Goal: Task Accomplishment & Management: Complete application form

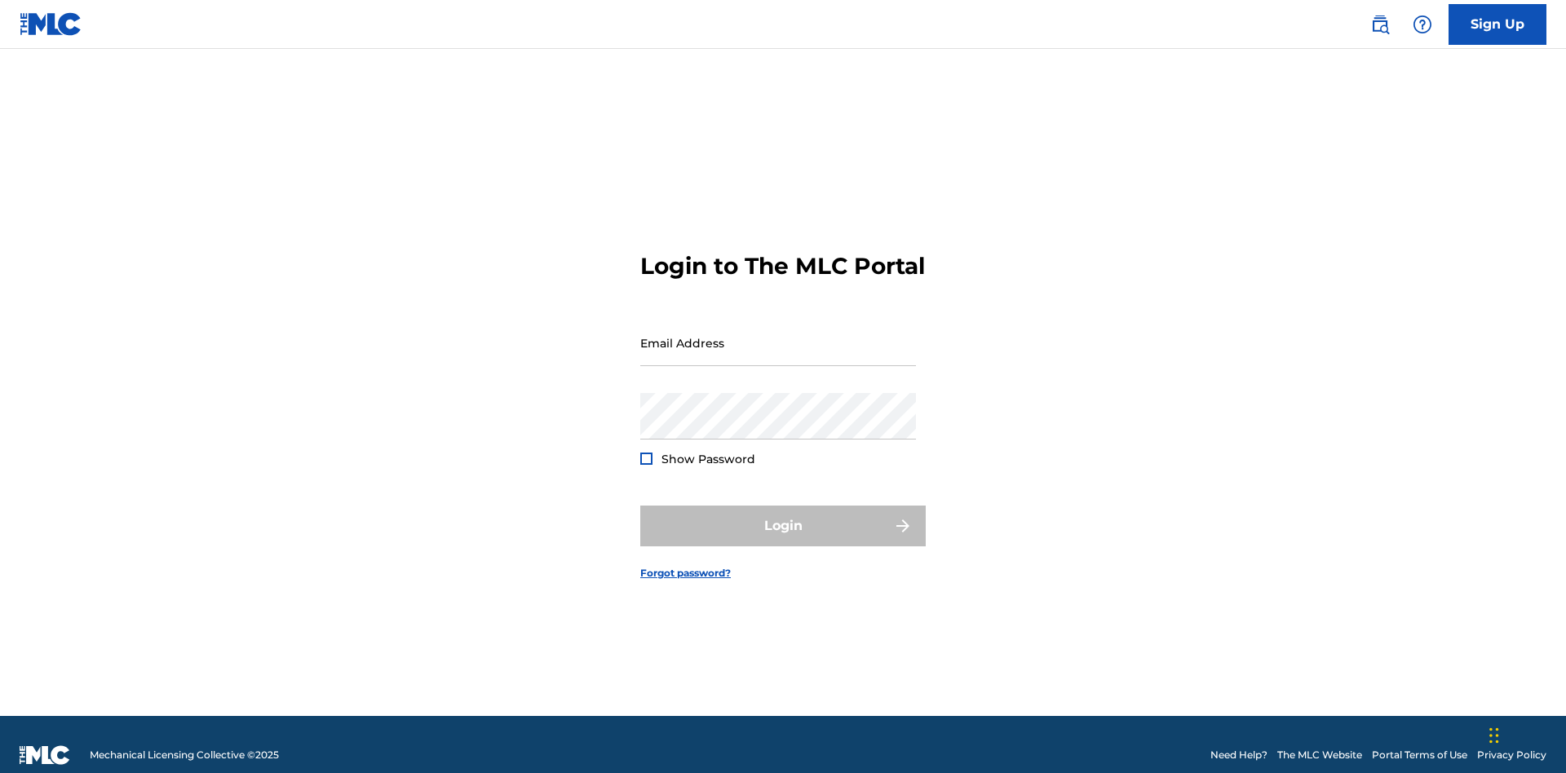
scroll to position [21, 0]
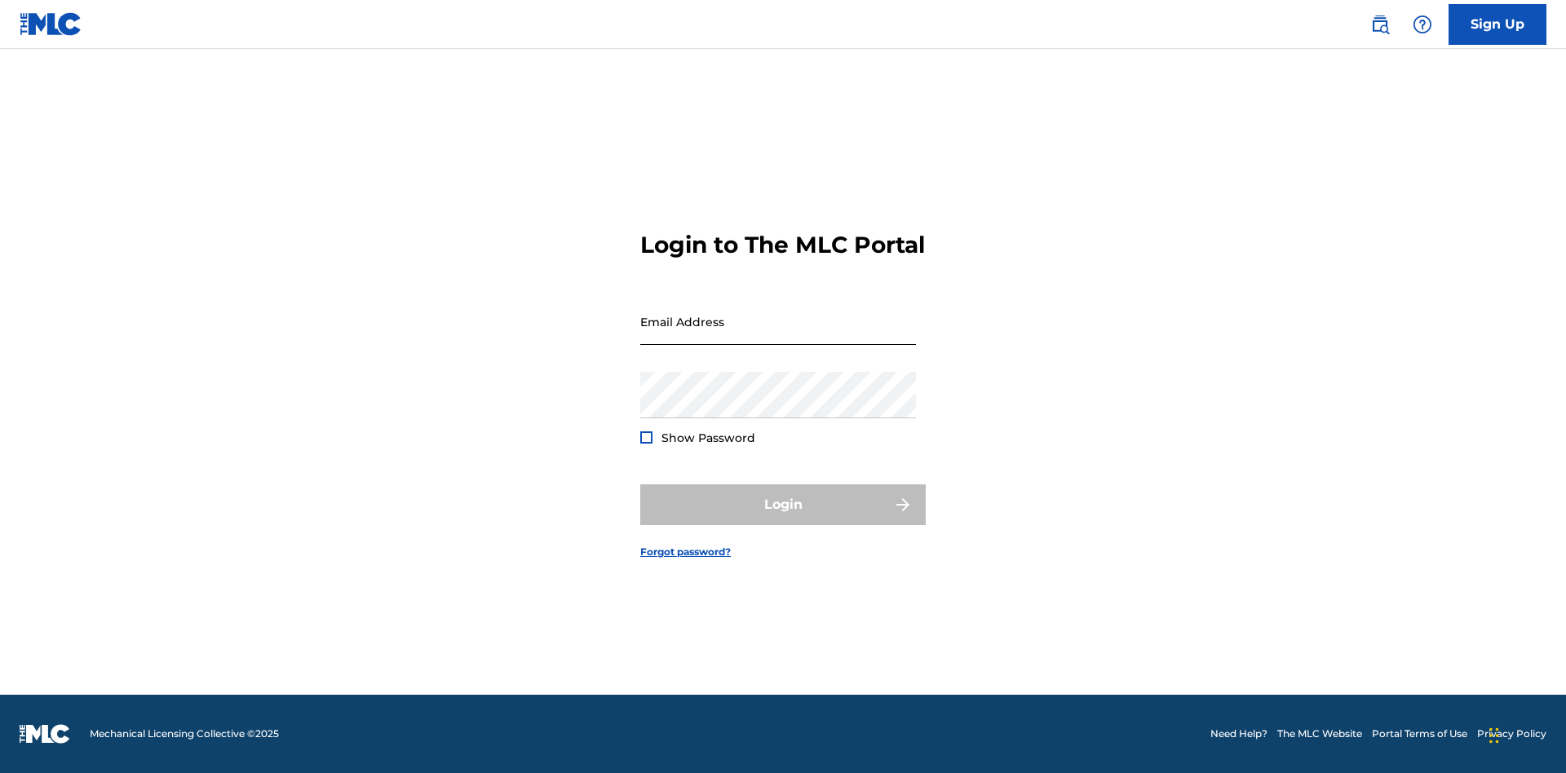
click at [778, 335] on input "Email Address" at bounding box center [778, 321] width 276 height 46
type input "[EMAIL_ADDRESS][DOMAIN_NAME]"
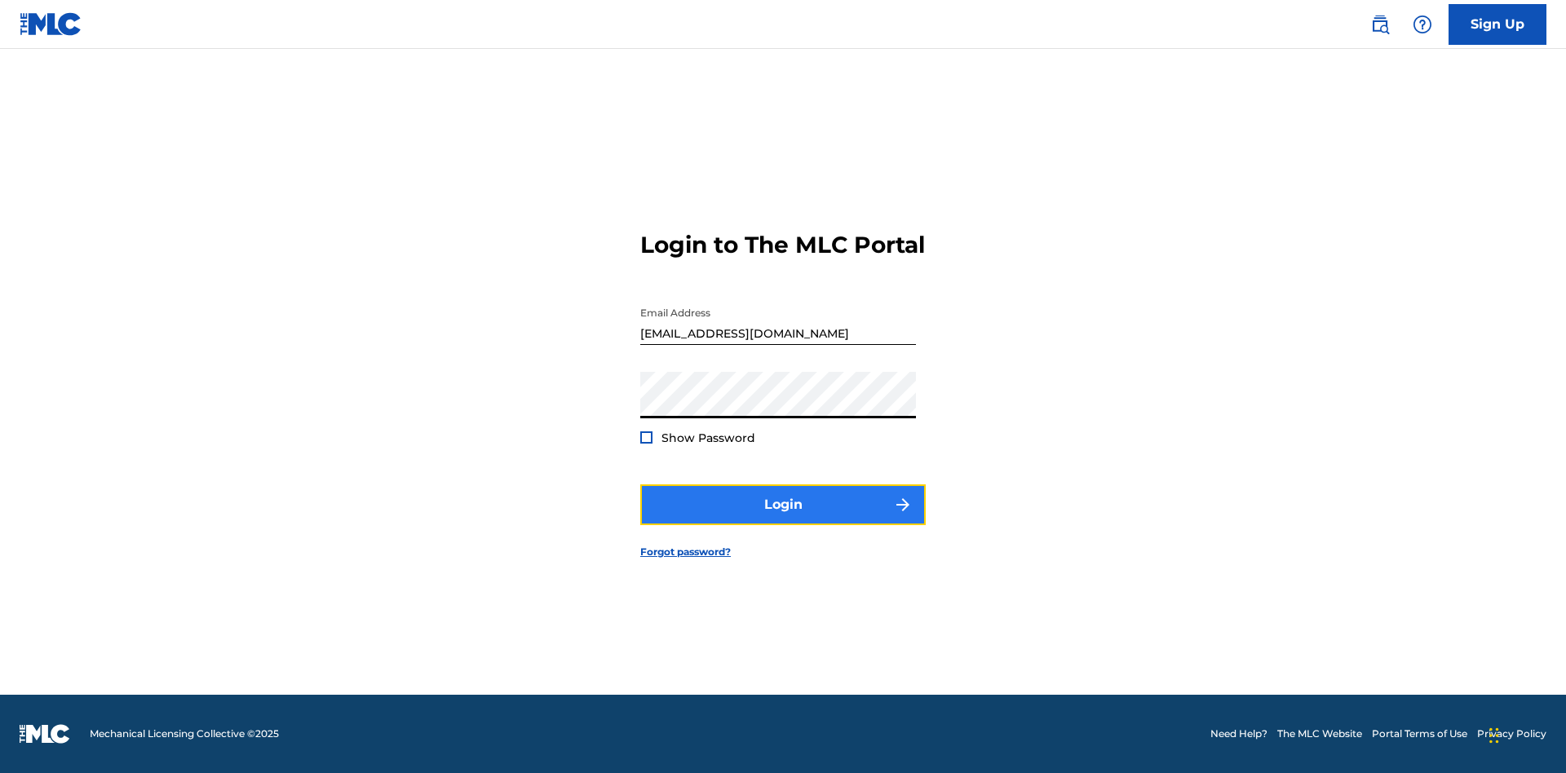
click at [783, 519] on button "Login" at bounding box center [782, 504] width 285 height 41
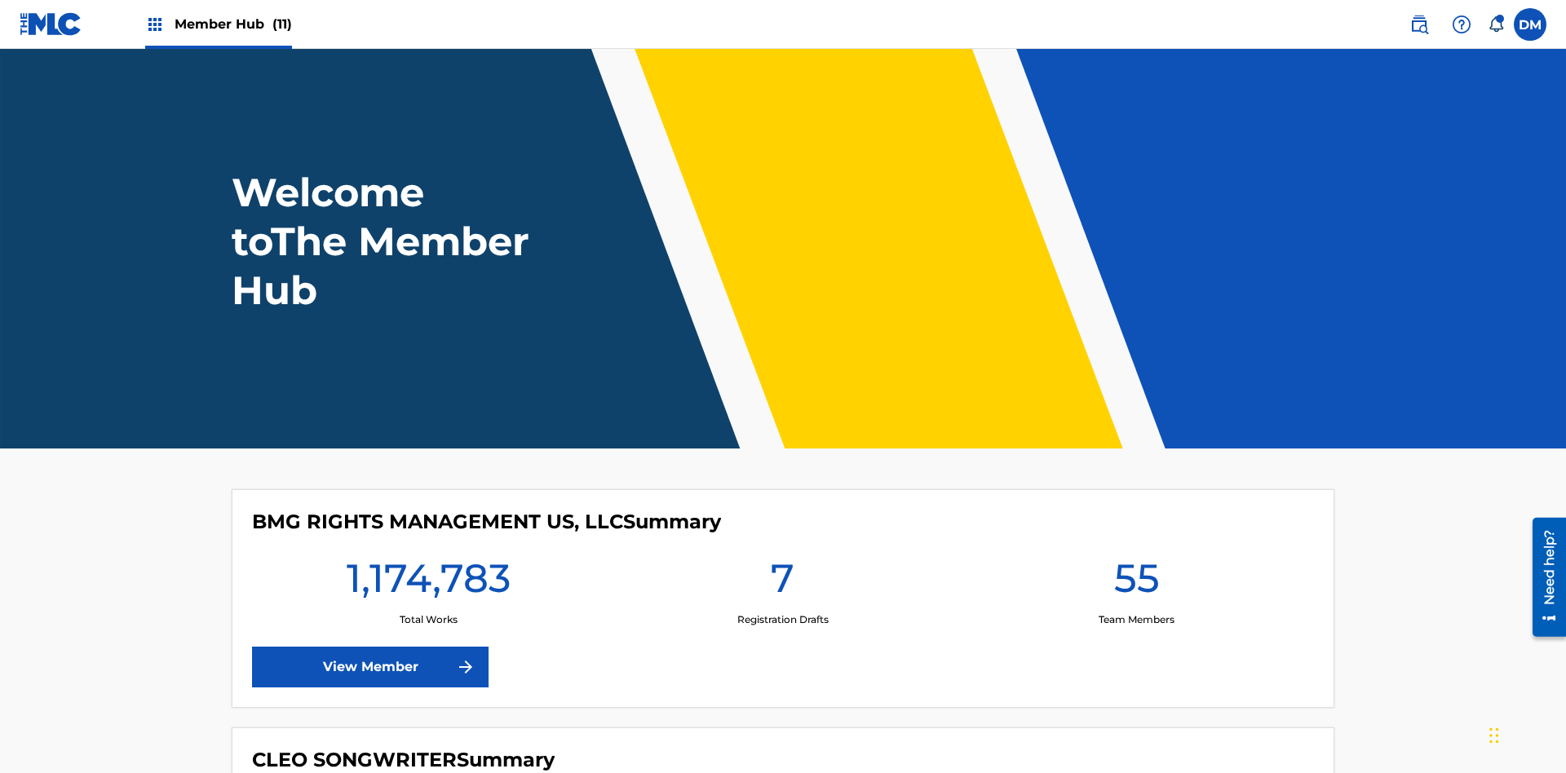
click at [232, 24] on span "Member Hub (11)" at bounding box center [233, 24] width 117 height 19
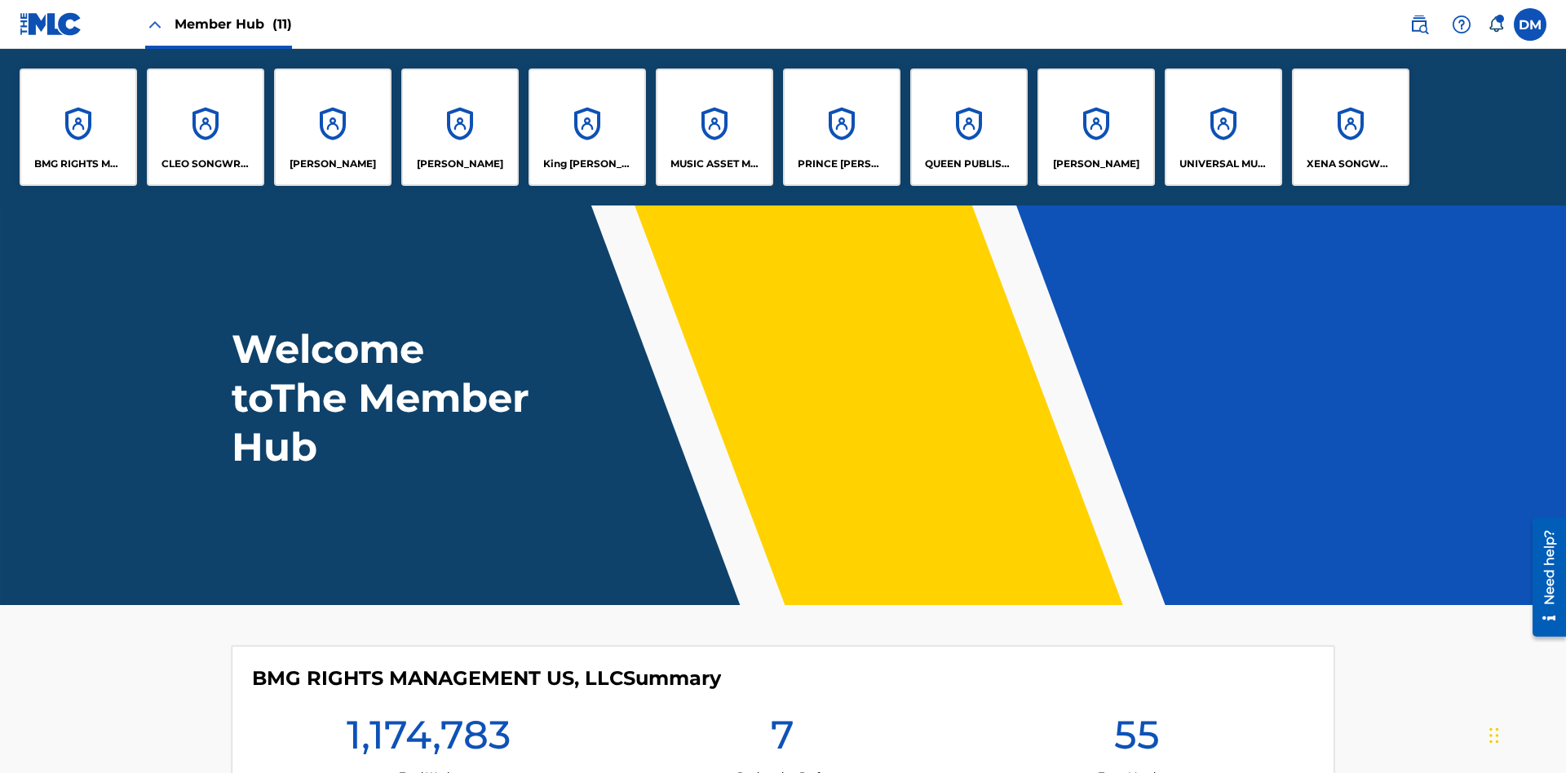
scroll to position [59, 0]
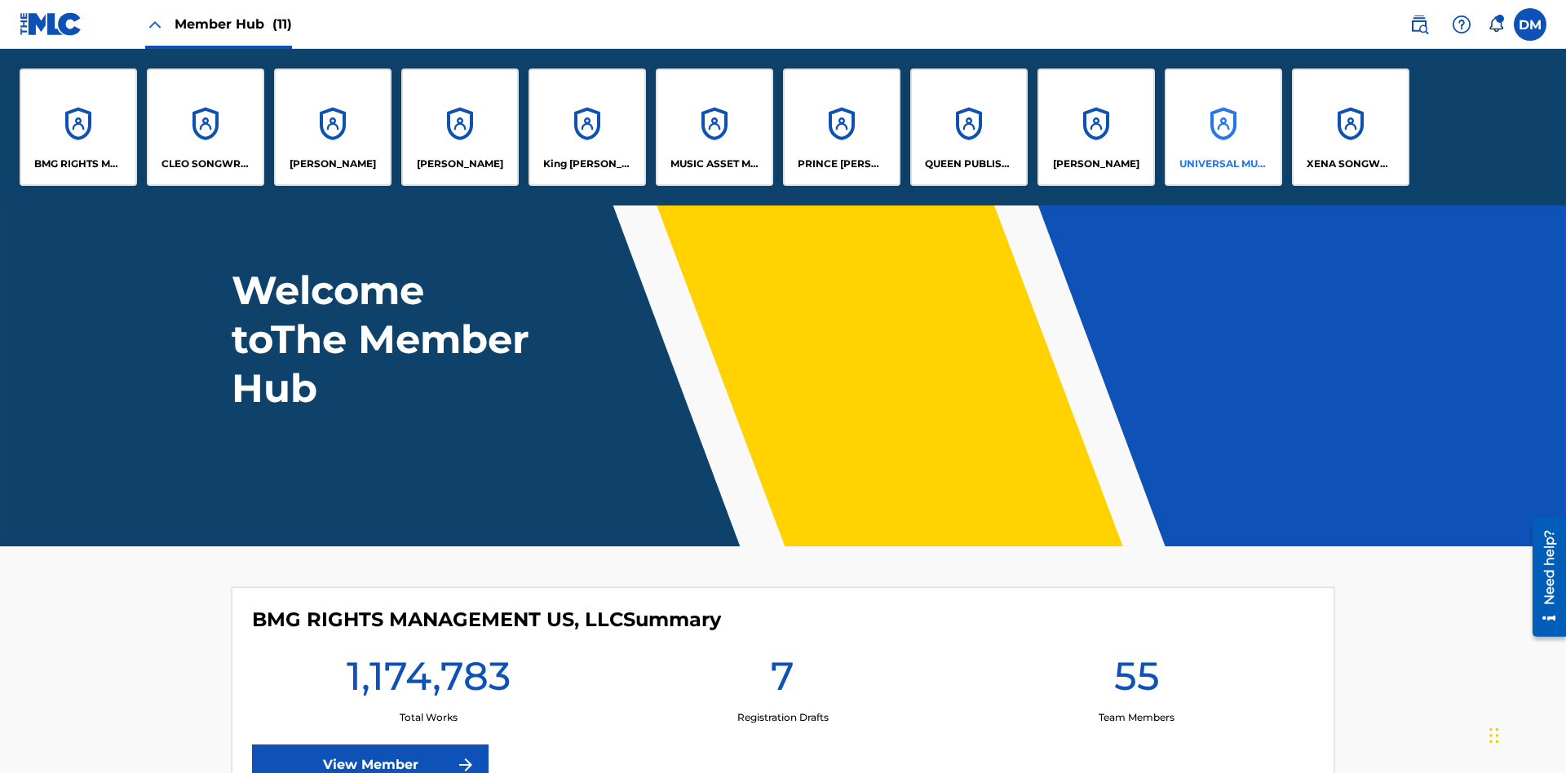
click at [1222, 164] on p "UNIVERSAL MUSIC PUB GROUP" at bounding box center [1223, 164] width 89 height 15
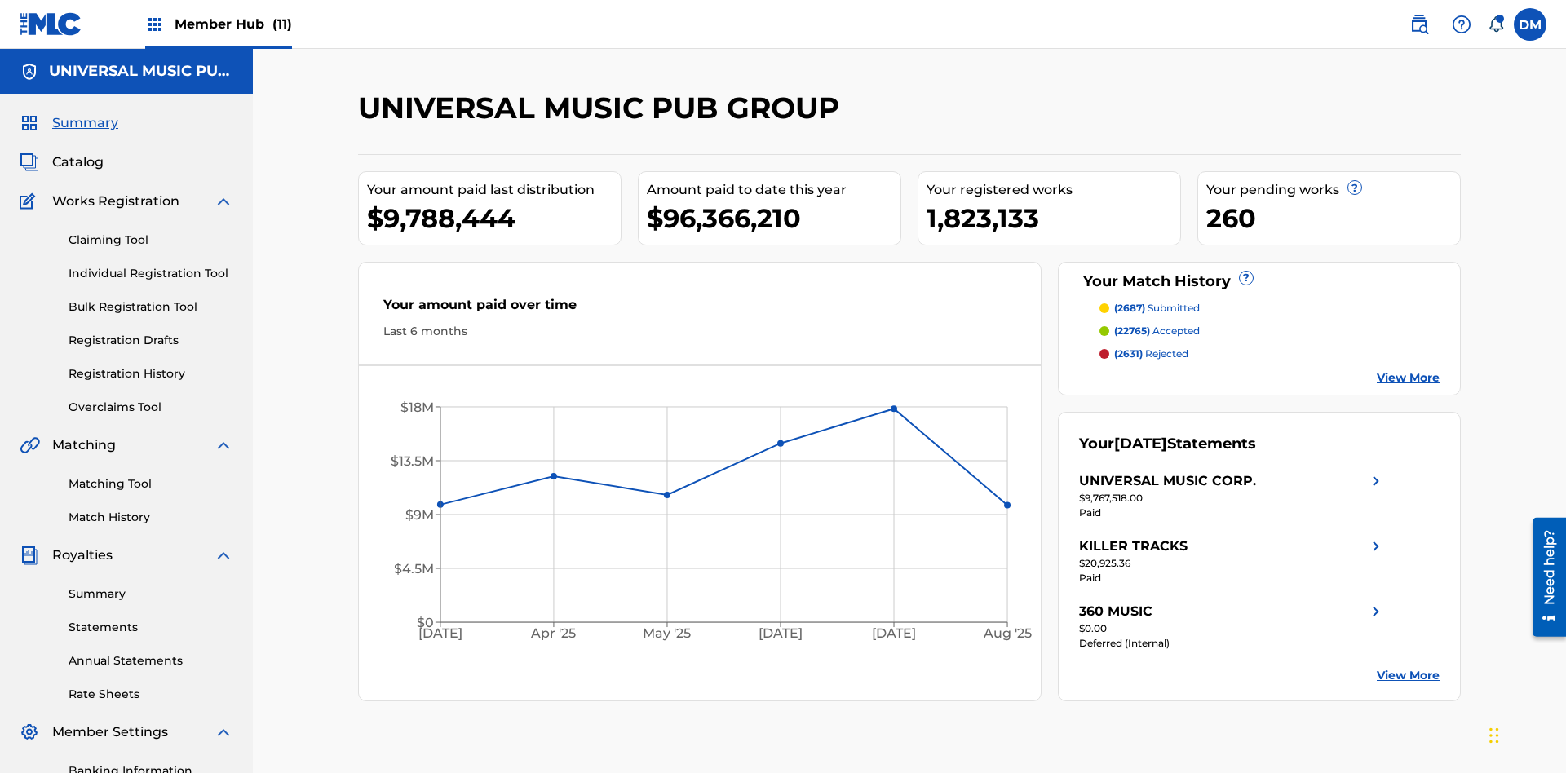
scroll to position [167, 0]
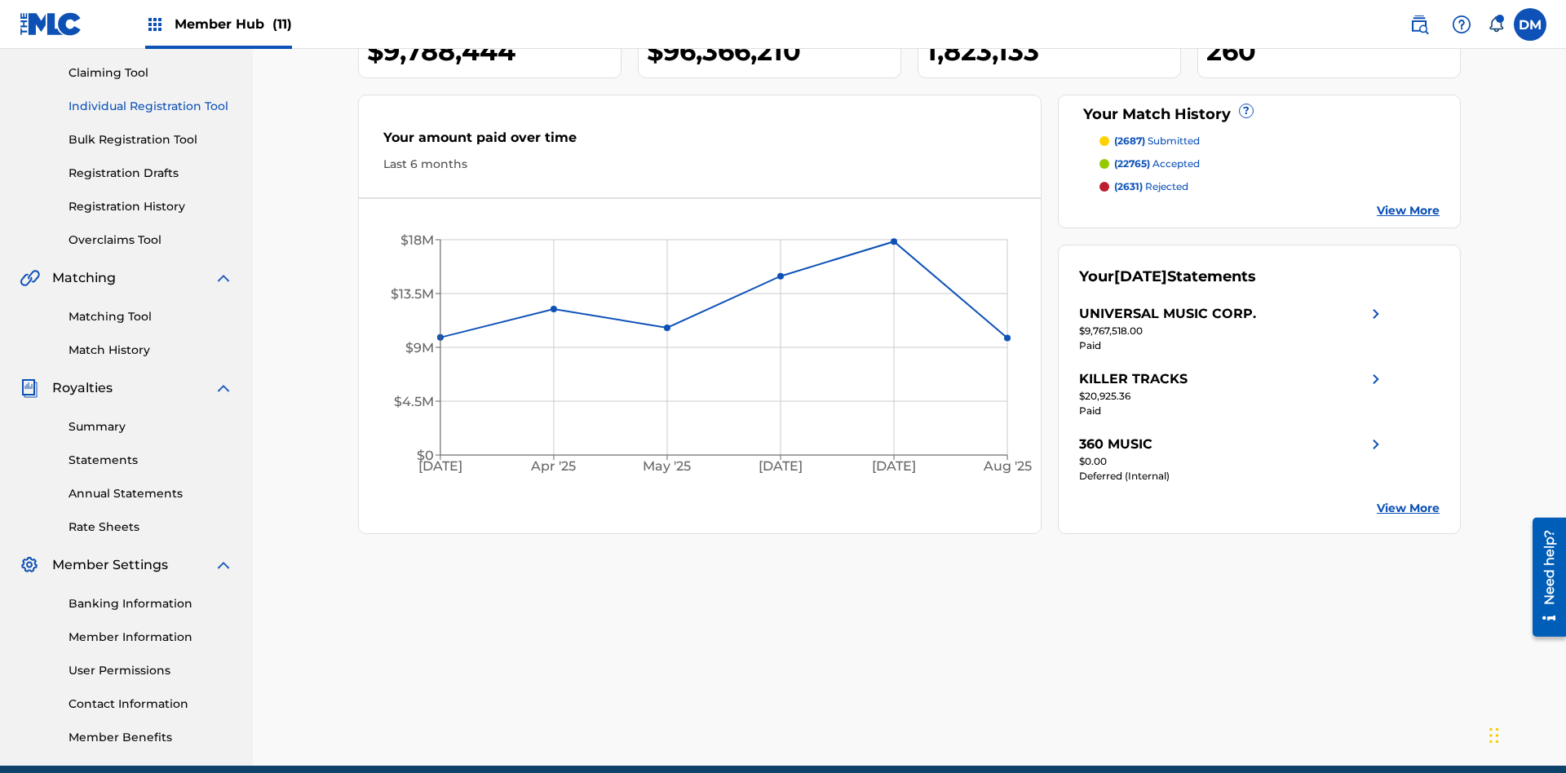
click at [151, 106] on link "Individual Registration Tool" at bounding box center [151, 106] width 165 height 17
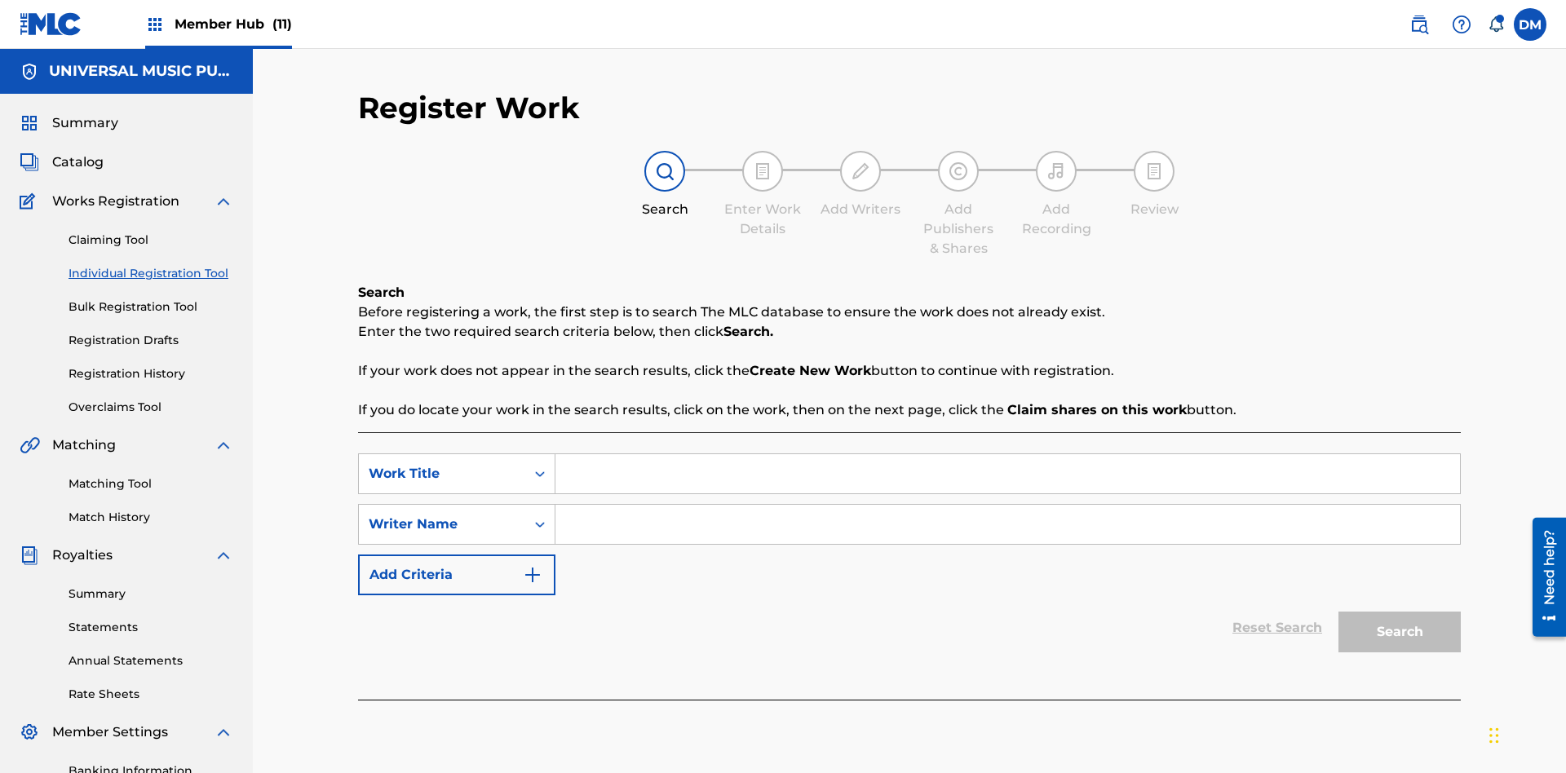
scroll to position [238, 0]
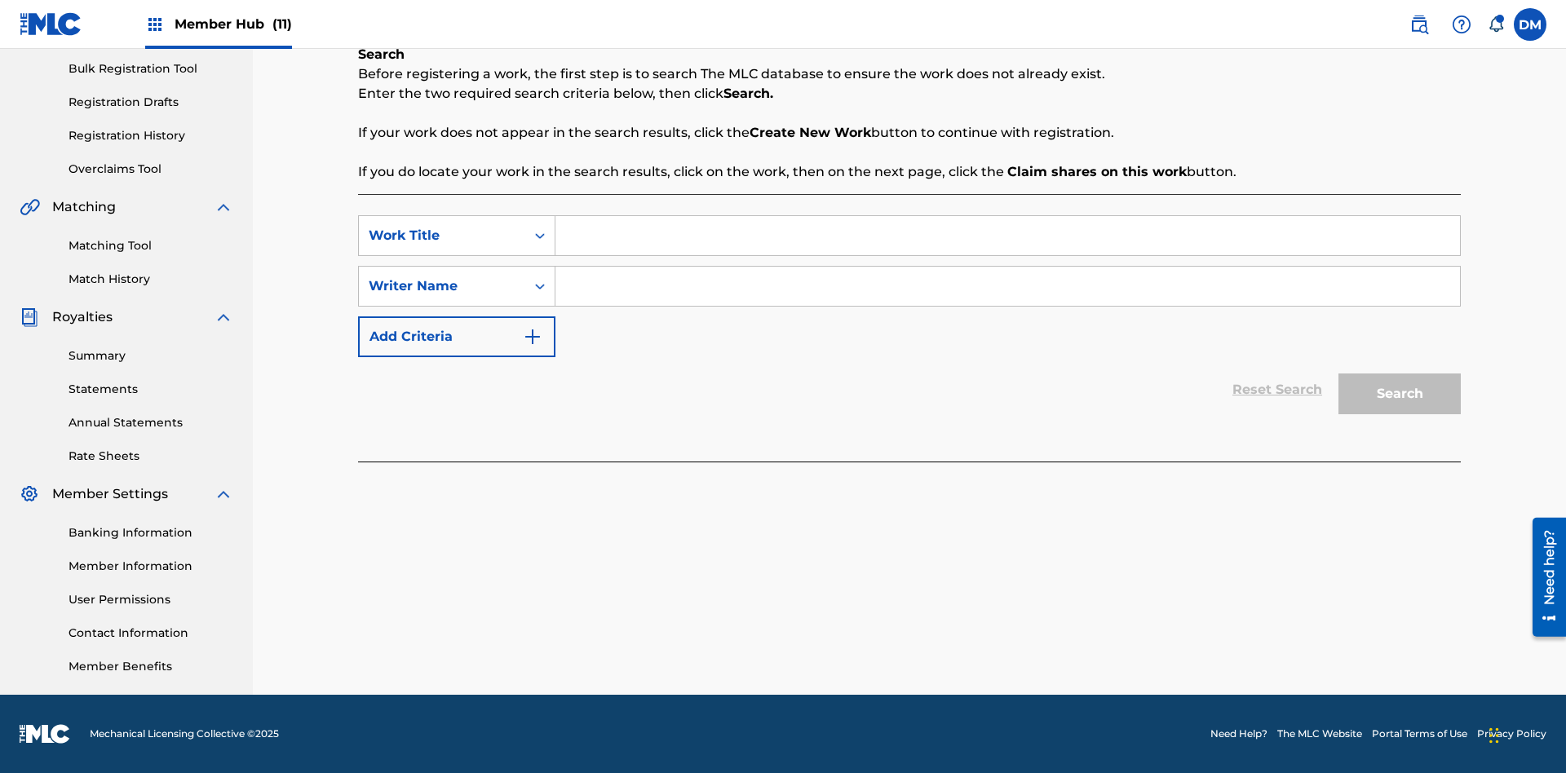
click at [1007, 236] on input "Search Form" at bounding box center [1007, 235] width 904 height 39
type input "Save At Recordings Page After Adding Recordings"
click at [1007, 286] on input "Search Form" at bounding box center [1007, 286] width 904 height 39
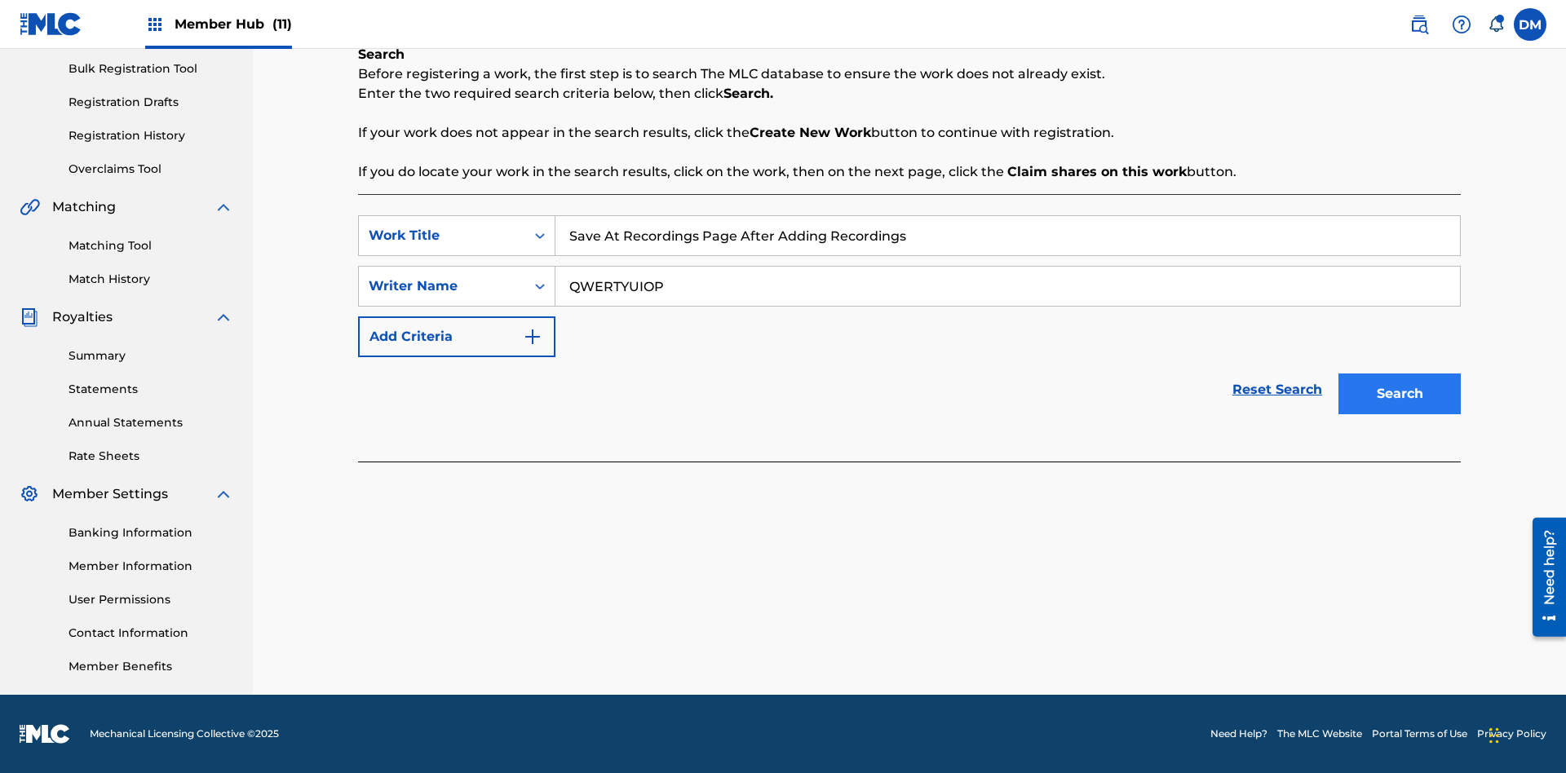
type input "QWERTYUIOP"
click at [1399, 394] on button "Search" at bounding box center [1399, 393] width 122 height 41
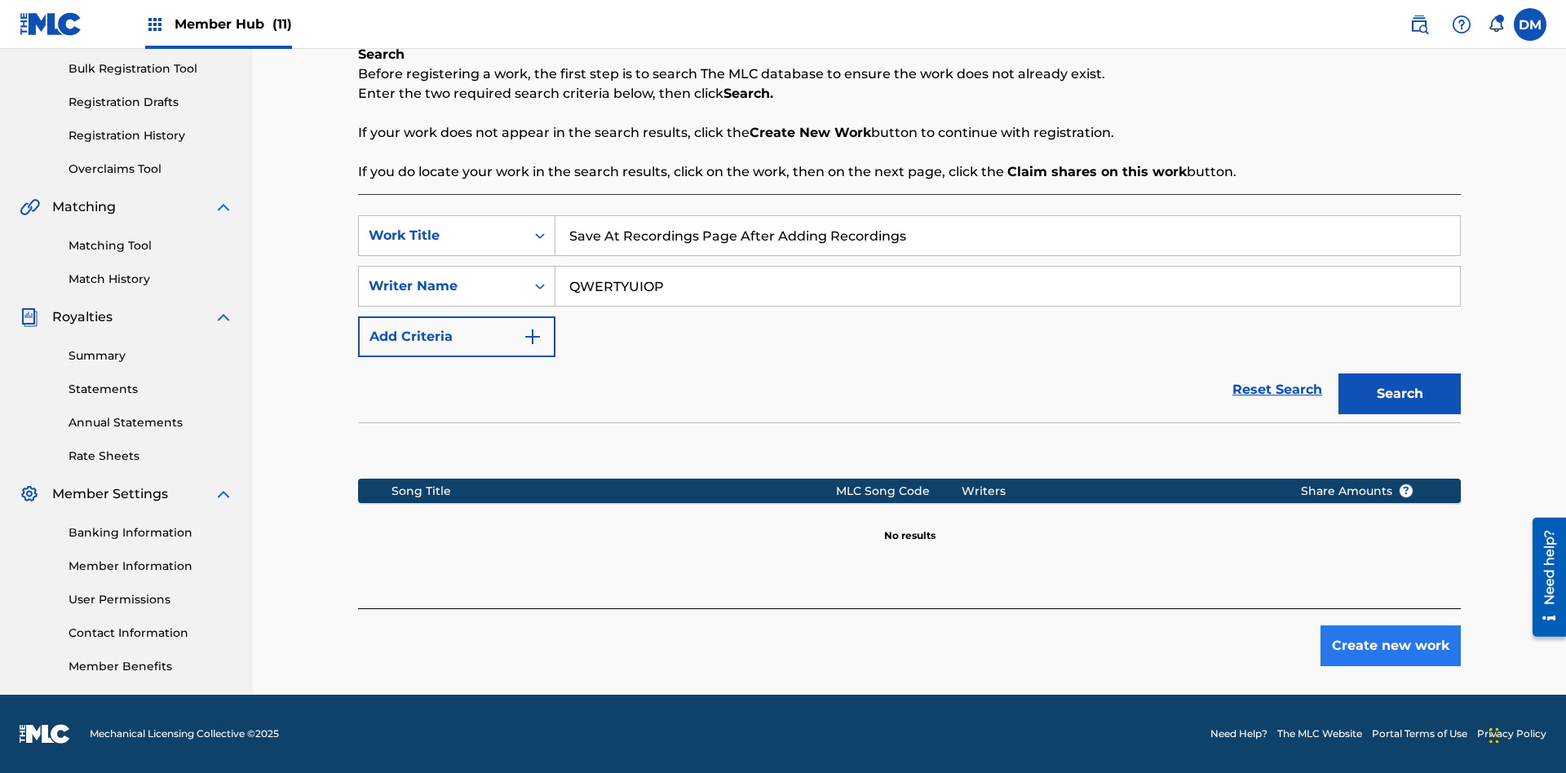
click at [1390, 646] on button "Create new work" at bounding box center [1390, 645] width 140 height 41
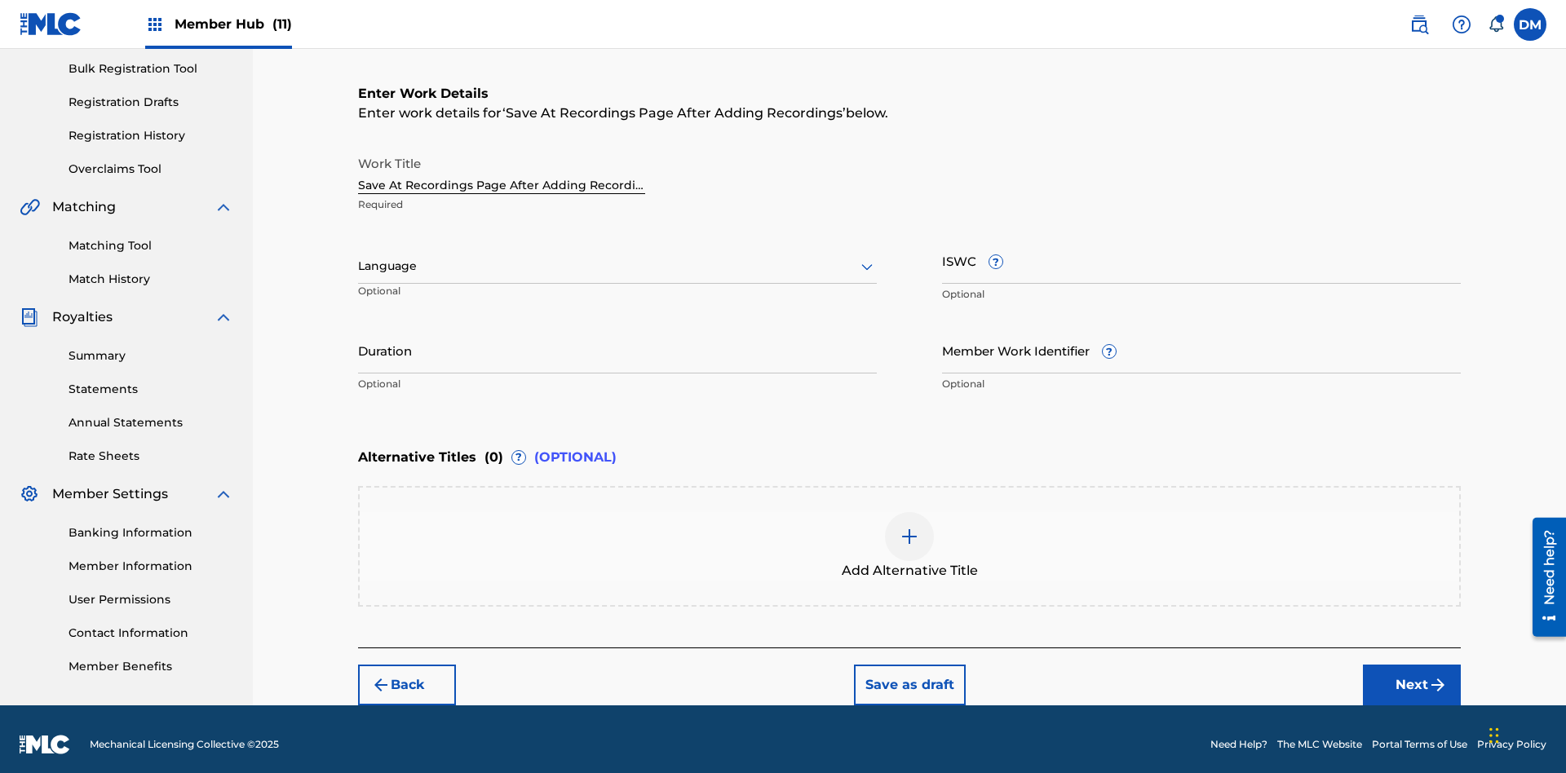
scroll to position [249, 0]
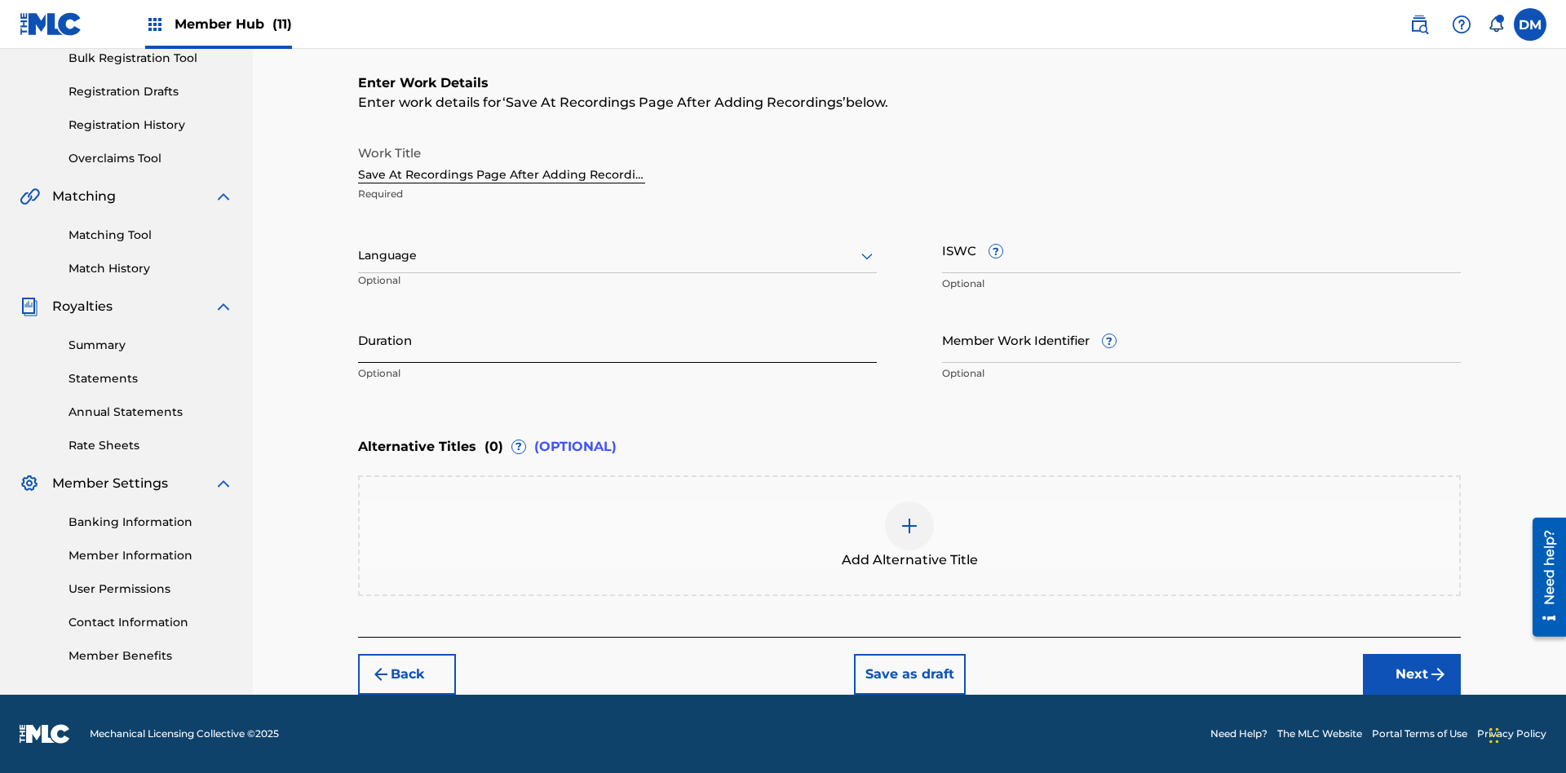
click at [617, 339] on input "Duration" at bounding box center [617, 339] width 519 height 46
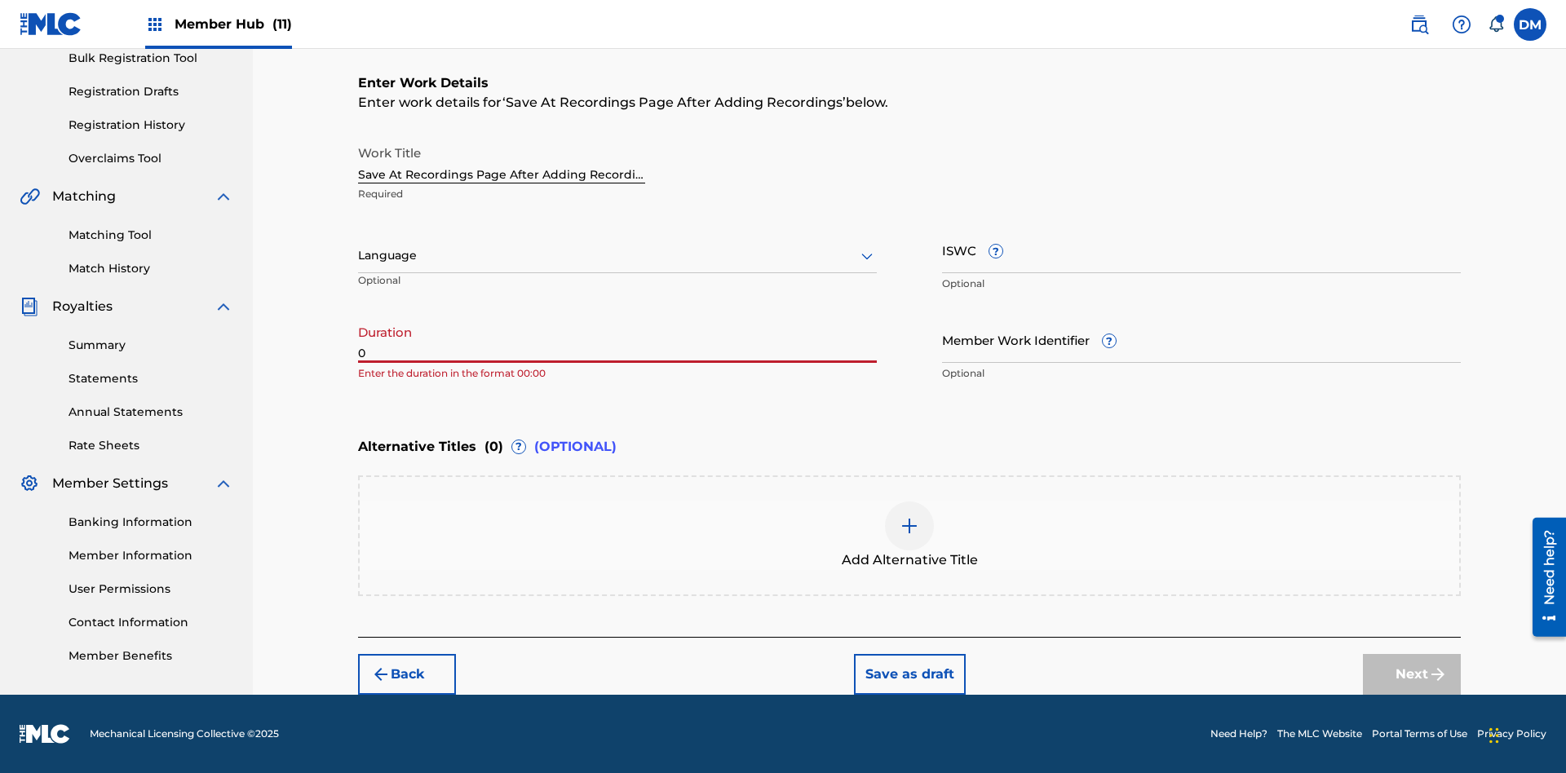
click at [617, 339] on input "0" at bounding box center [617, 339] width 519 height 46
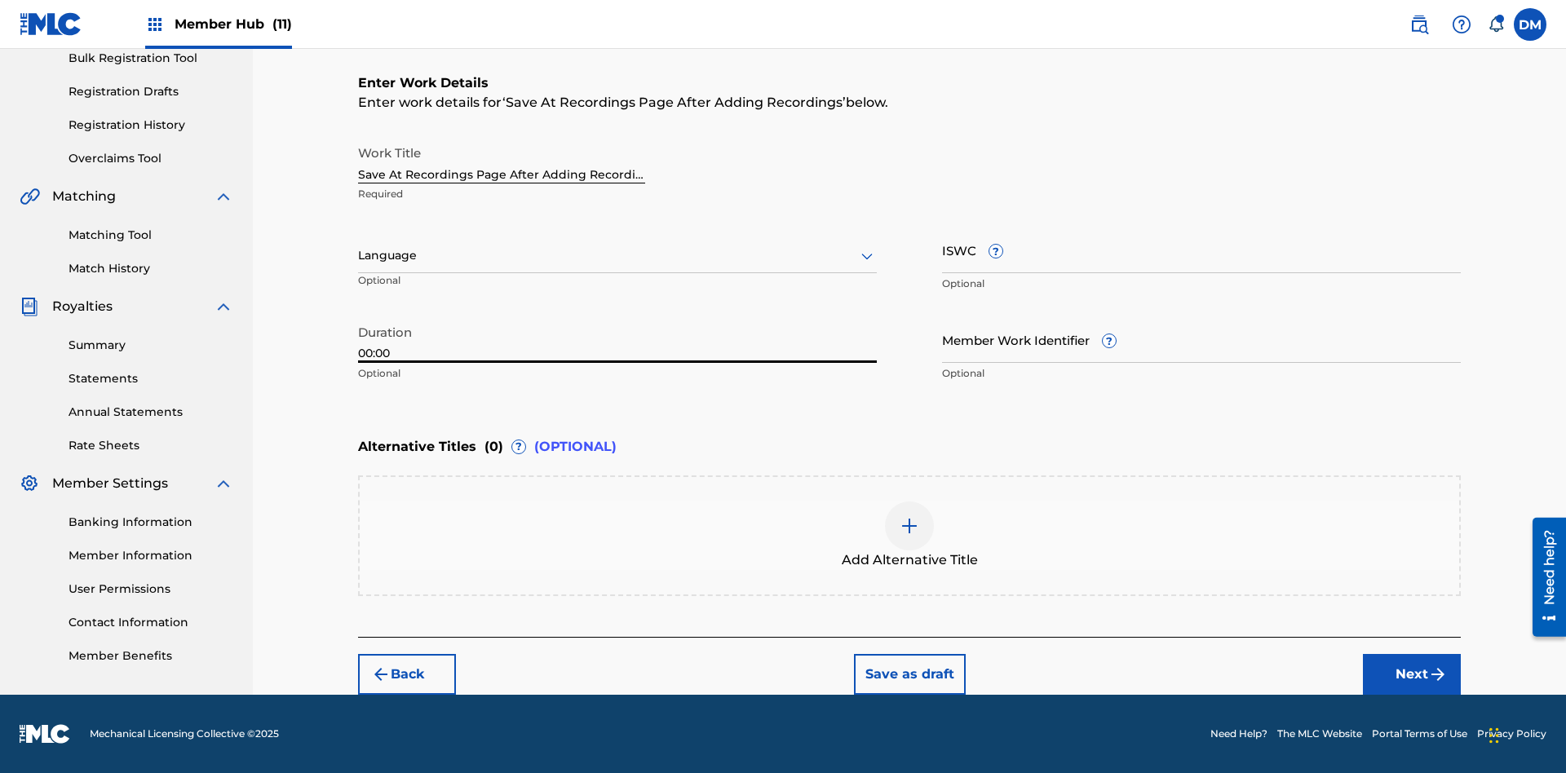
type input "00:00"
click at [867, 256] on icon at bounding box center [867, 256] width 20 height 20
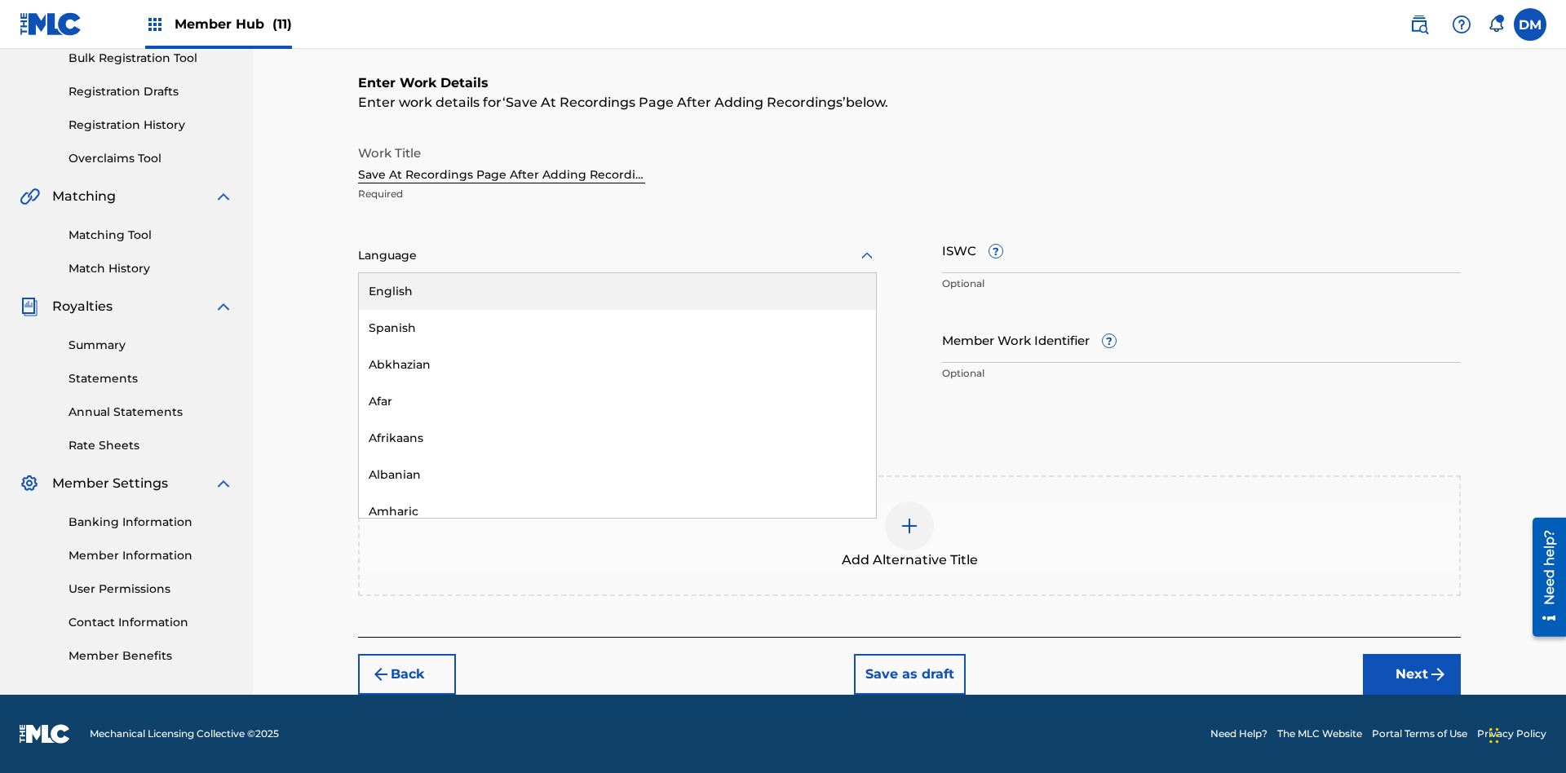
click at [617, 401] on div "Afar" at bounding box center [617, 401] width 517 height 37
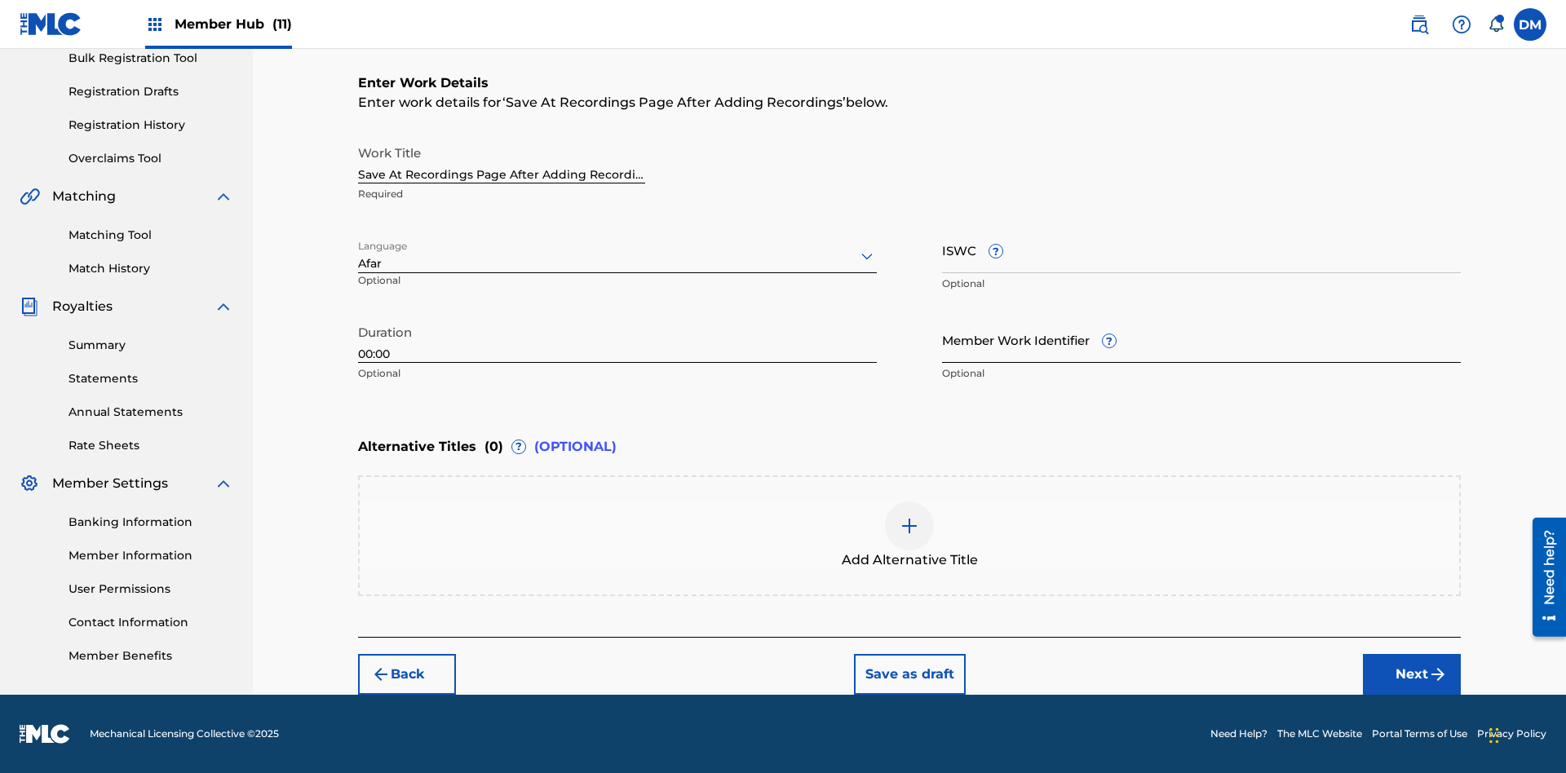
click at [1201, 339] on input "Member Work Identifier ?" at bounding box center [1201, 339] width 519 height 46
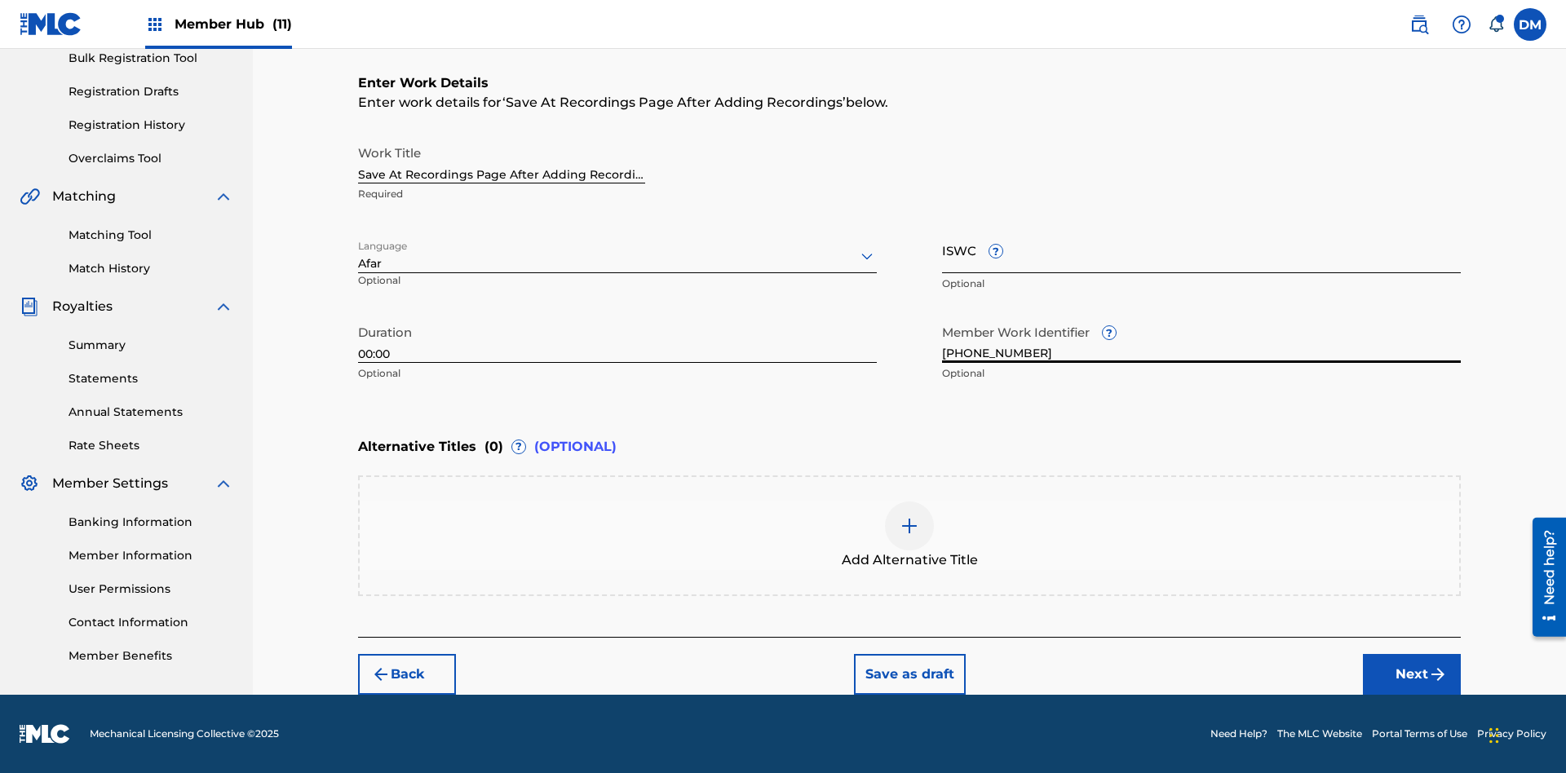
type input "[PHONE_NUMBER]"
click at [1201, 250] on input "ISWC ?" at bounding box center [1201, 250] width 519 height 46
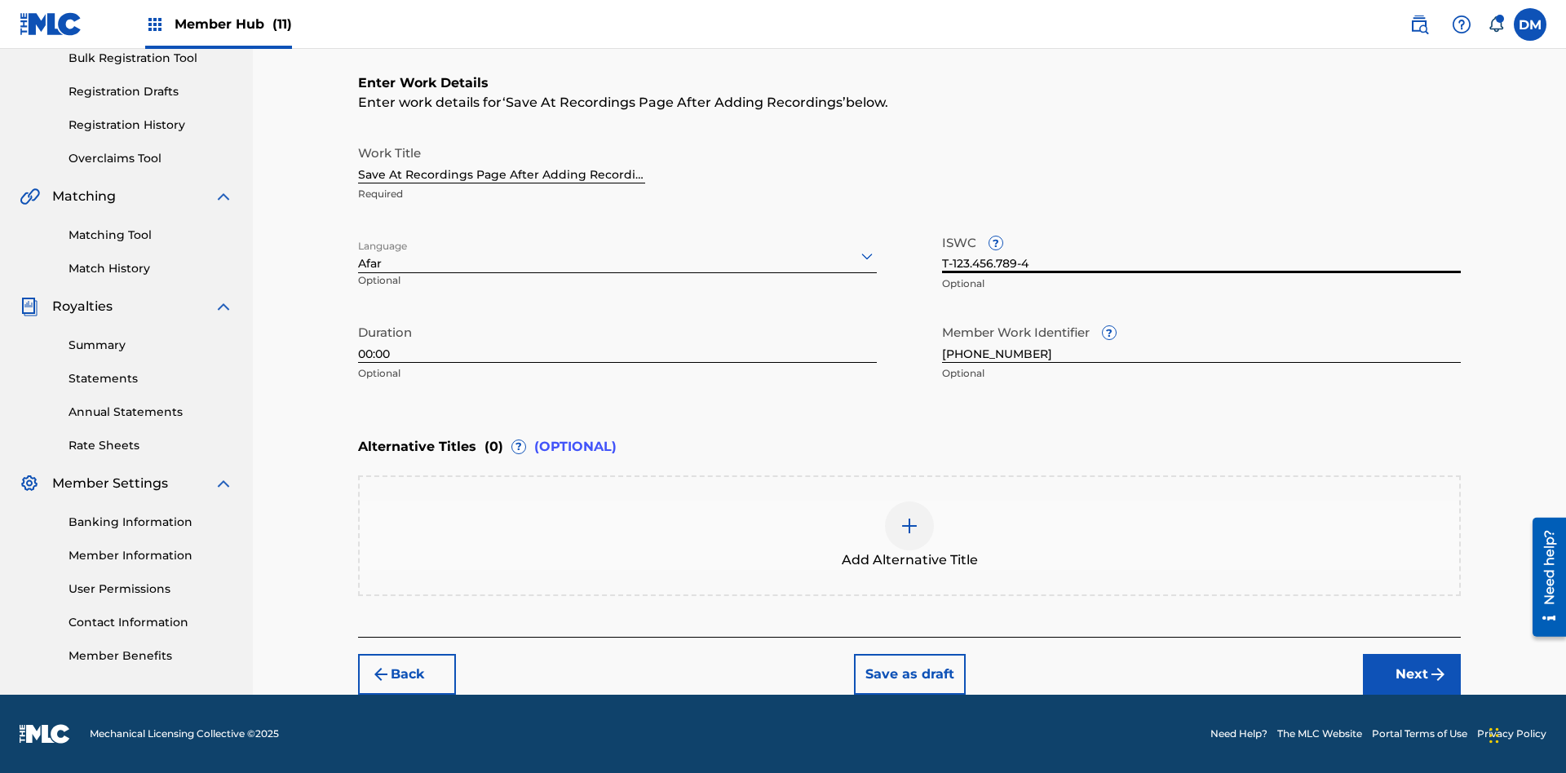
scroll to position [0, 0]
type input "T-123.456.789-4"
click at [909, 535] on img at bounding box center [909, 526] width 20 height 20
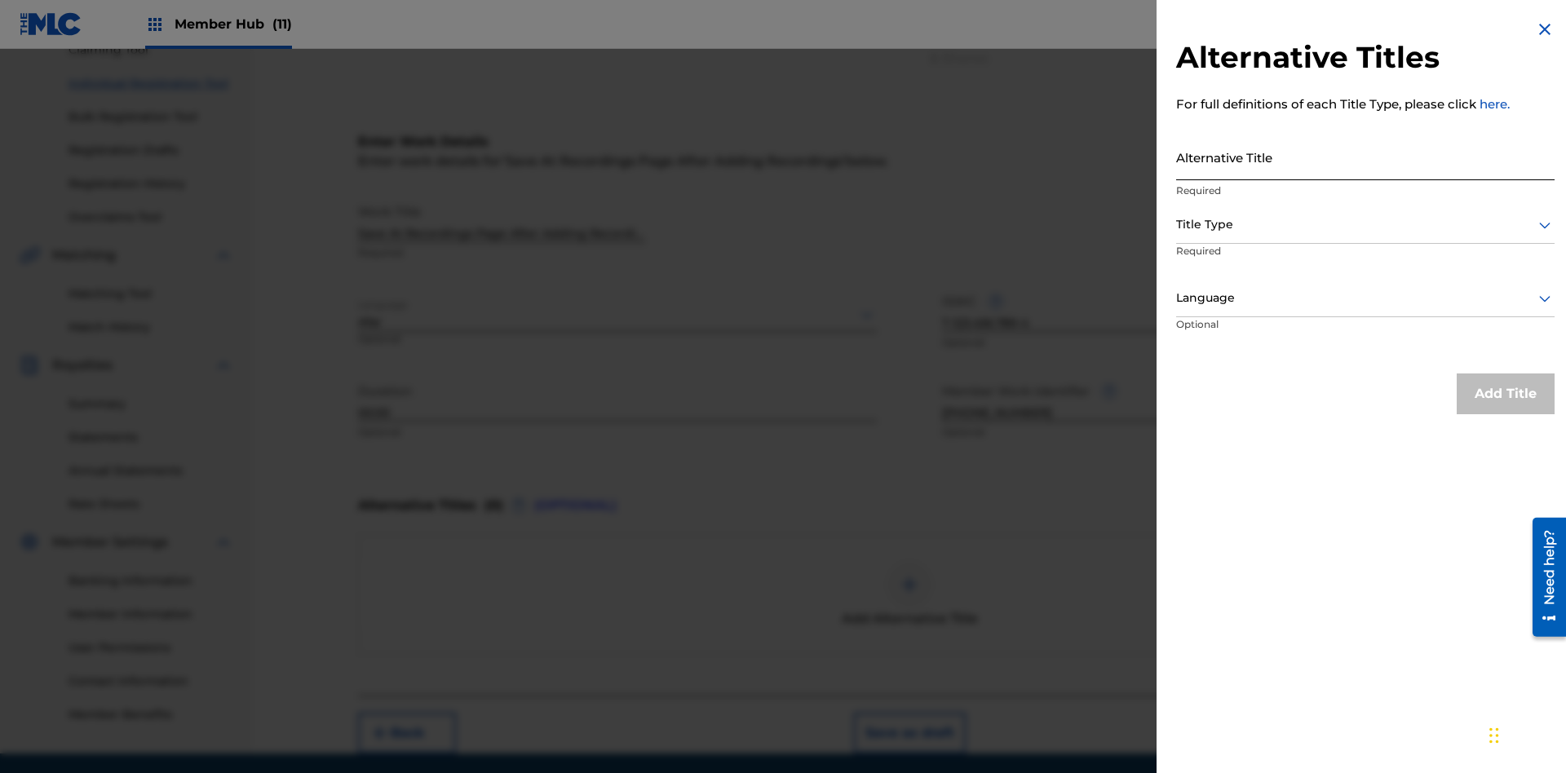
click at [1365, 157] on input "Alternative Title" at bounding box center [1365, 157] width 378 height 46
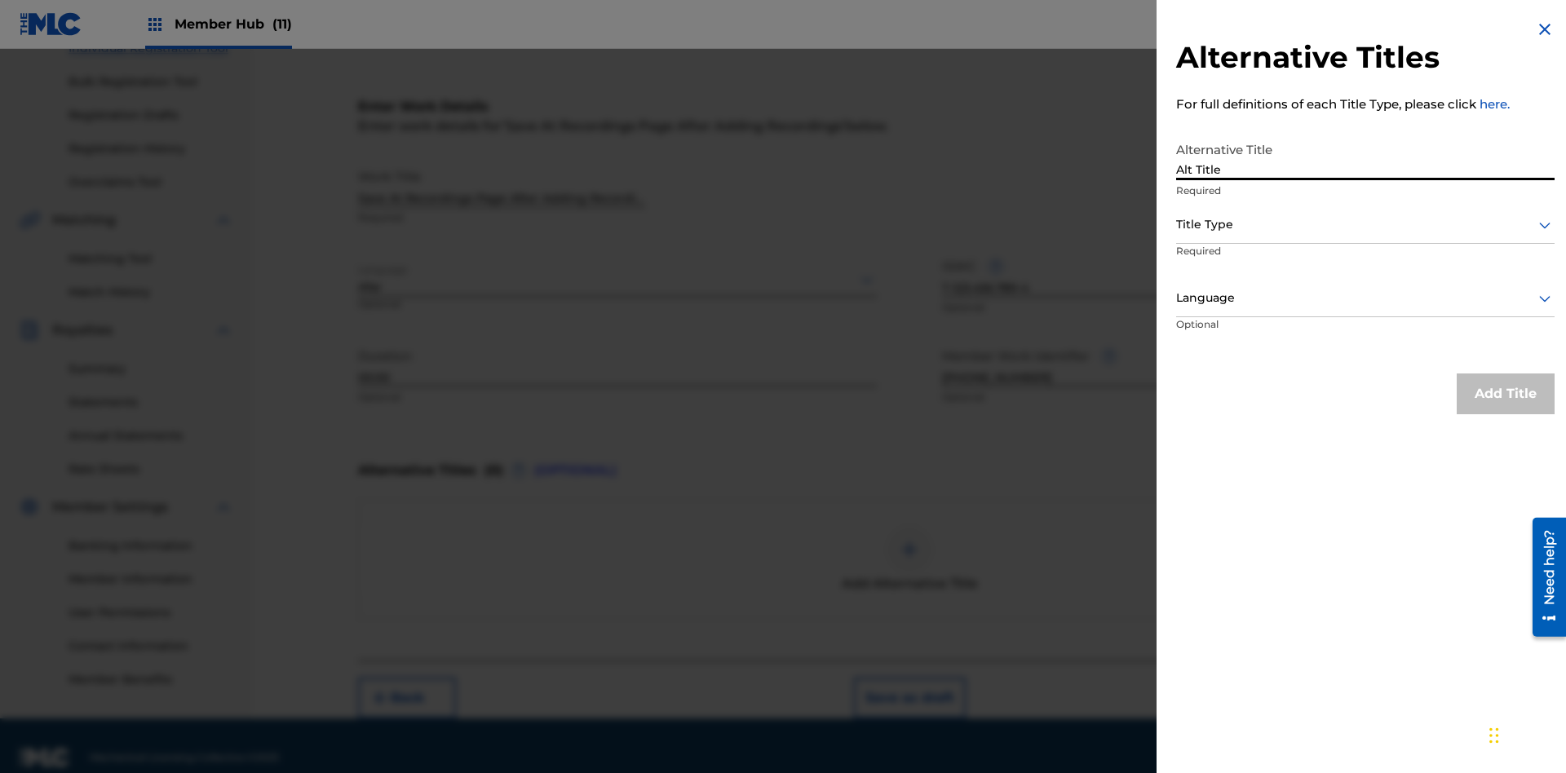
scroll to position [249, 0]
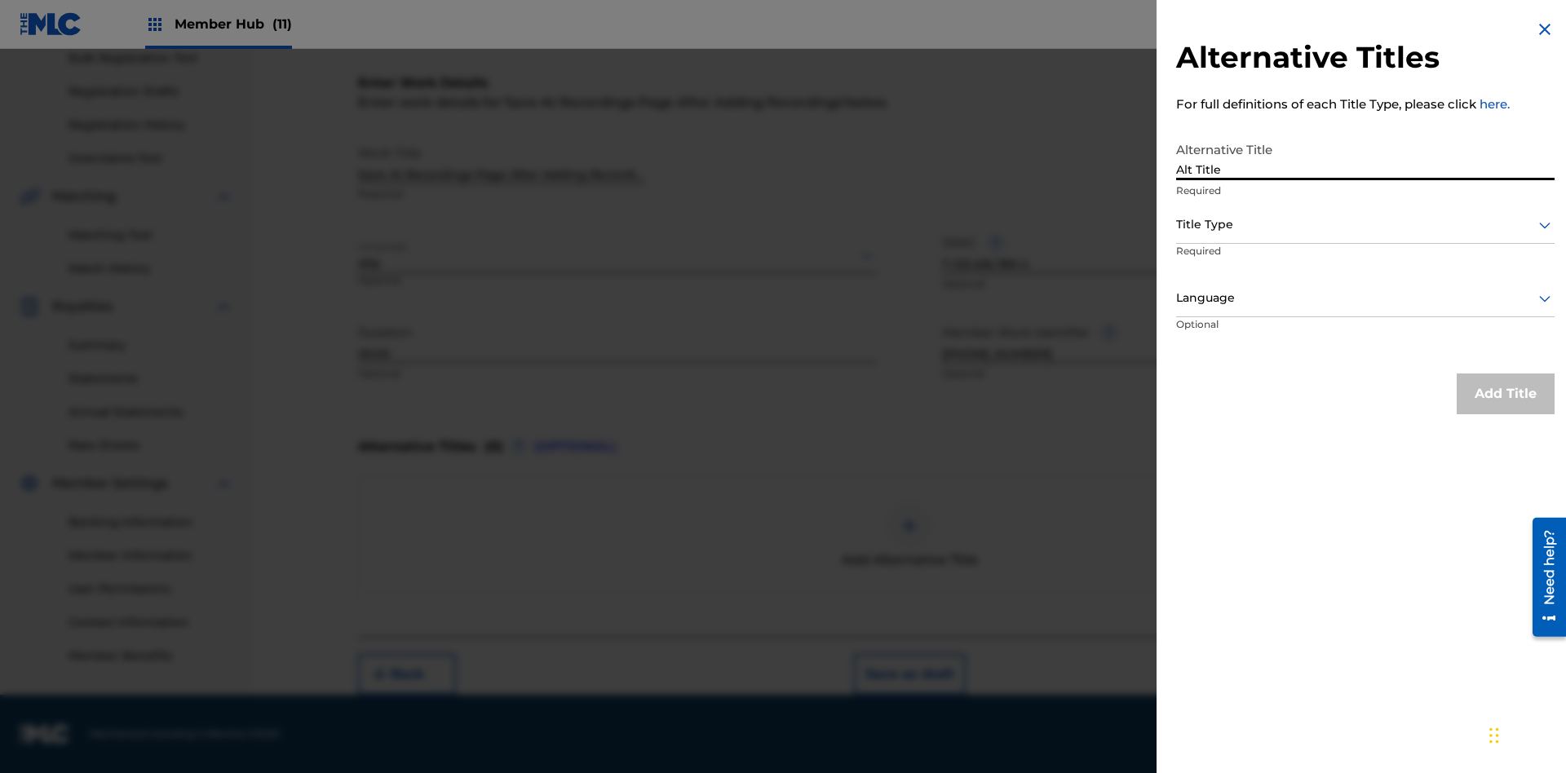
type input "Alt Title"
click at [1365, 224] on div at bounding box center [1365, 224] width 378 height 20
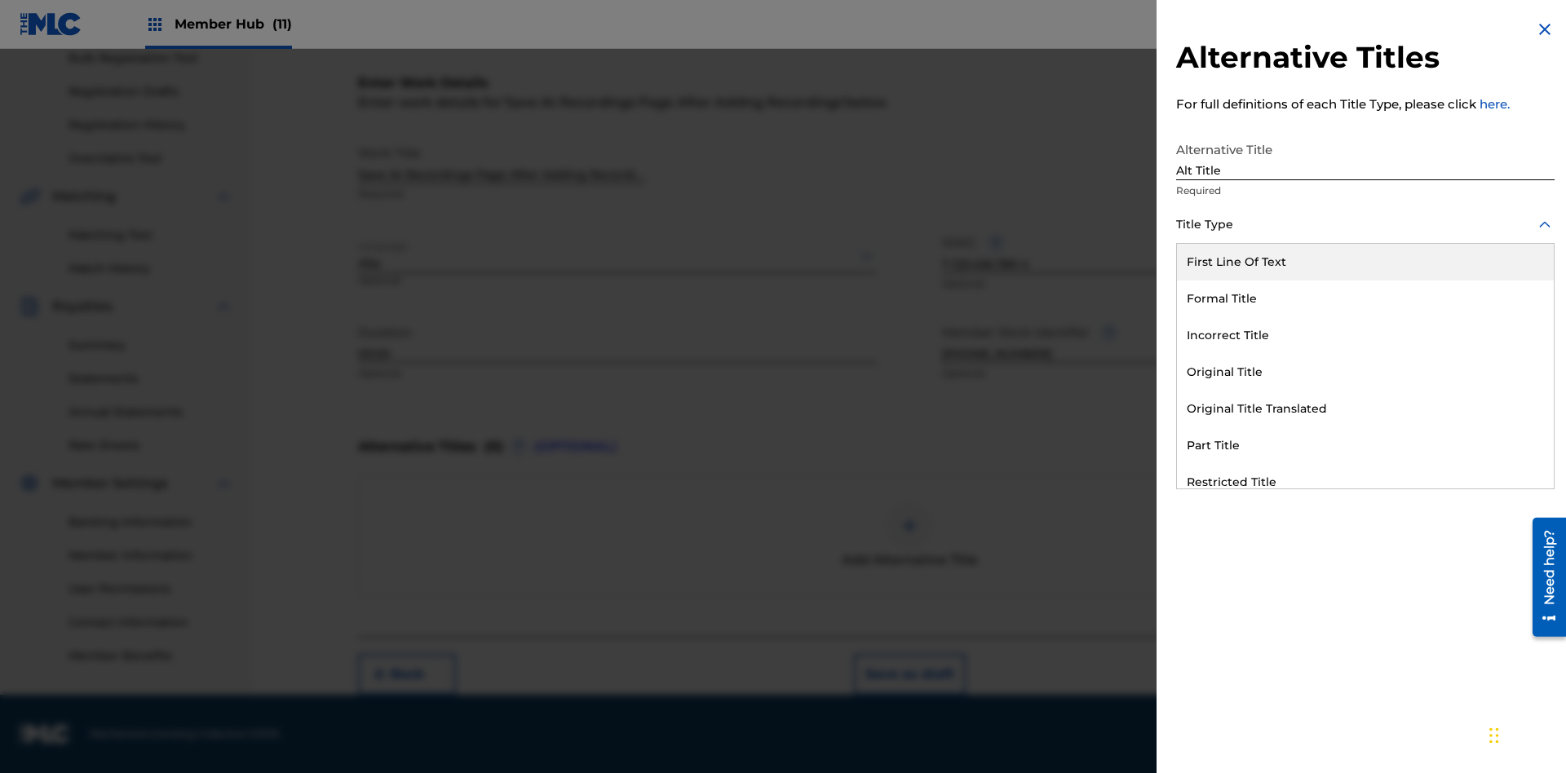
click at [1365, 372] on div "Original Title" at bounding box center [1365, 372] width 377 height 37
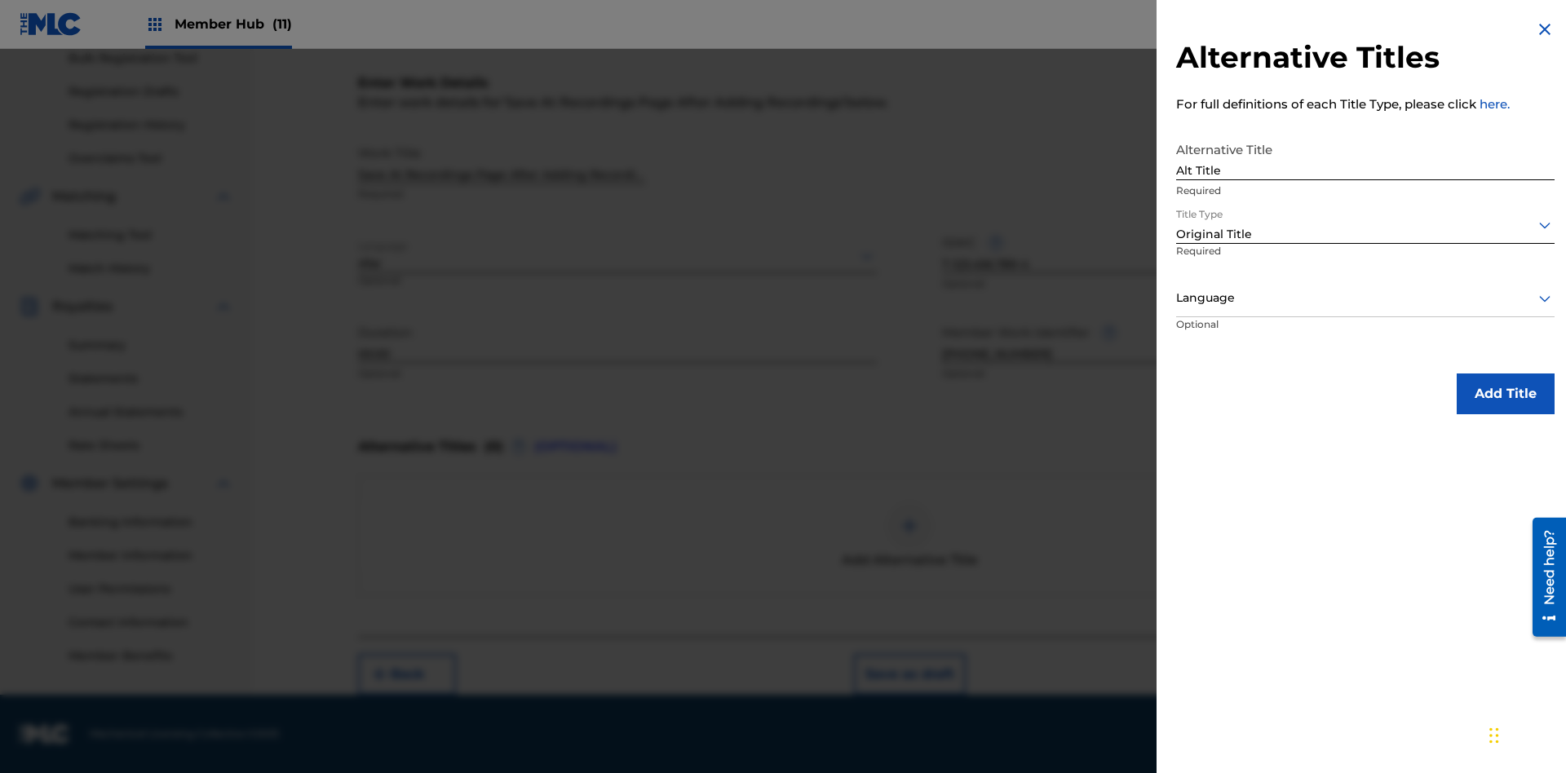
click at [1365, 298] on div at bounding box center [1365, 298] width 378 height 20
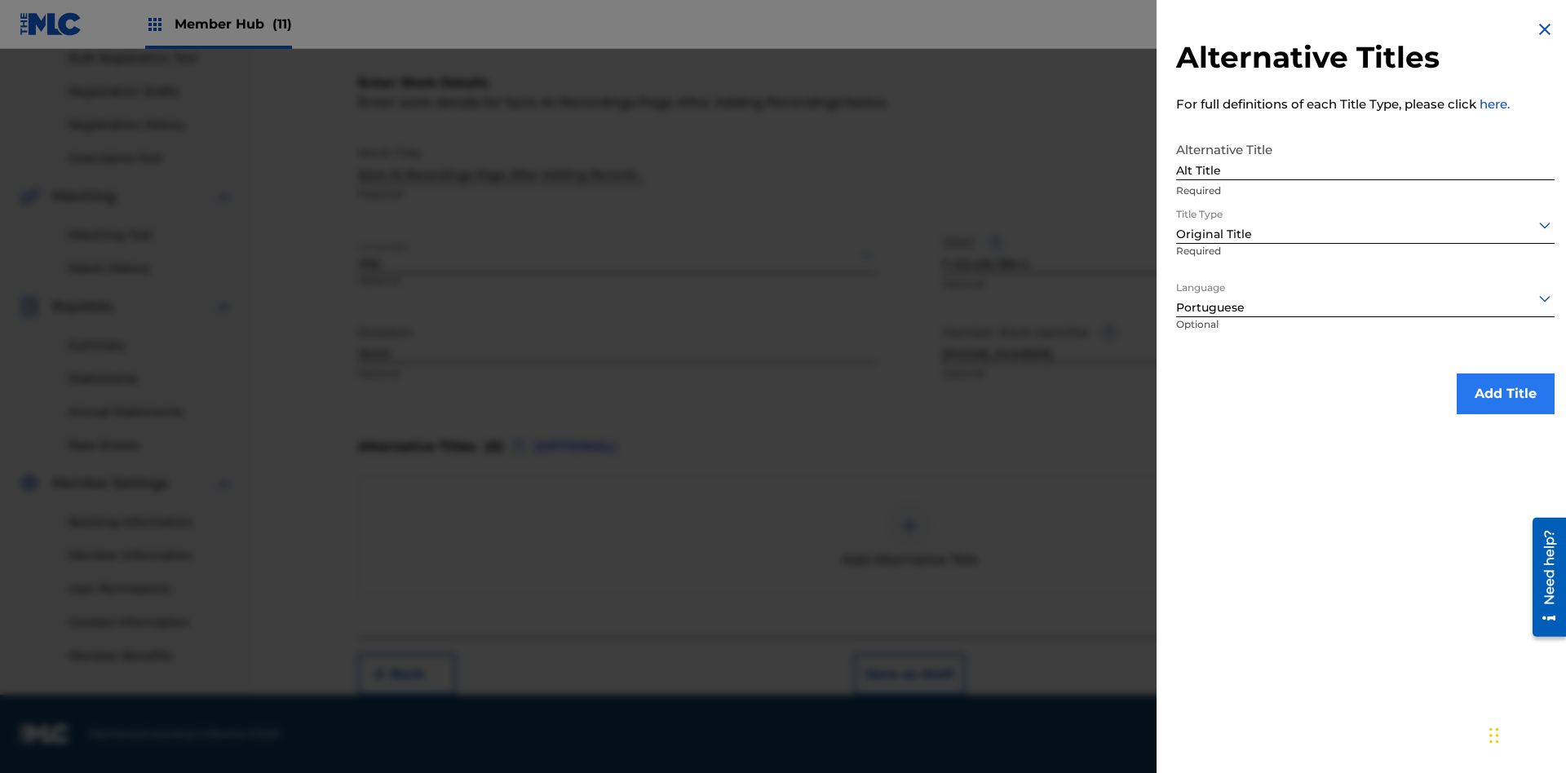
click at [1505, 393] on button "Add Title" at bounding box center [1505, 393] width 98 height 41
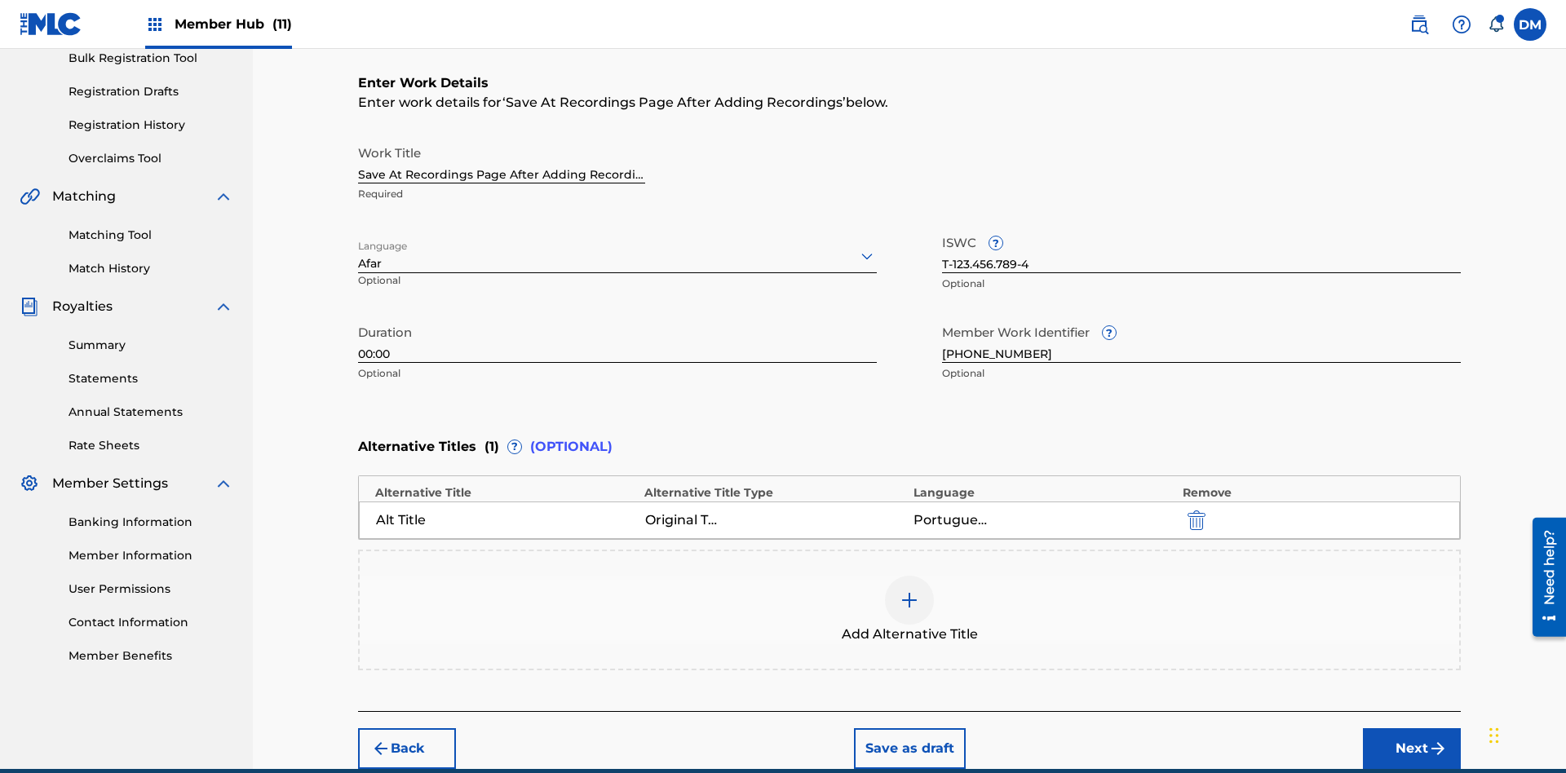
scroll to position [323, 0]
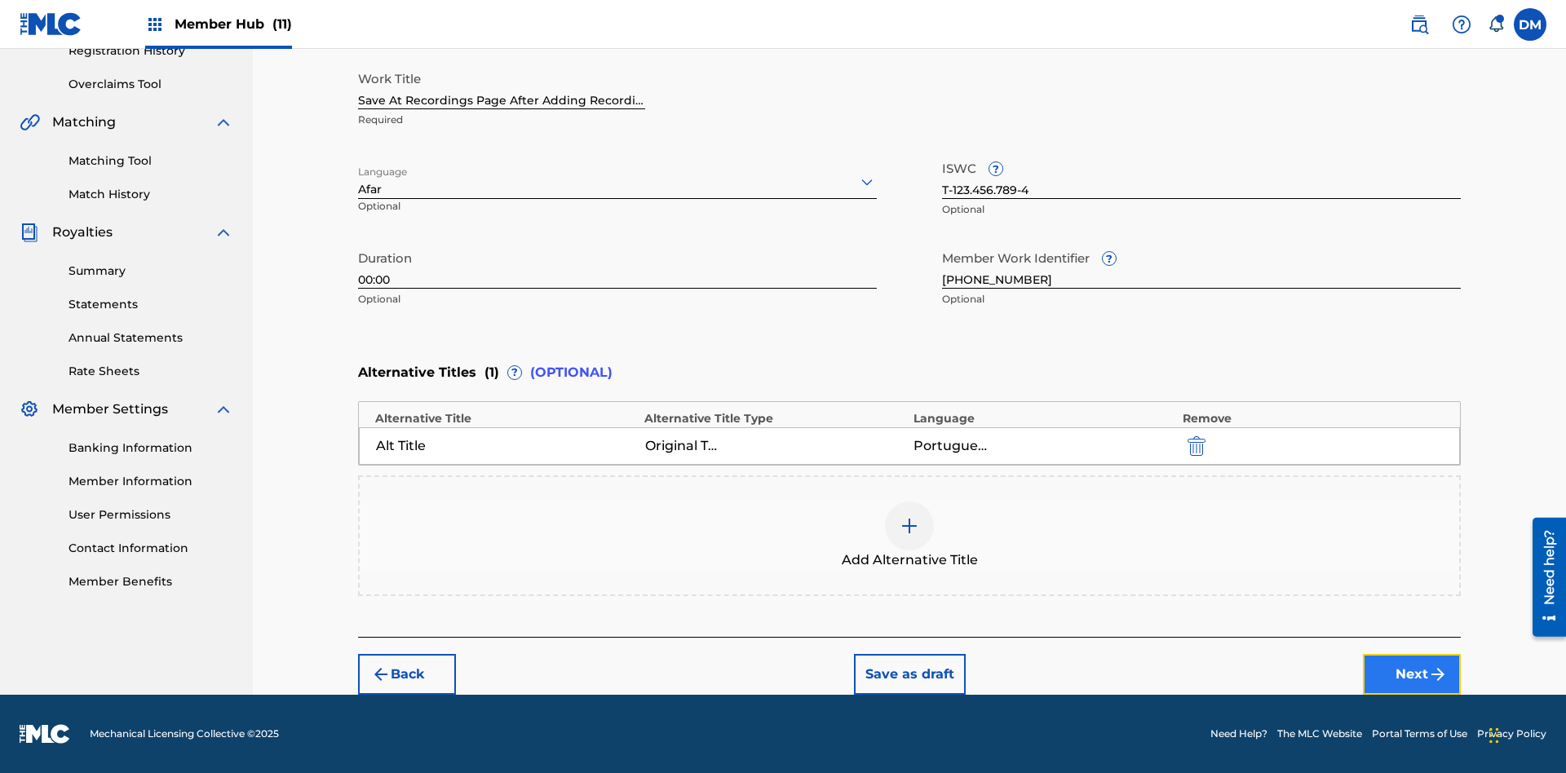
click at [1412, 674] on button "Next" at bounding box center [1412, 674] width 98 height 41
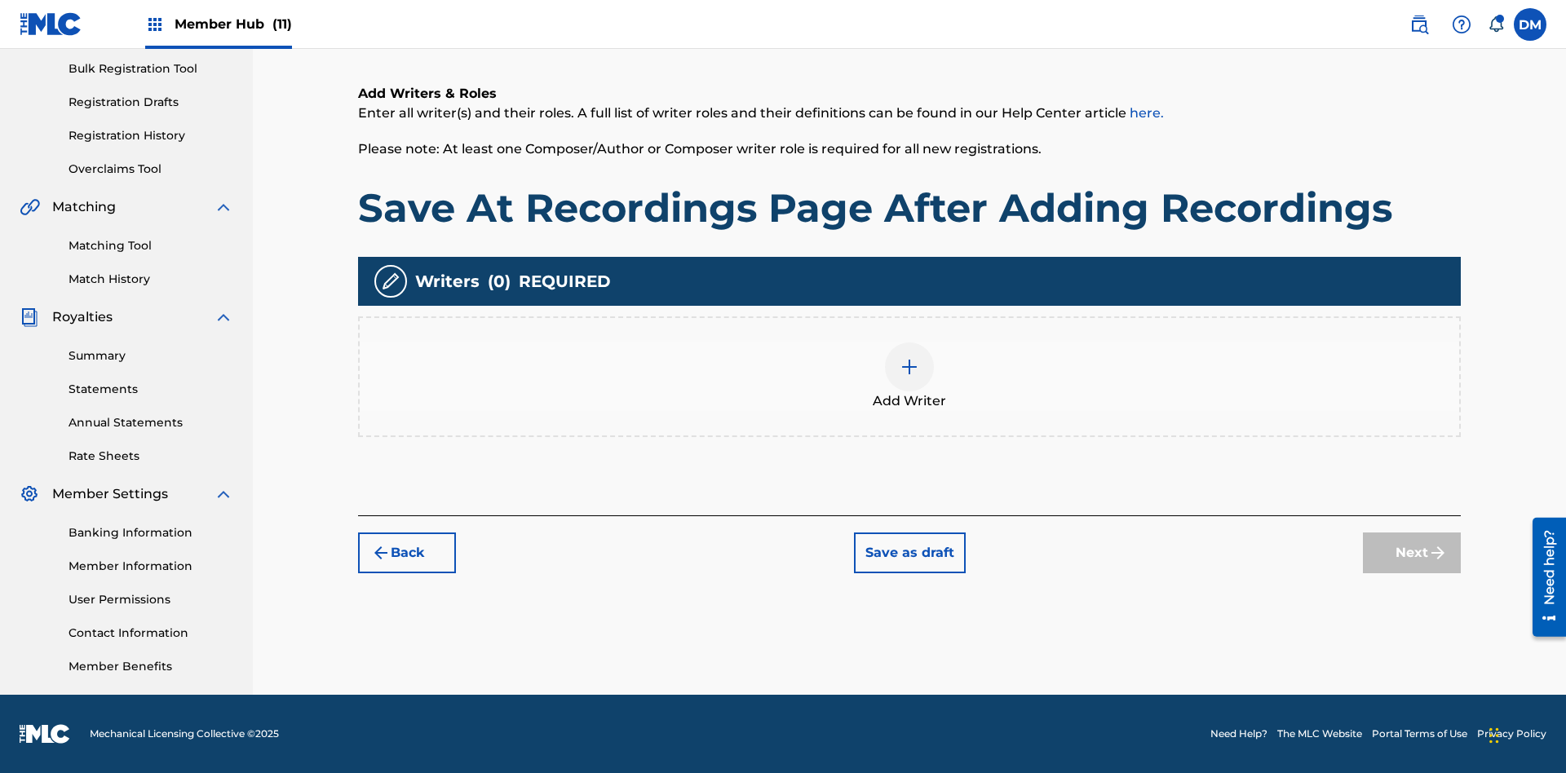
scroll to position [238, 0]
click at [909, 376] on img at bounding box center [909, 367] width 20 height 20
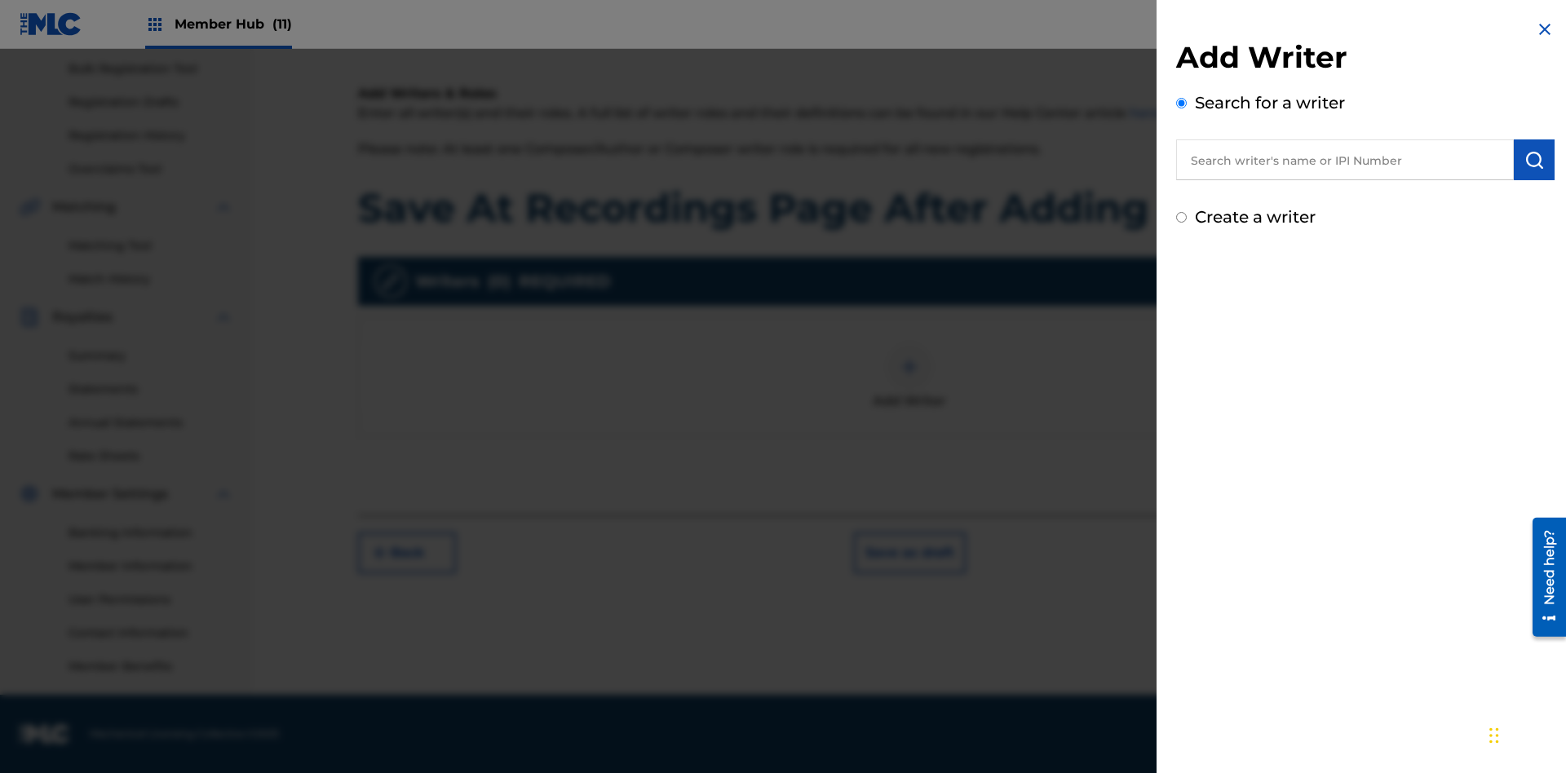
click at [1345, 160] on input "text" at bounding box center [1345, 159] width 338 height 41
type input "[PERSON_NAME]"
click at [1534, 160] on img "submit" at bounding box center [1534, 160] width 20 height 20
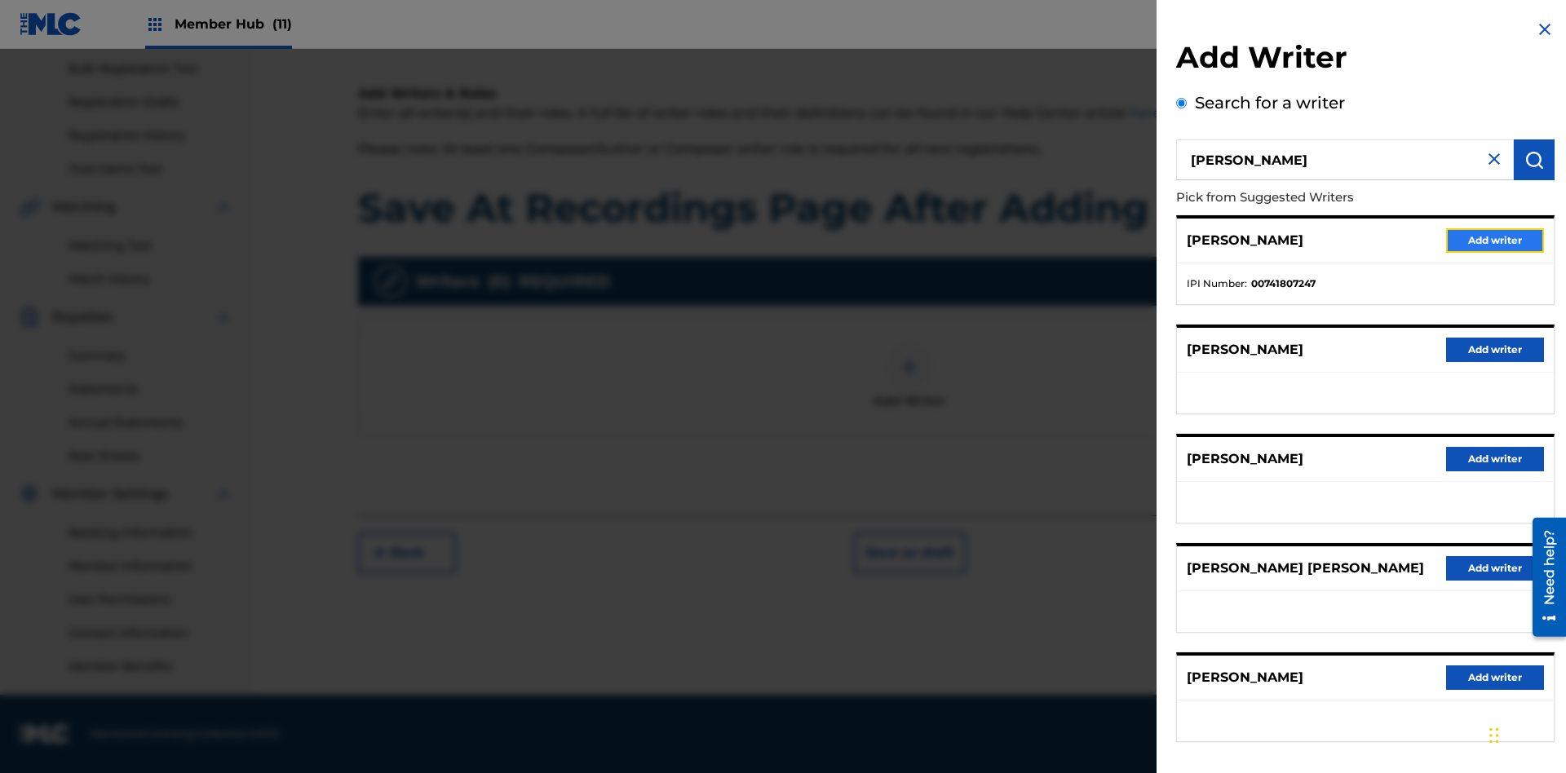
click at [1495, 240] on button "Add writer" at bounding box center [1495, 240] width 98 height 24
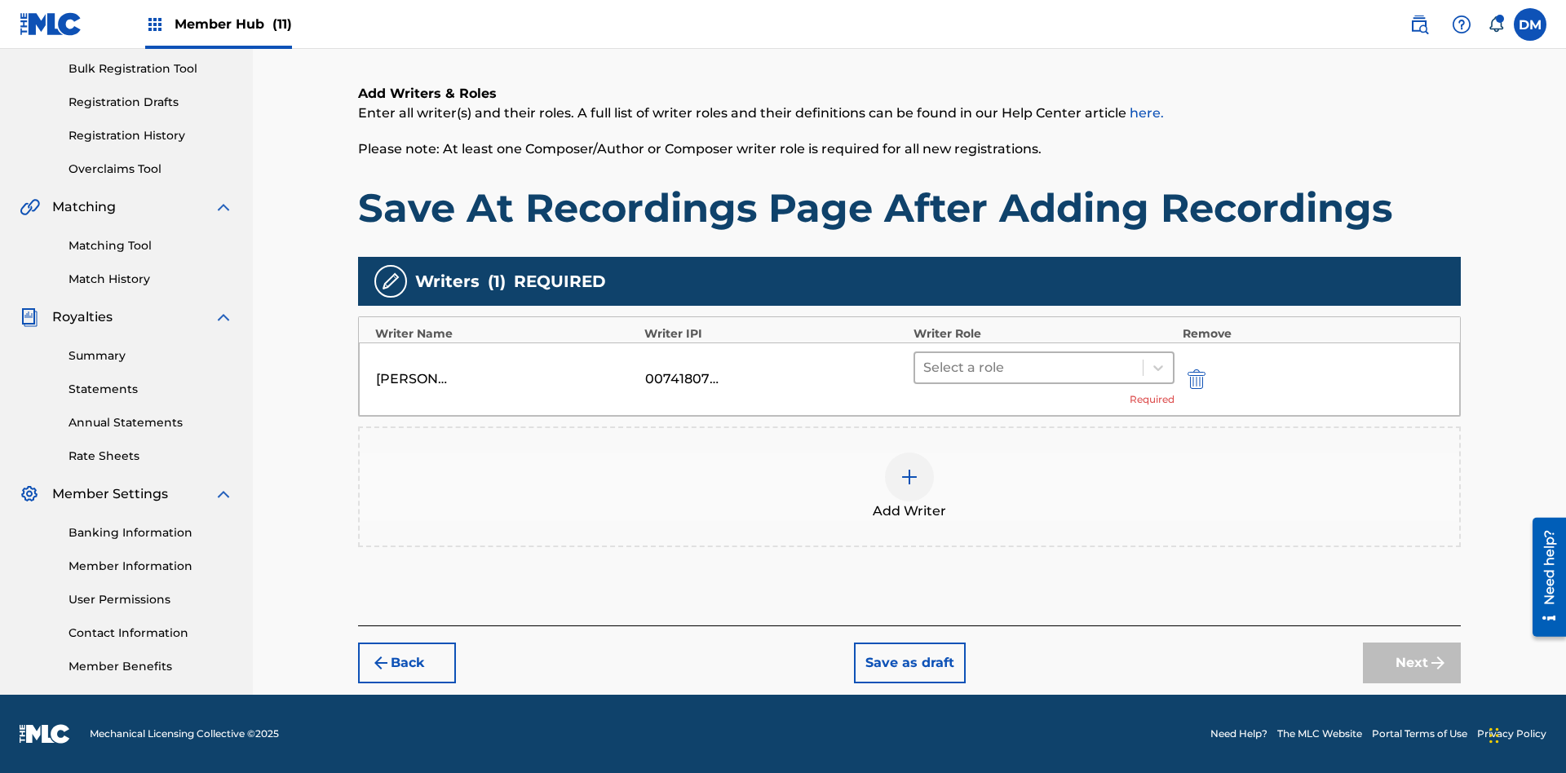
click at [925, 367] on input "text" at bounding box center [924, 368] width 3 height 20
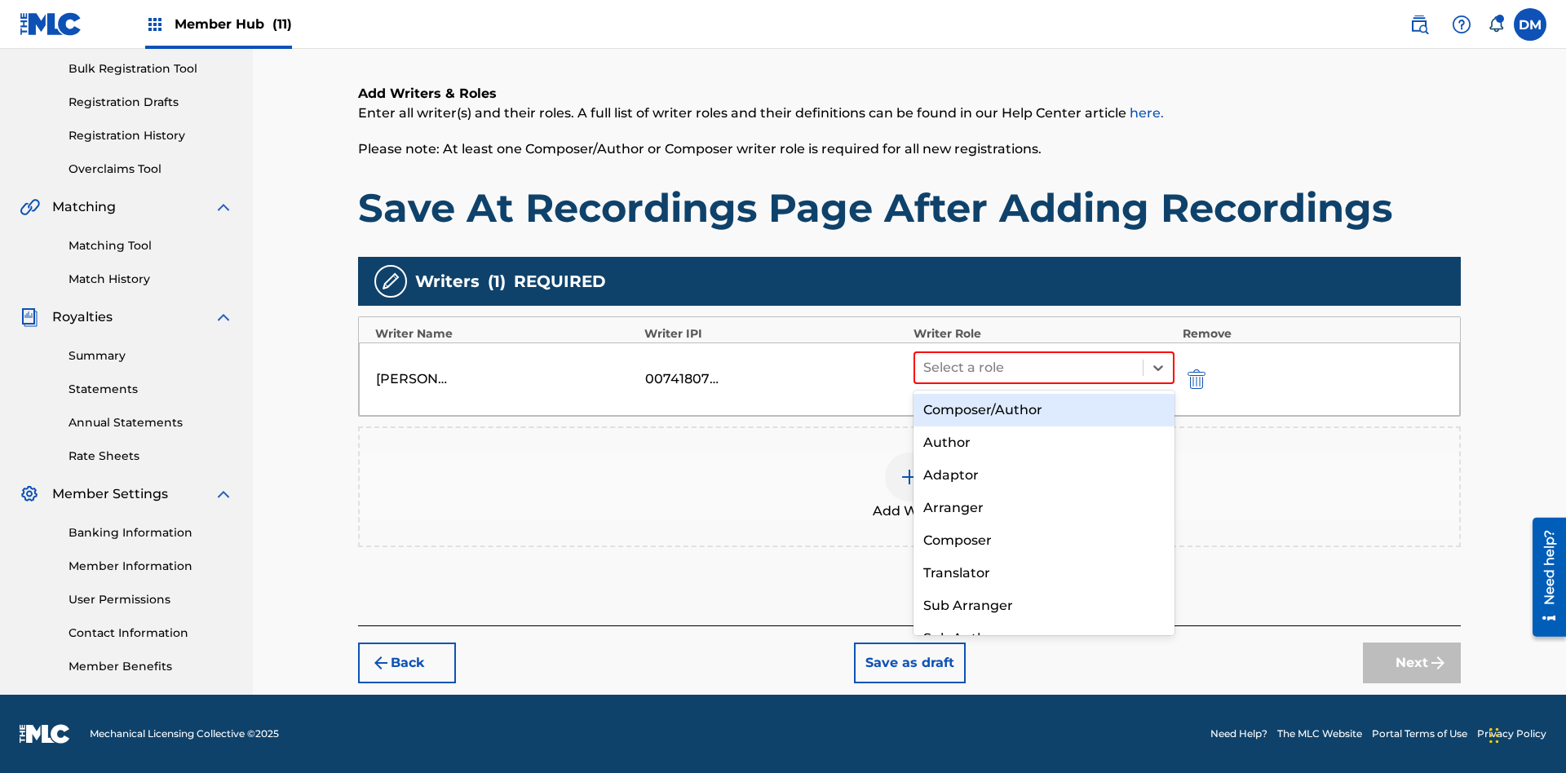
click at [1043, 540] on div "Composer" at bounding box center [1043, 540] width 261 height 33
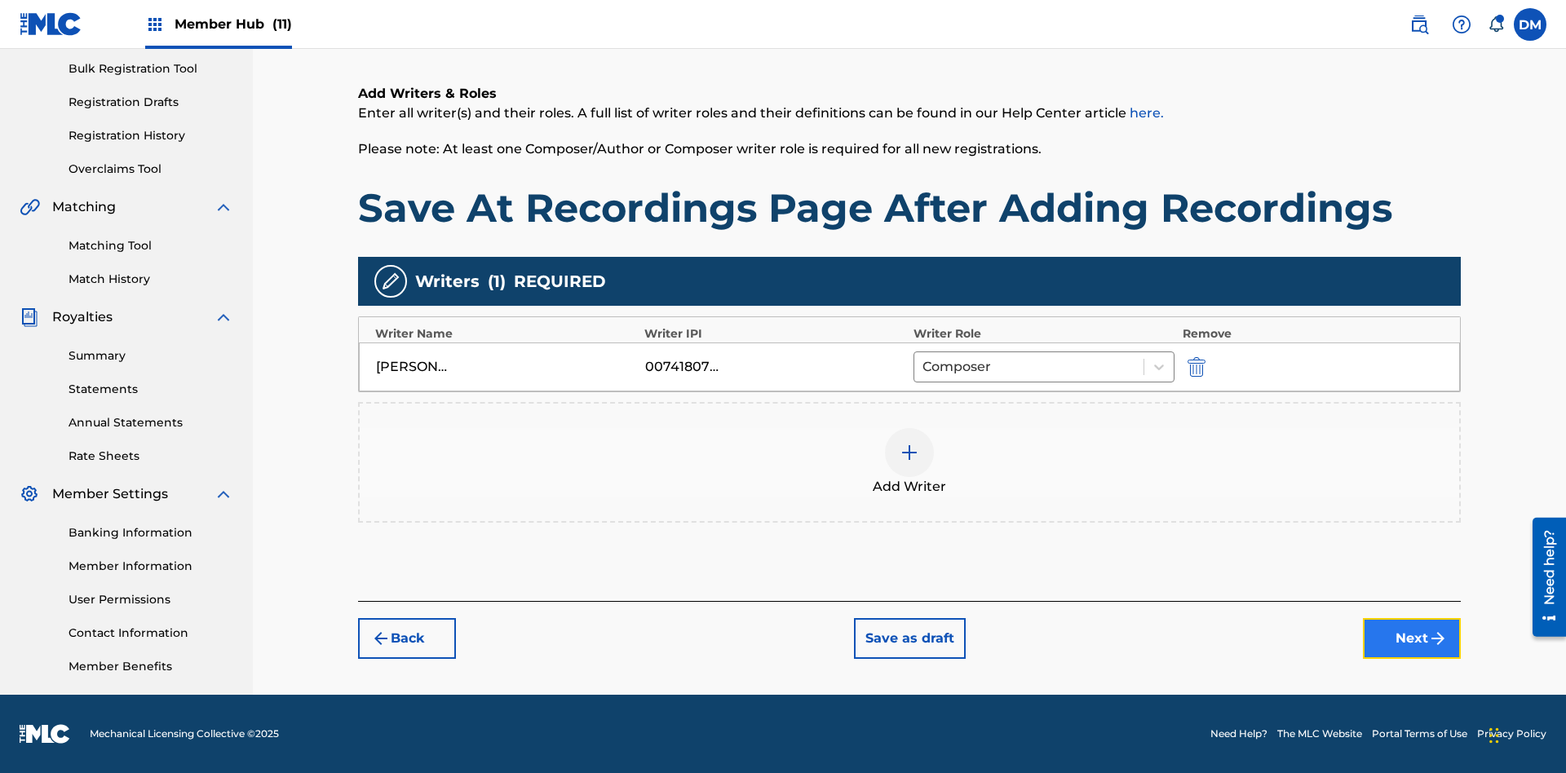
click at [1412, 639] on button "Next" at bounding box center [1412, 638] width 98 height 41
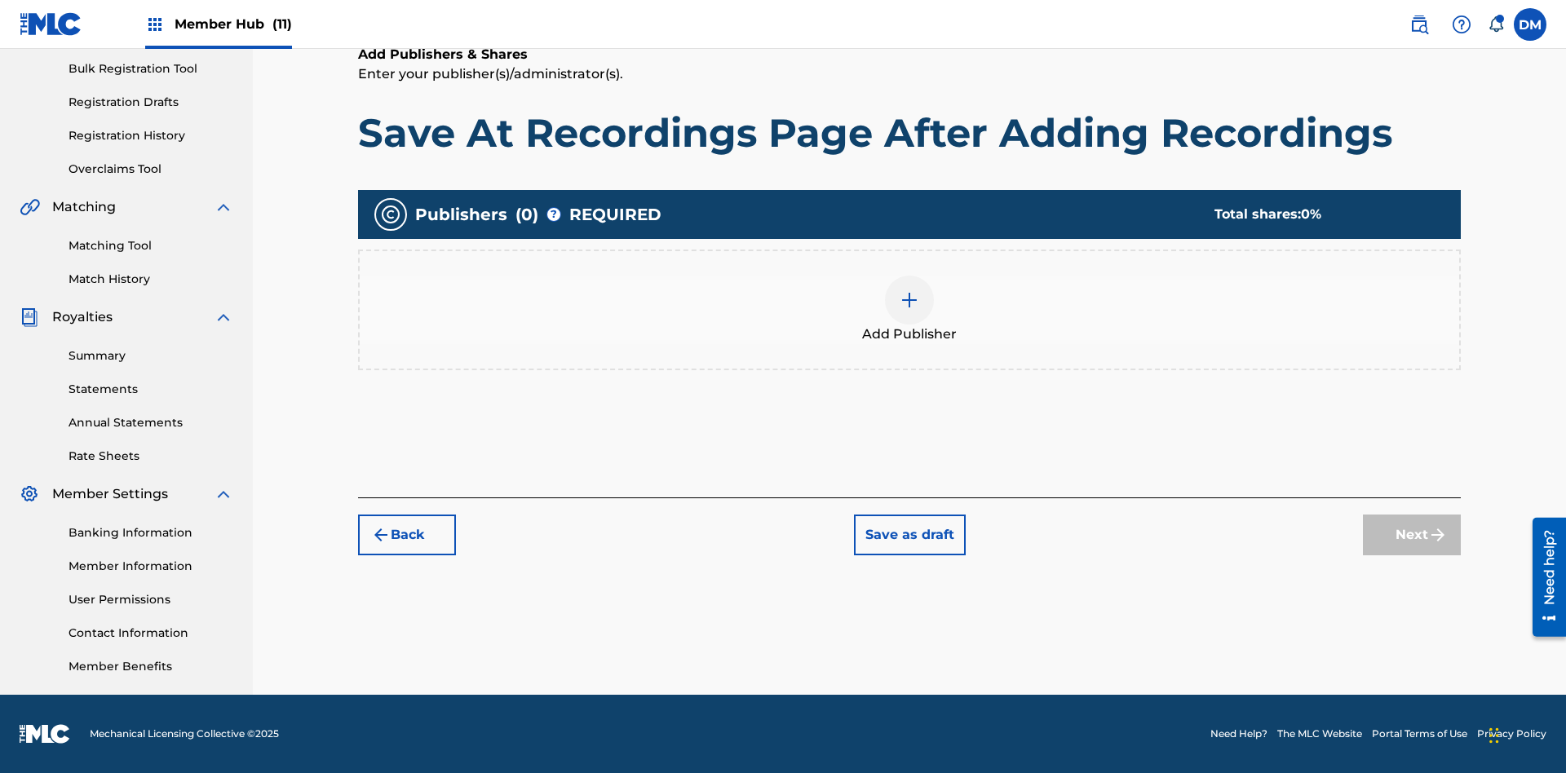
click at [909, 299] on img at bounding box center [909, 300] width 20 height 20
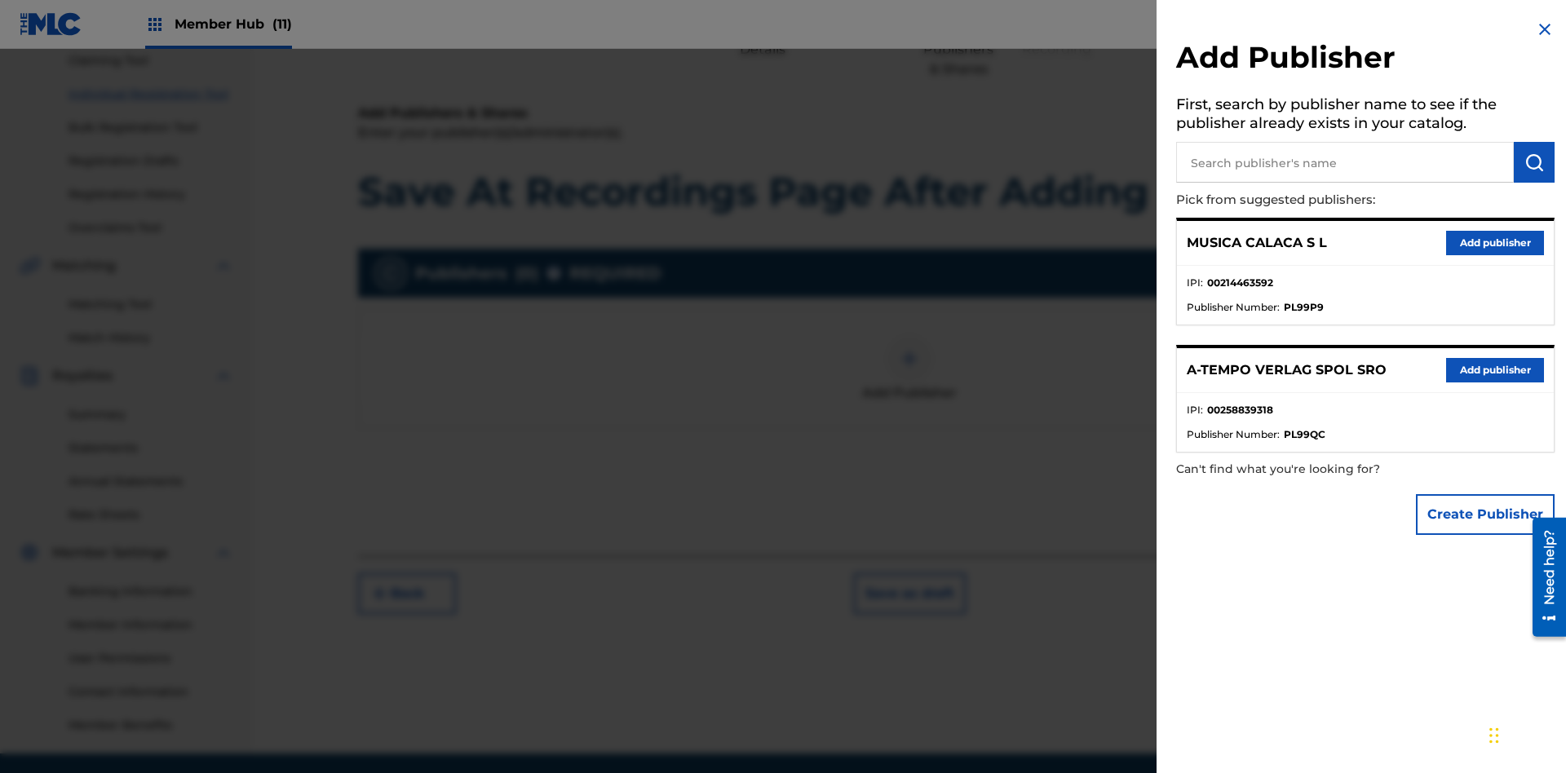
click at [1345, 162] on input "text" at bounding box center [1345, 162] width 338 height 41
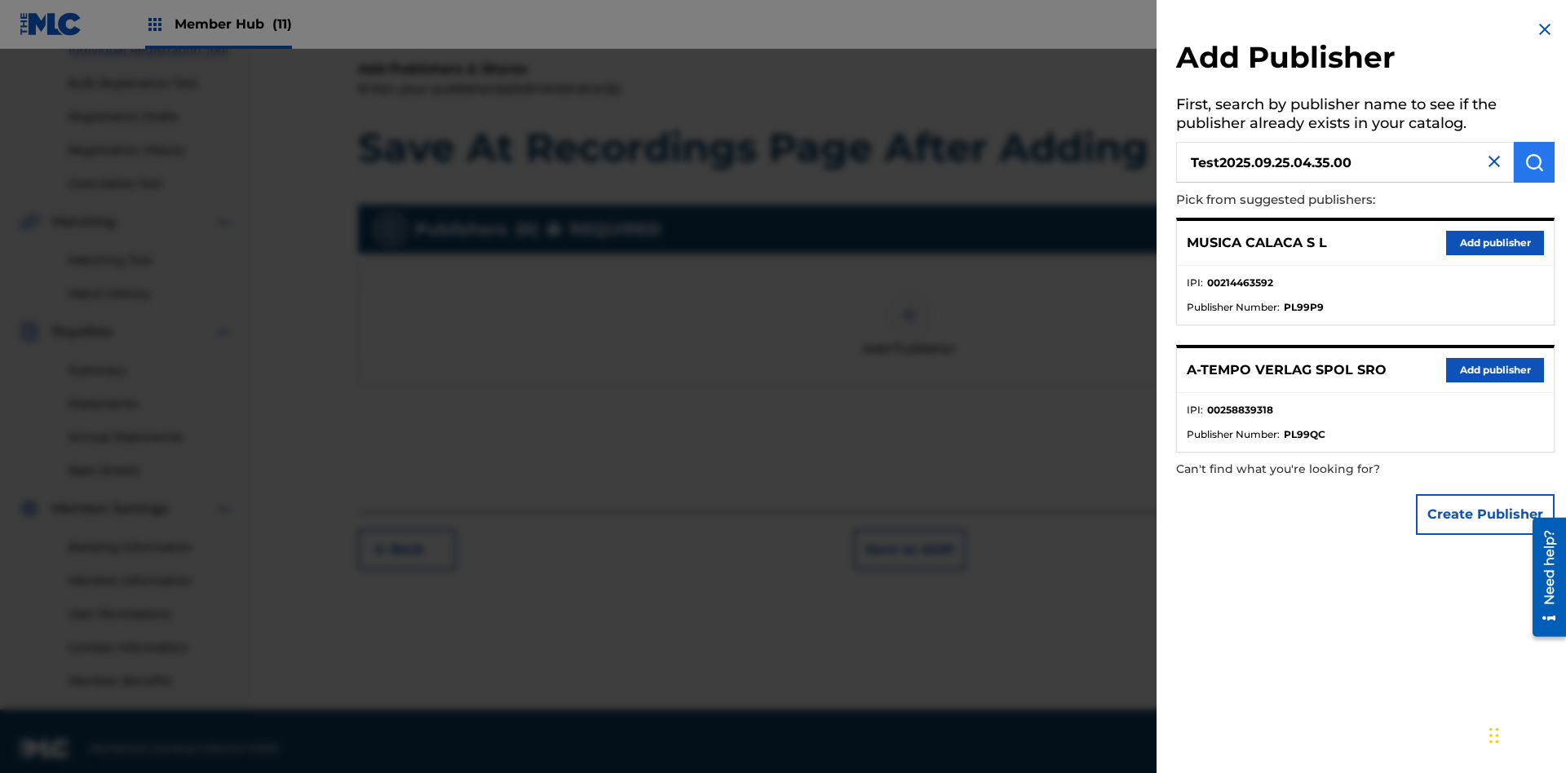
type input "Test2025.09.25.04.35.00"
click at [1534, 162] on img "submit" at bounding box center [1534, 162] width 20 height 20
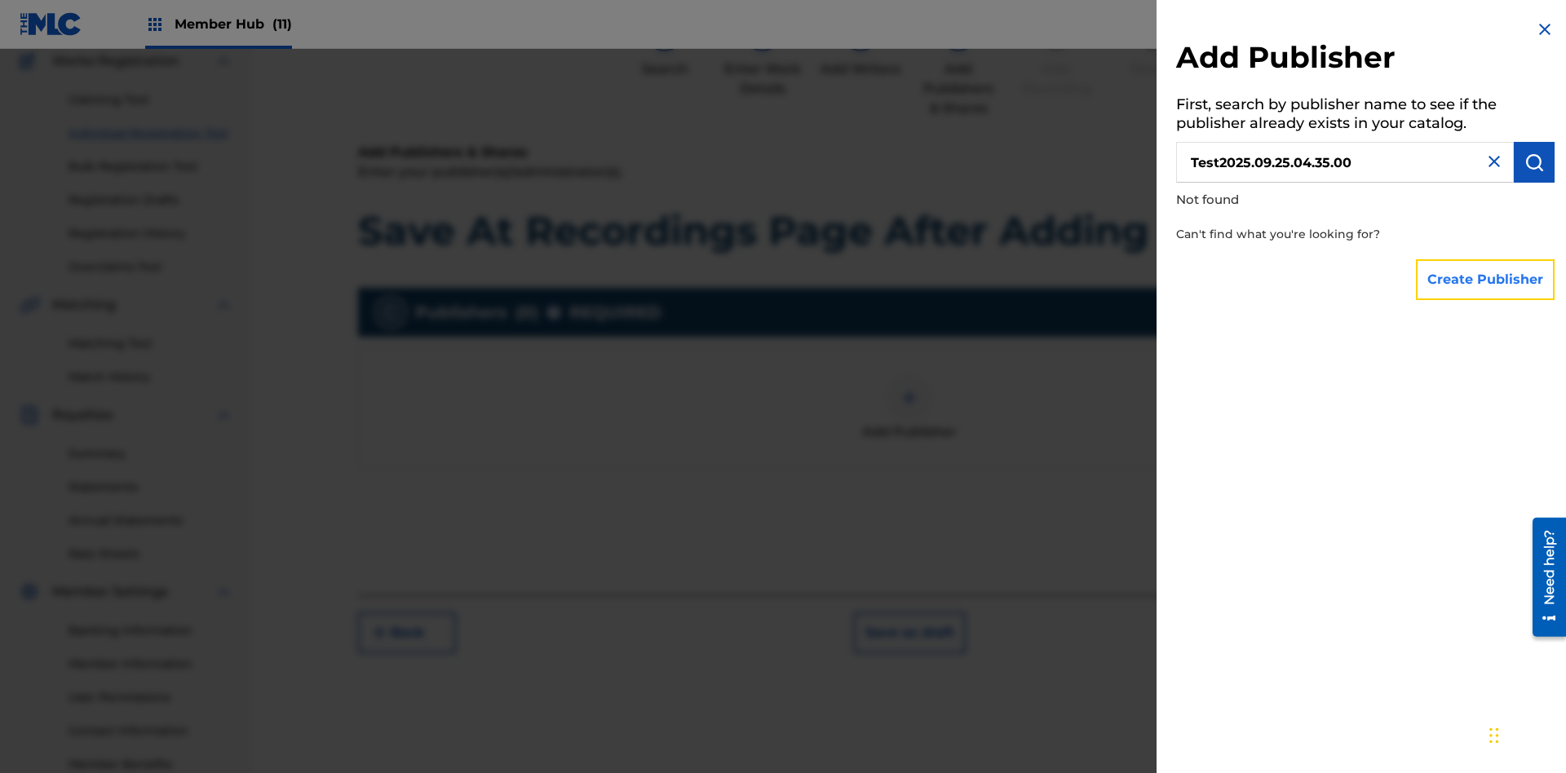
click at [1486, 279] on button "Create Publisher" at bounding box center [1485, 279] width 139 height 41
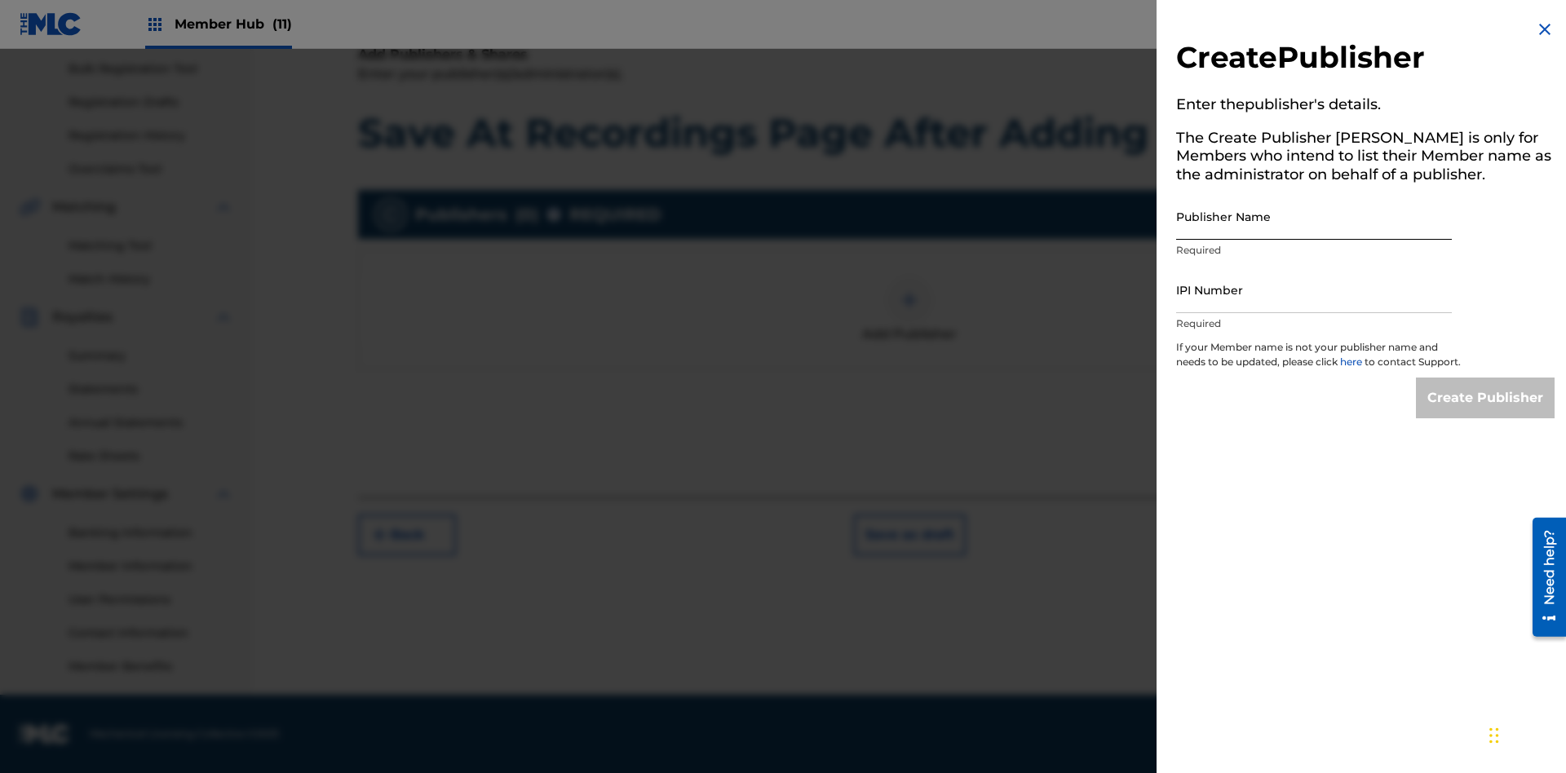
click at [1314, 216] on input "Publisher Name" at bounding box center [1314, 216] width 276 height 46
type input "Test2025.09.25.04.35.05"
click at [1314, 289] on input "IPI Number" at bounding box center [1314, 290] width 276 height 46
type input "00595839777"
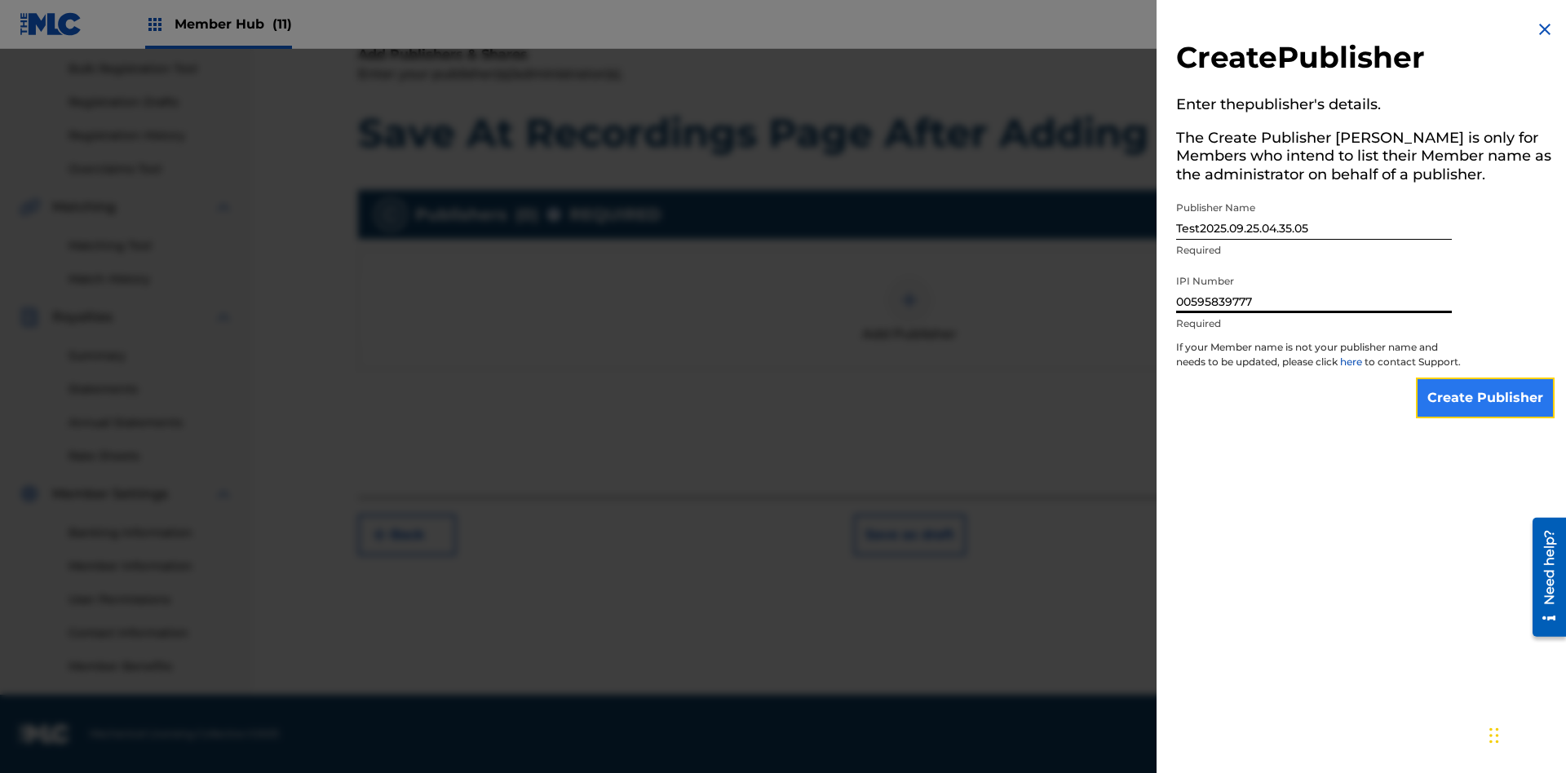
click at [1486, 413] on input "Create Publisher" at bounding box center [1485, 398] width 139 height 41
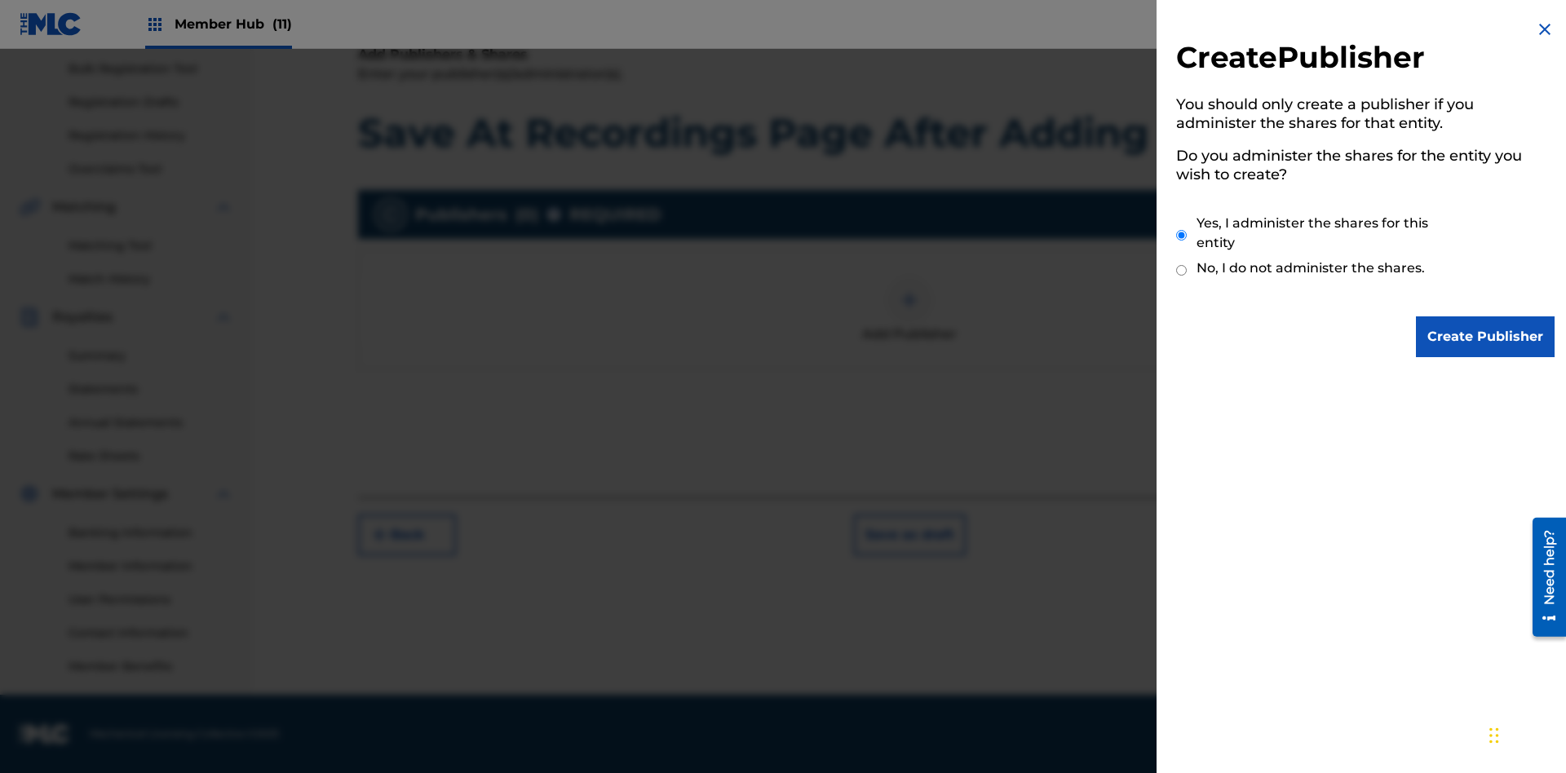
click at [1182, 235] on input "Yes, I administer the shares for this entity" at bounding box center [1181, 235] width 11 height 35
click at [1486, 337] on input "Create Publisher" at bounding box center [1485, 336] width 139 height 41
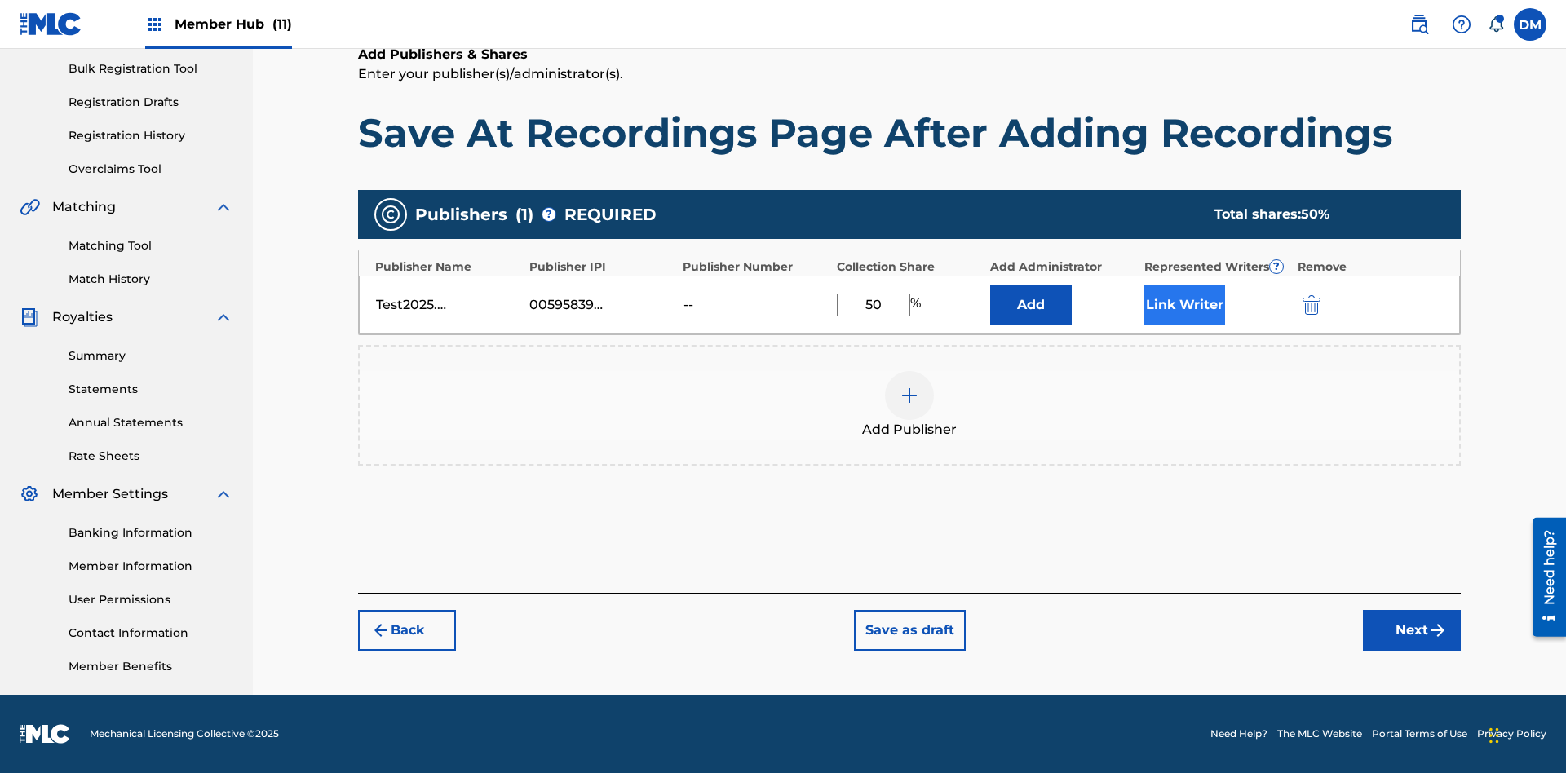
type input "50"
click at [1184, 304] on button "Link Writer" at bounding box center [1184, 305] width 82 height 41
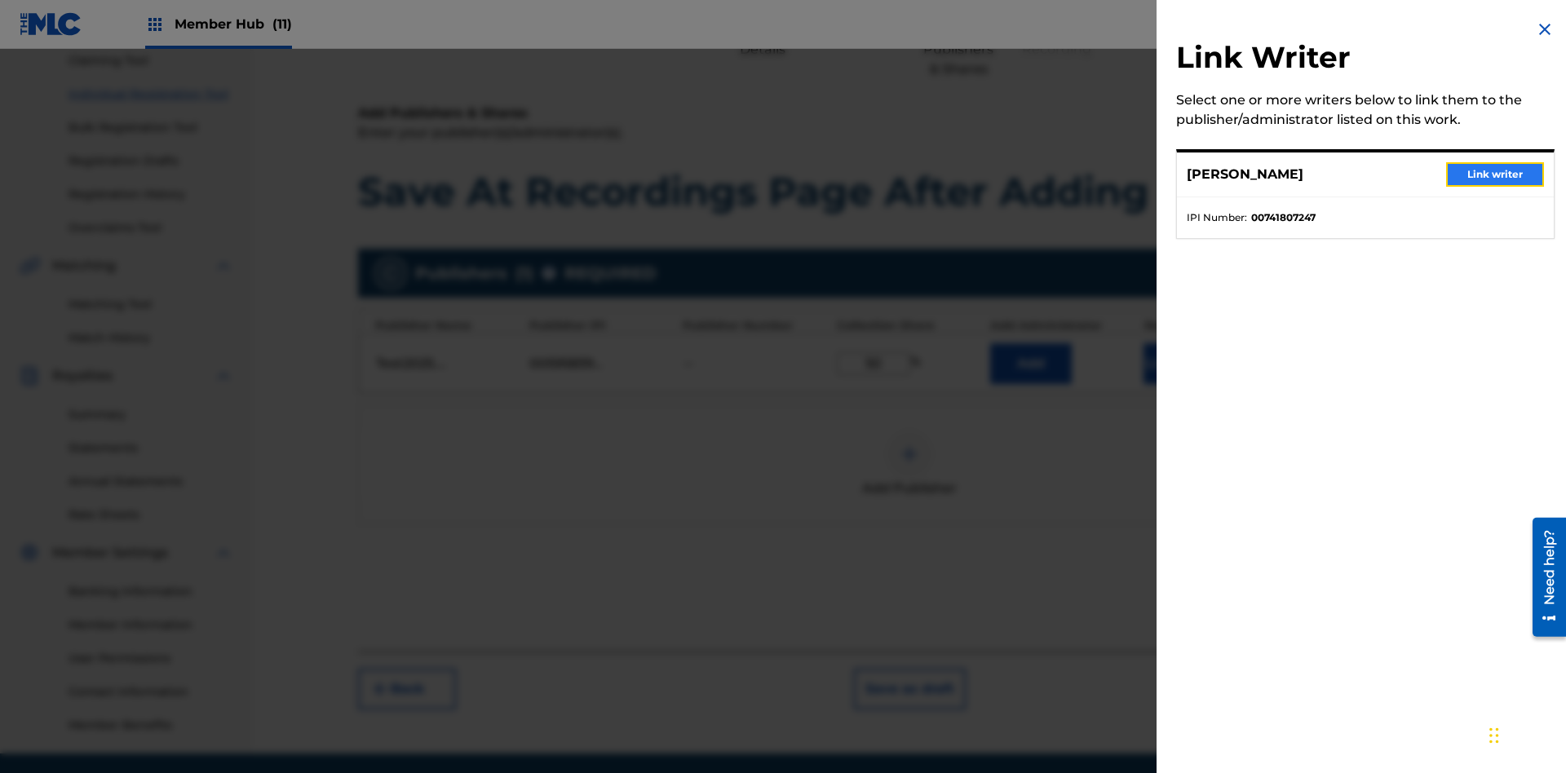
click at [1495, 175] on button "Link writer" at bounding box center [1495, 174] width 98 height 24
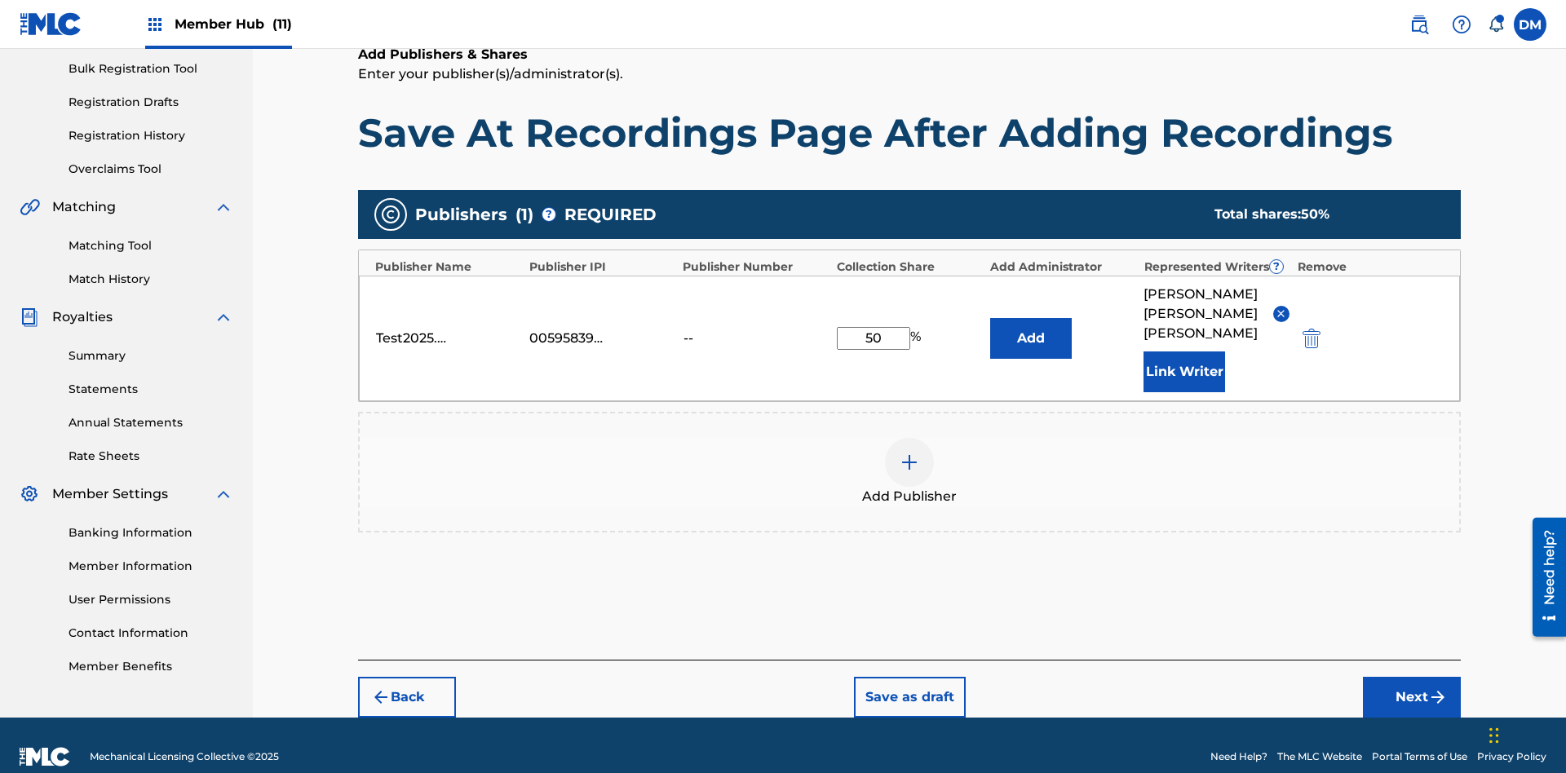
scroll to position [241, 0]
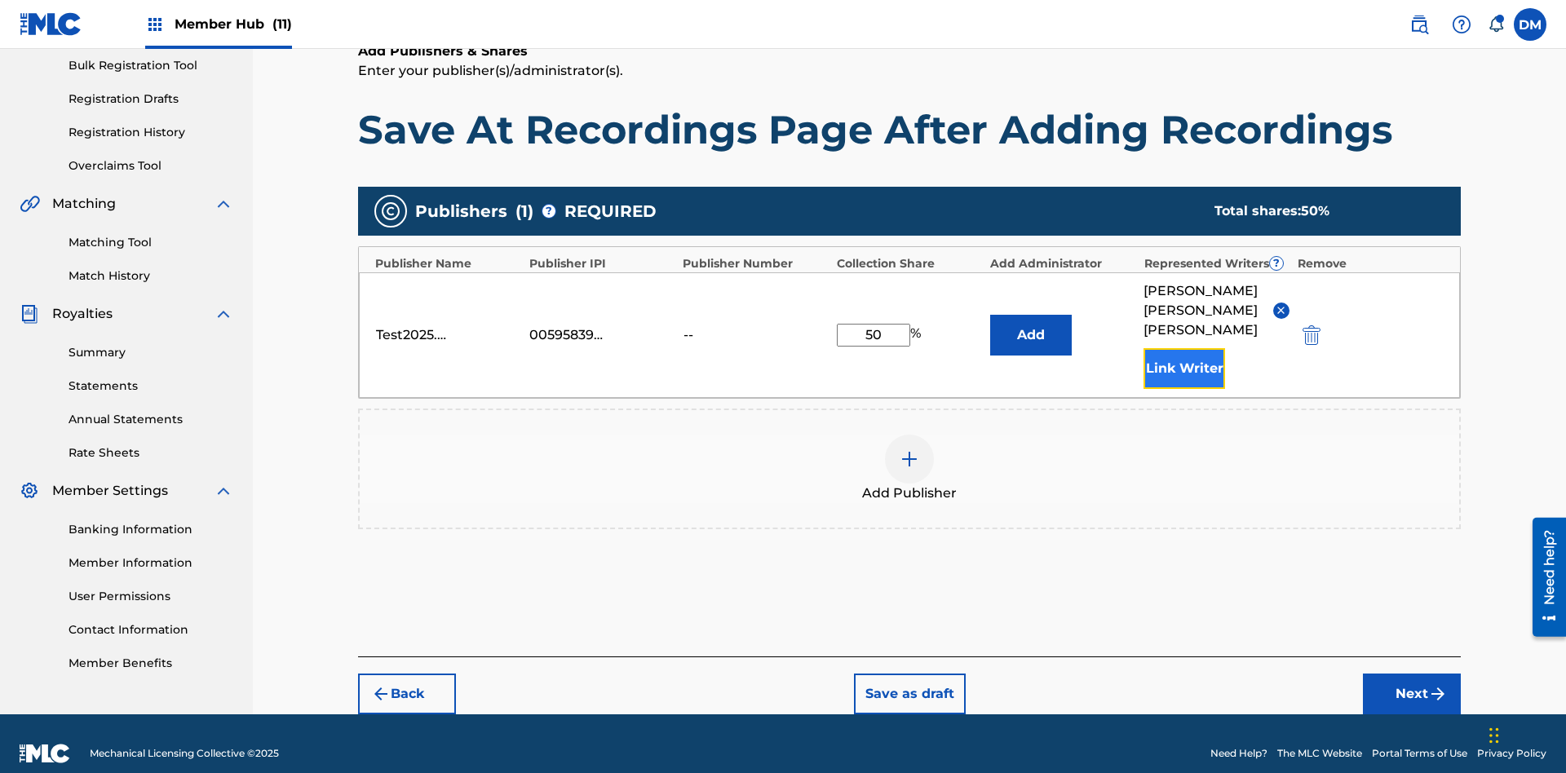
click at [1184, 348] on button "Link Writer" at bounding box center [1184, 368] width 82 height 41
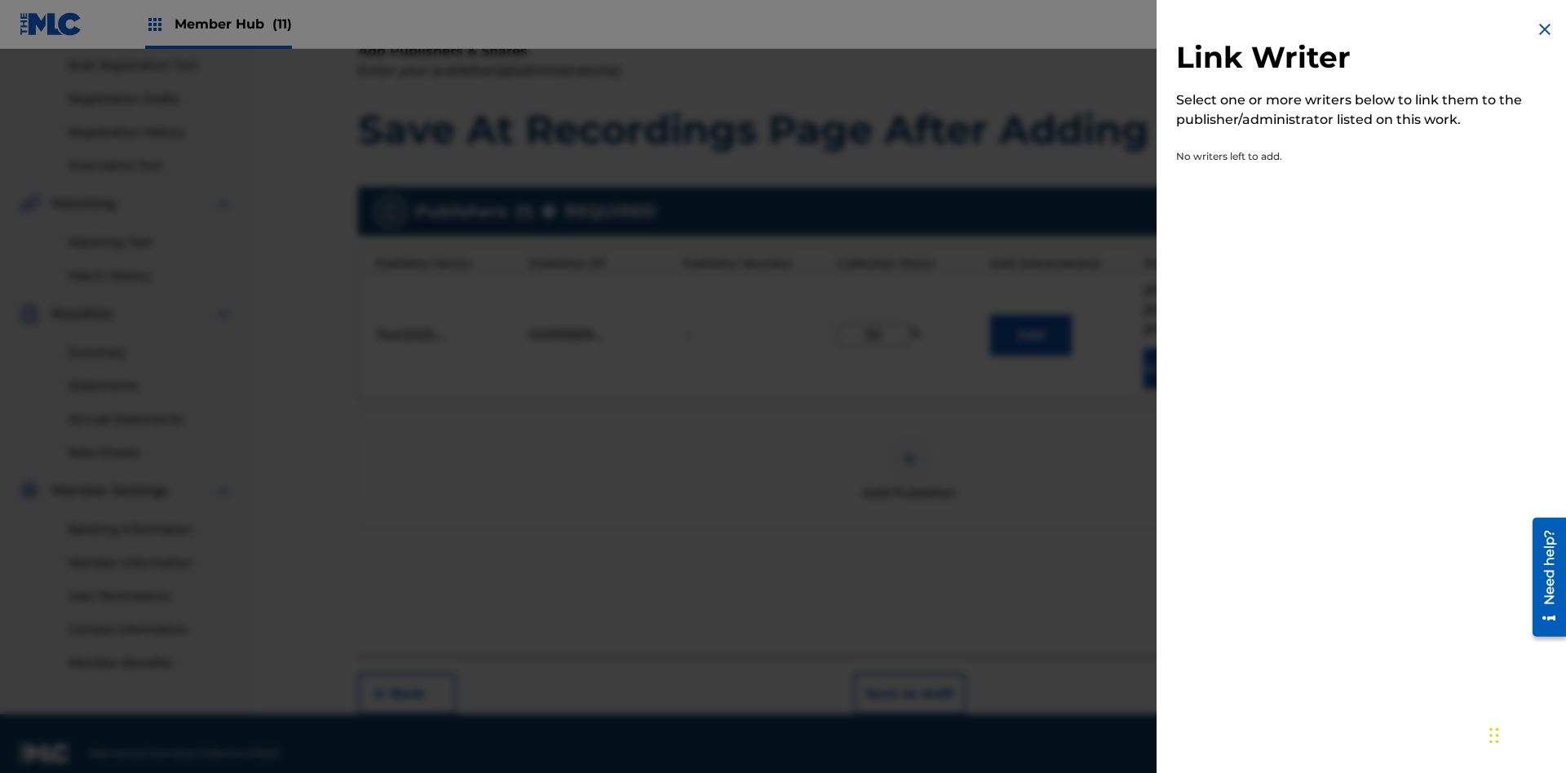
click at [1545, 29] on img at bounding box center [1545, 30] width 20 height 20
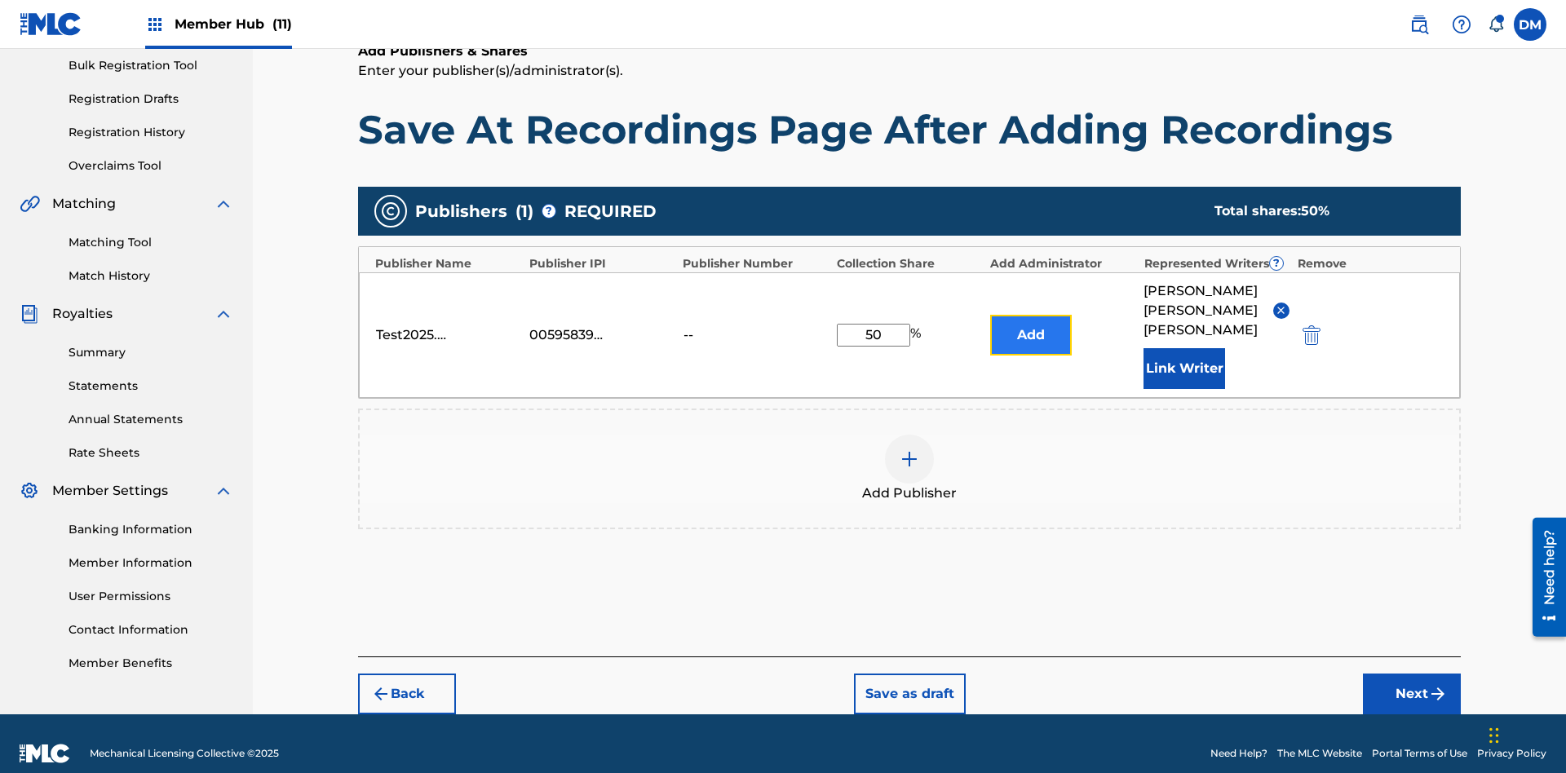
click at [1031, 325] on button "Add" at bounding box center [1031, 335] width 82 height 41
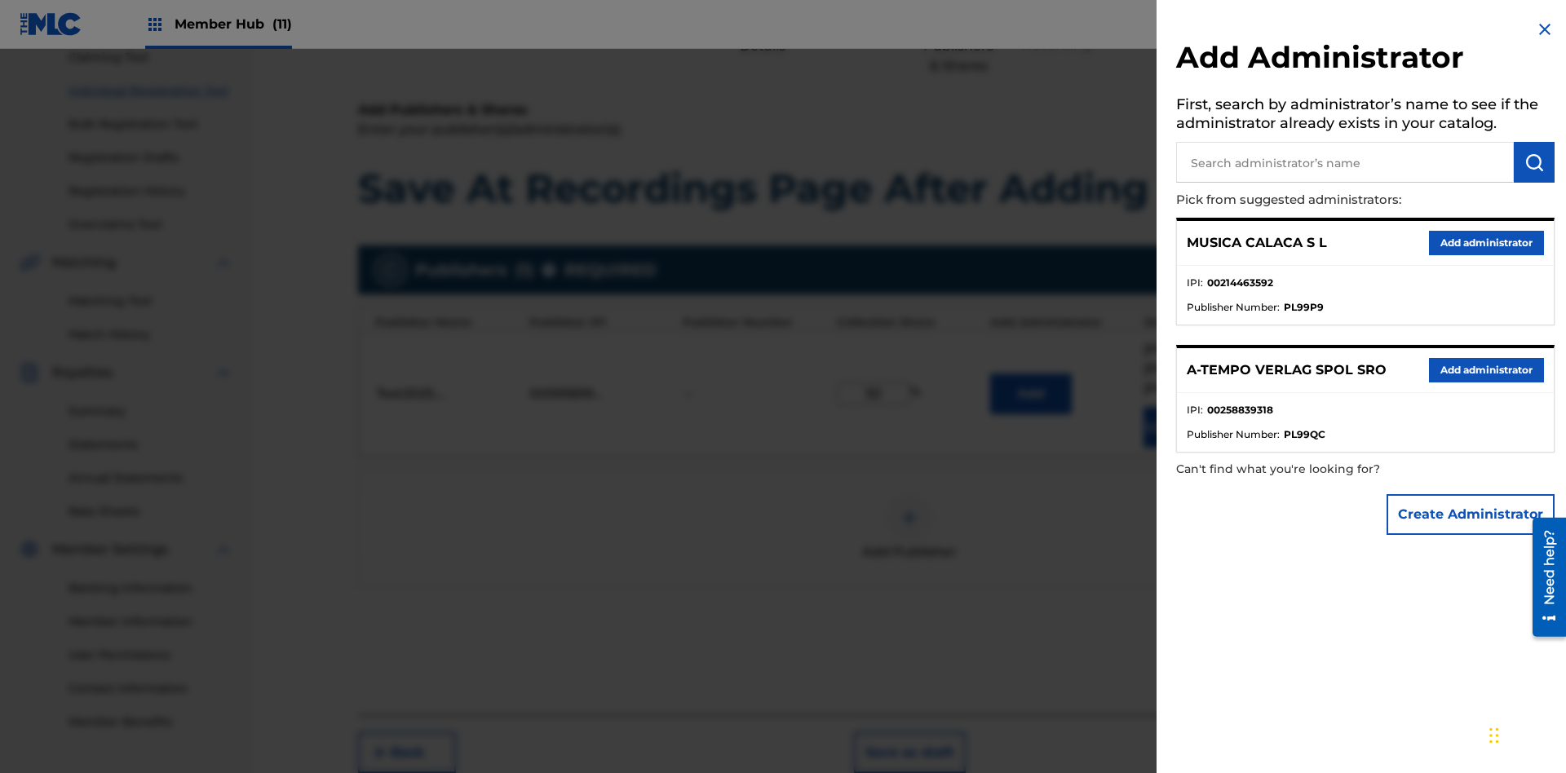
click at [1345, 162] on input "text" at bounding box center [1345, 162] width 338 height 41
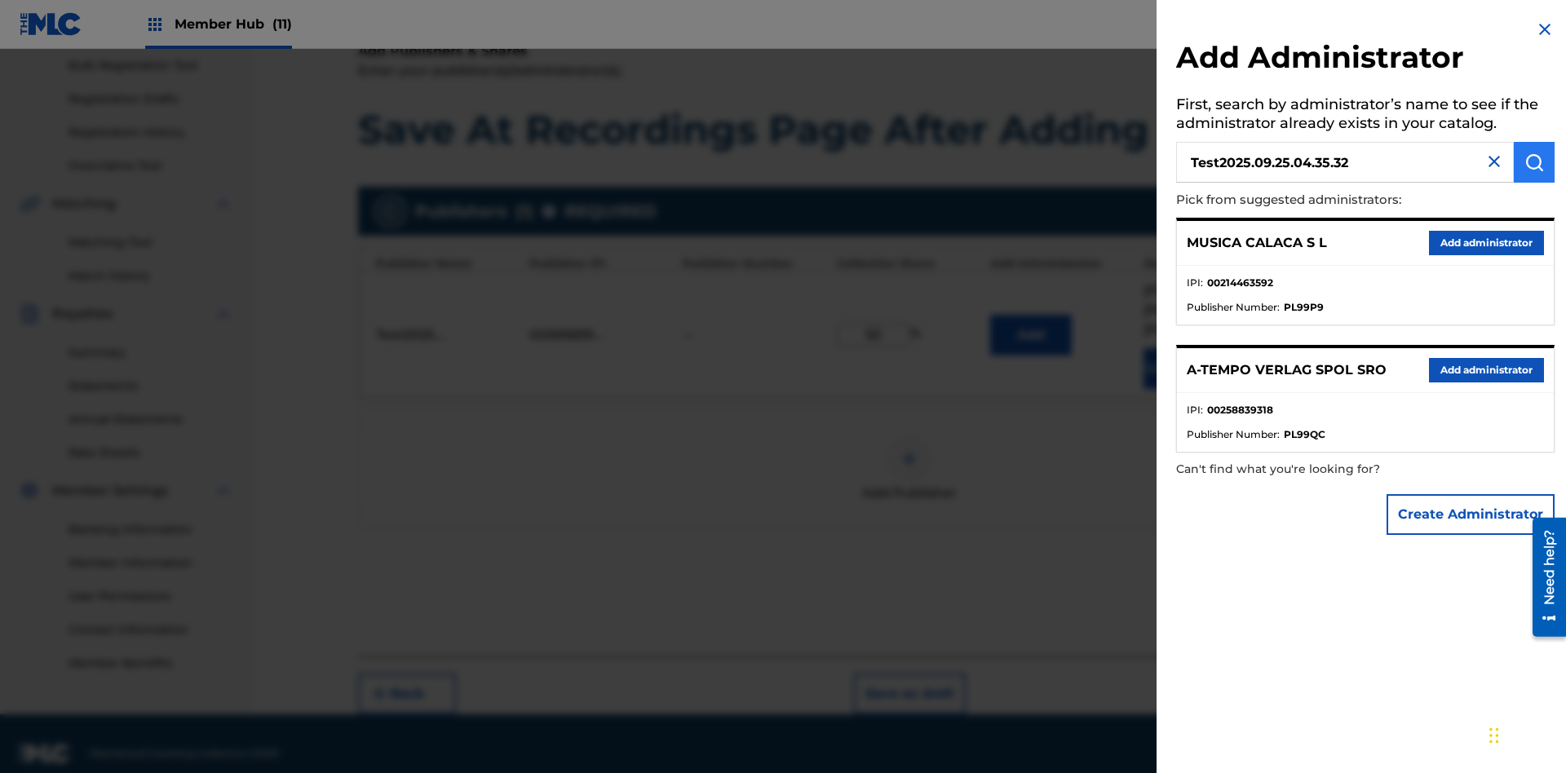
type input "Test2025.09.25.04.35.32"
click at [1534, 162] on img "submit" at bounding box center [1534, 162] width 20 height 20
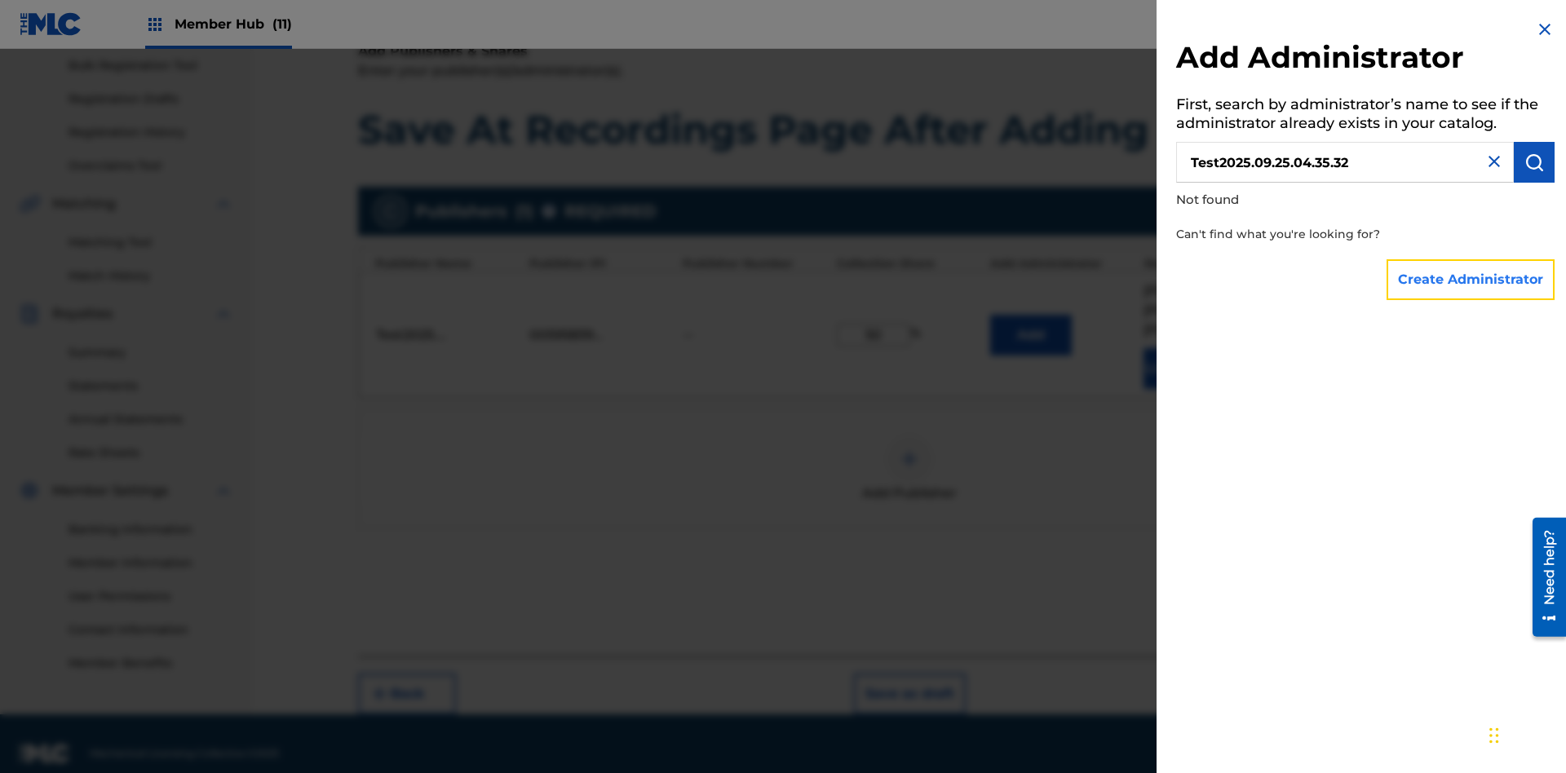
click at [1471, 279] on button "Create Administrator" at bounding box center [1470, 279] width 168 height 41
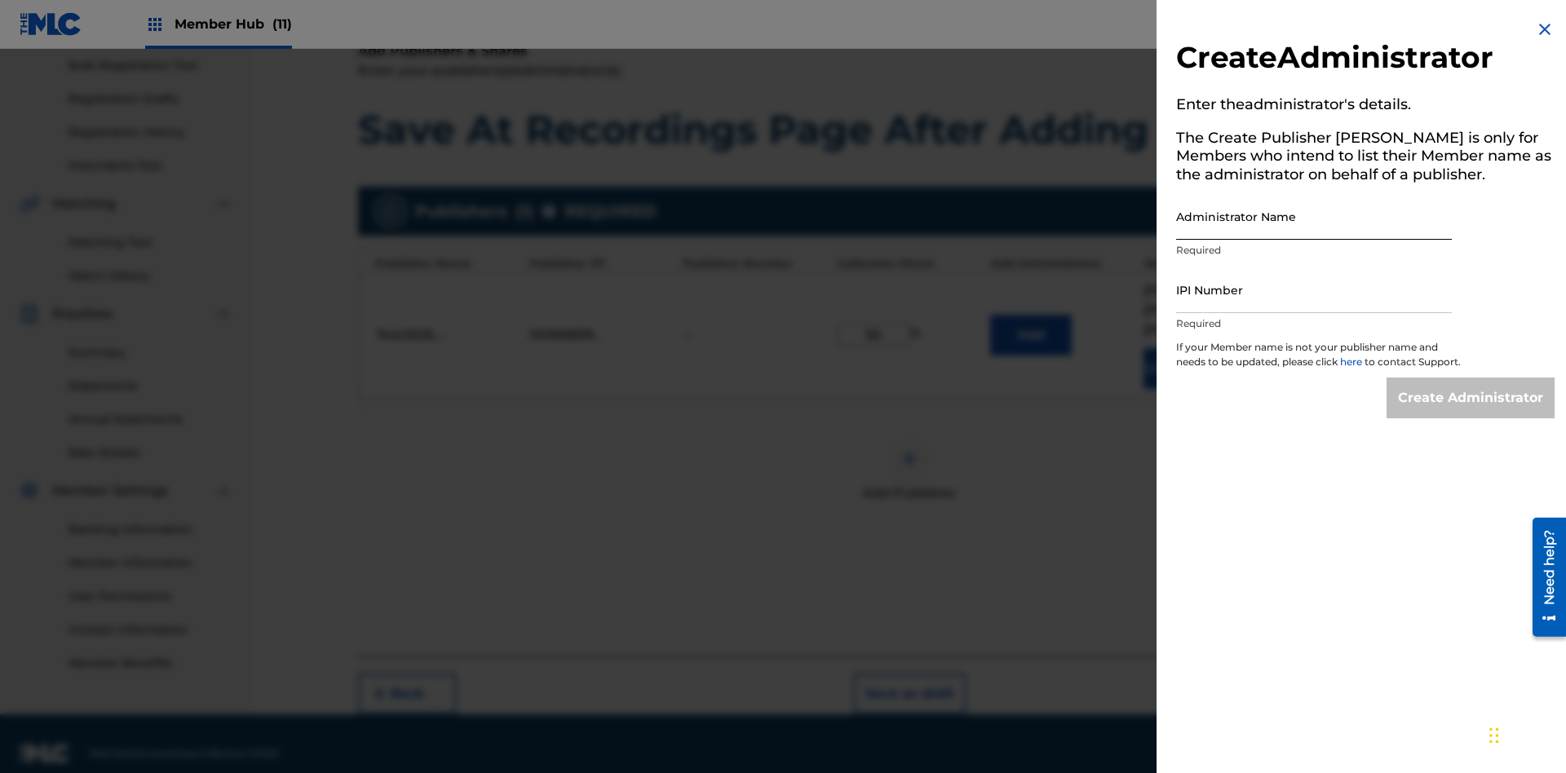
click at [1314, 216] on input "Administrator Name" at bounding box center [1314, 216] width 276 height 46
type input "Test2025.09.25.04.35.38"
click at [1314, 289] on input "IPI Number" at bounding box center [1314, 290] width 276 height 46
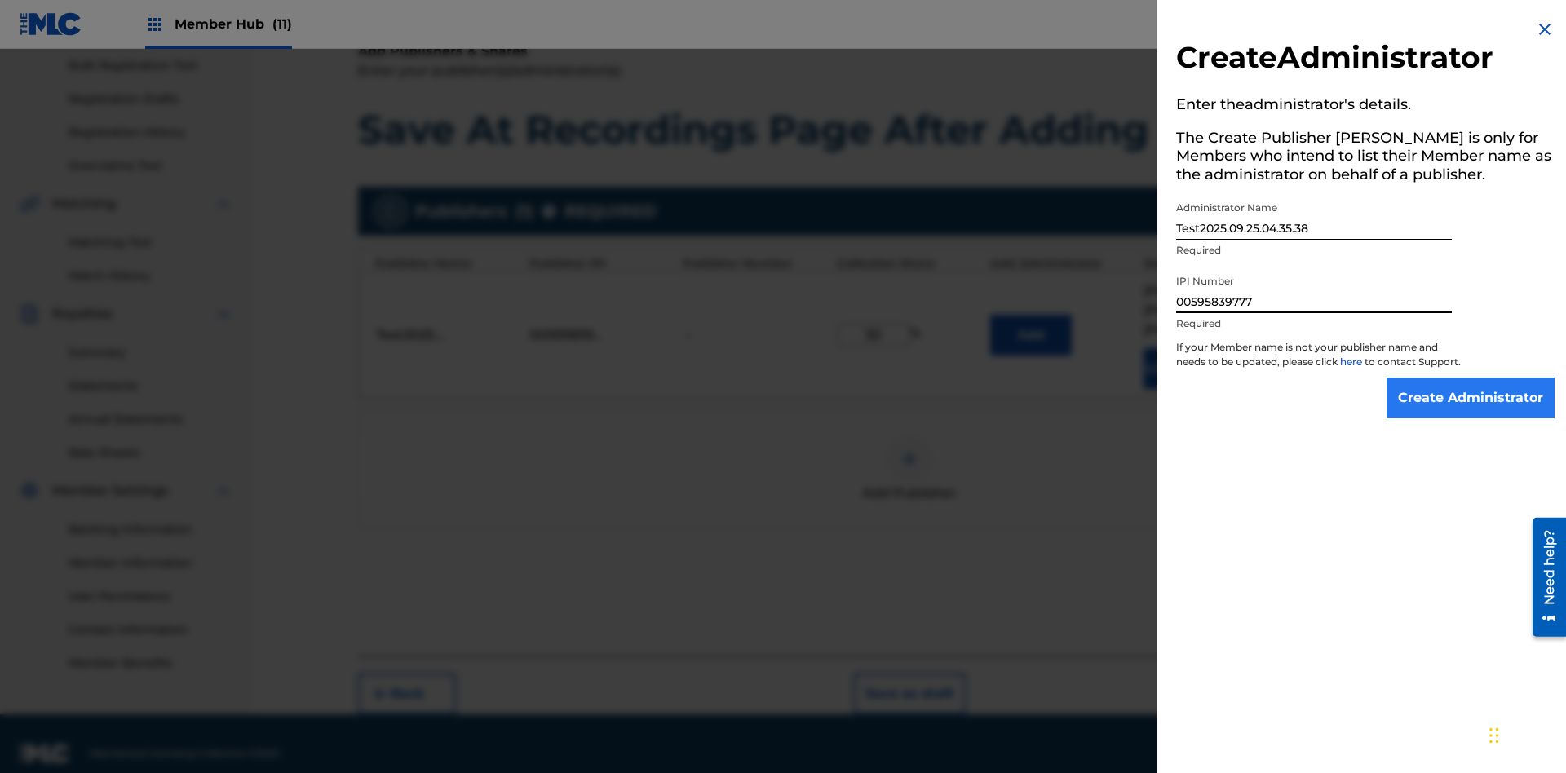
type input "00595839777"
click at [1471, 413] on input "Create Administrator" at bounding box center [1470, 398] width 168 height 41
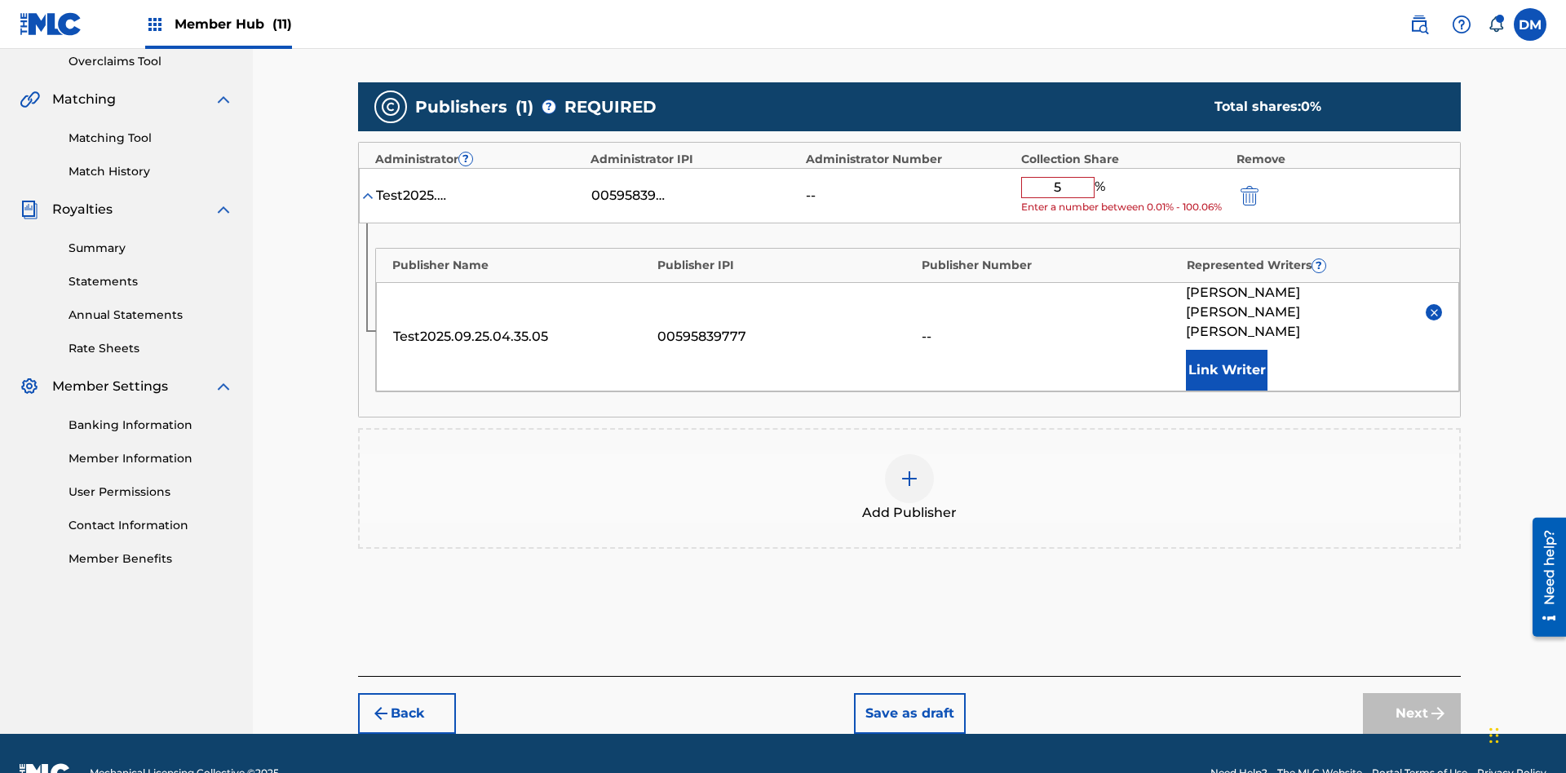
type input "50"
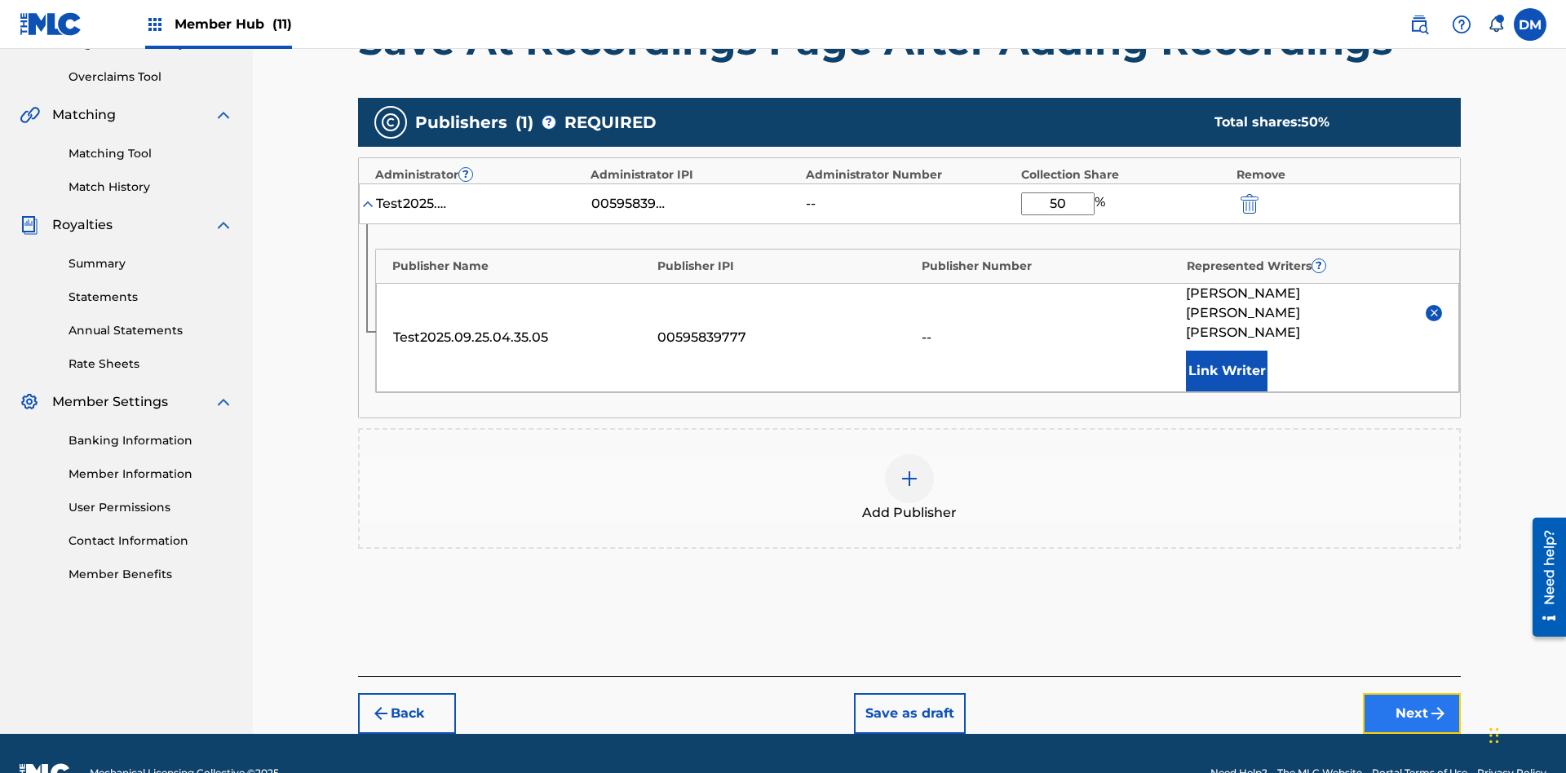
click at [1412, 693] on button "Next" at bounding box center [1412, 713] width 98 height 41
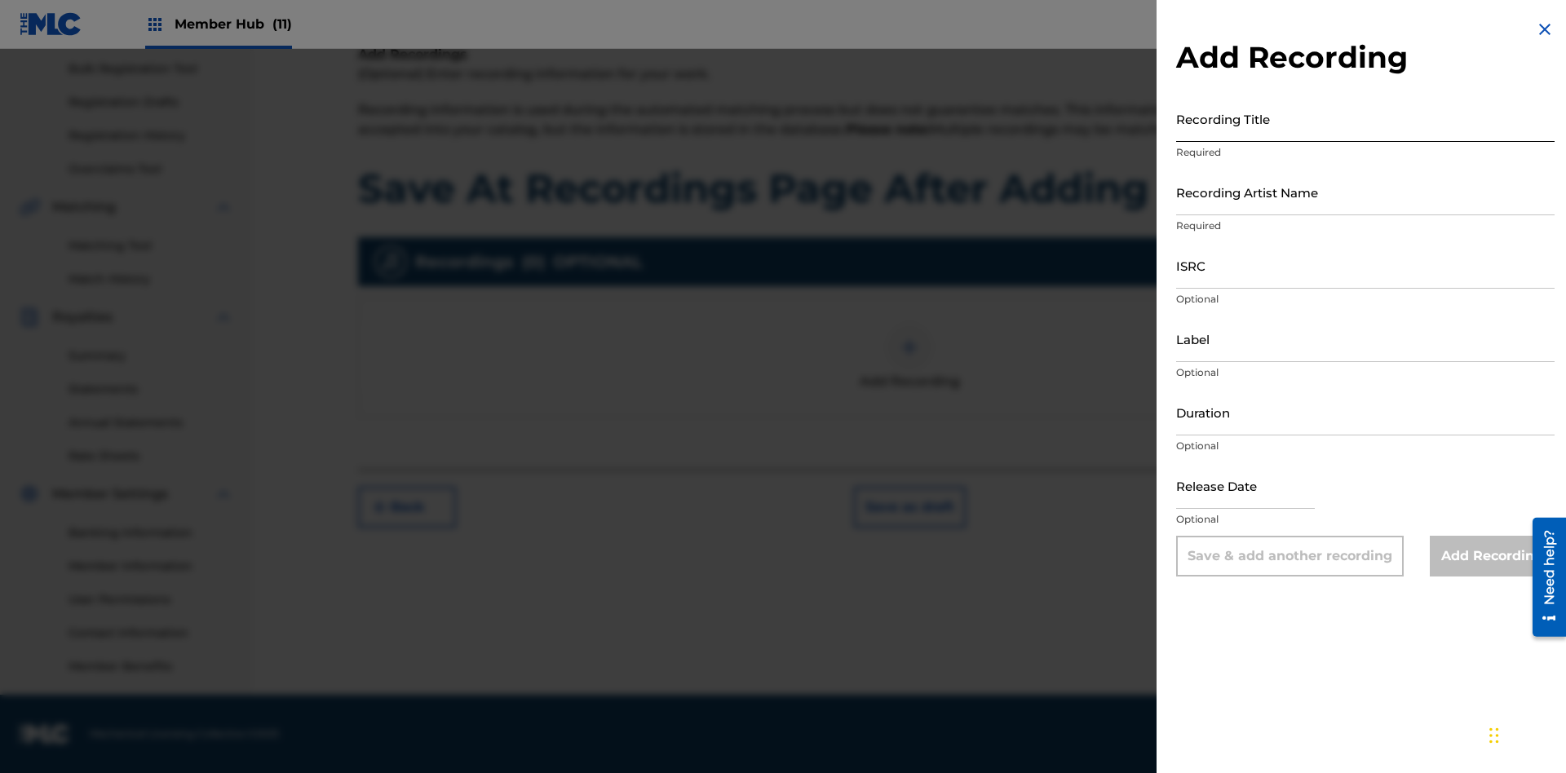
click at [1365, 118] on input "Recording Title" at bounding box center [1365, 118] width 378 height 46
type input "Best Song Ever"
click at [1365, 192] on input "Recording Artist Name" at bounding box center [1365, 192] width 378 height 46
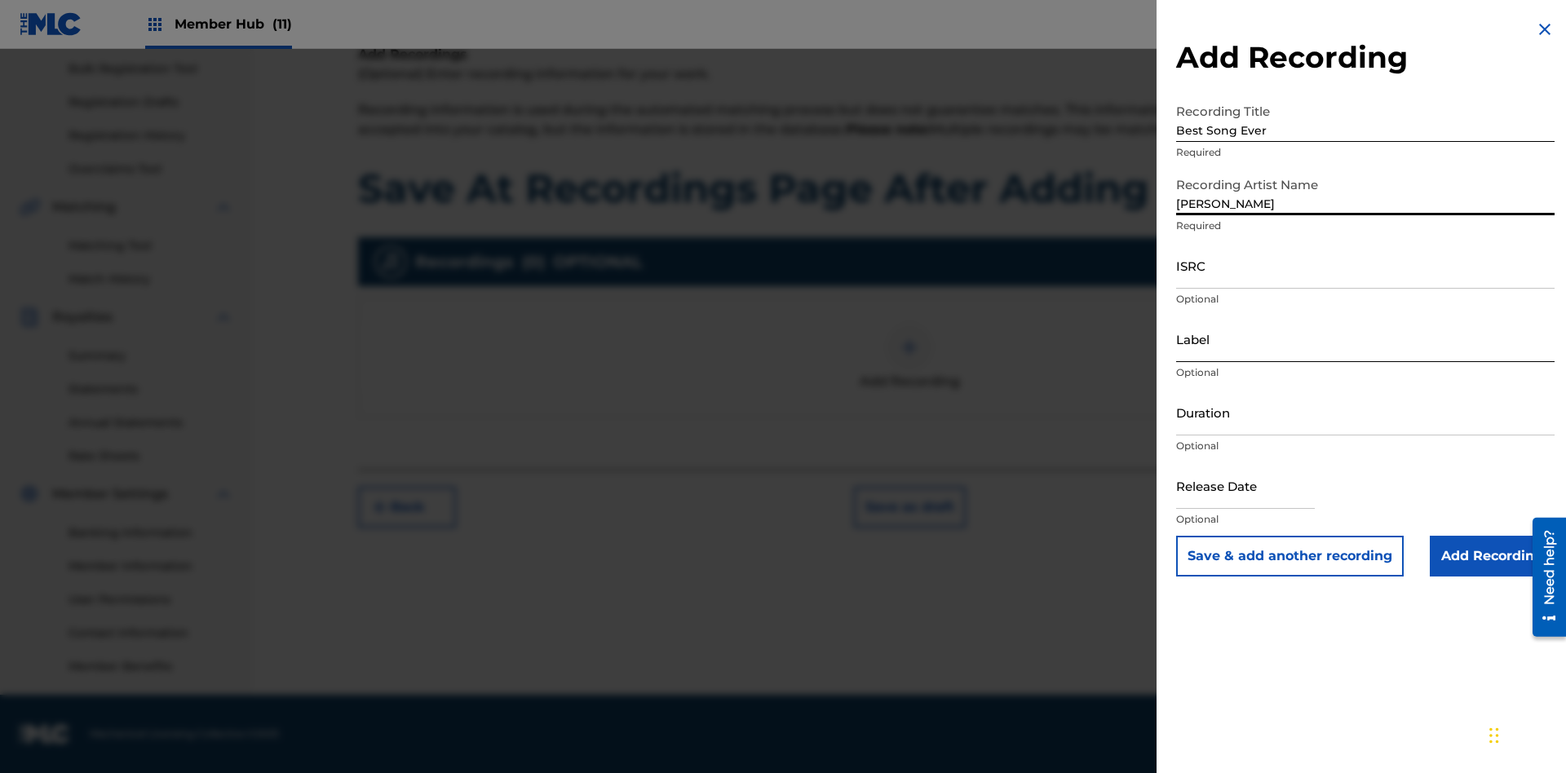
type input "[PERSON_NAME]"
click at [1365, 265] on input "ISRC" at bounding box center [1365, 265] width 378 height 46
type input "AA3123123123"
click at [1365, 338] on input "Label" at bounding box center [1365, 339] width 378 height 46
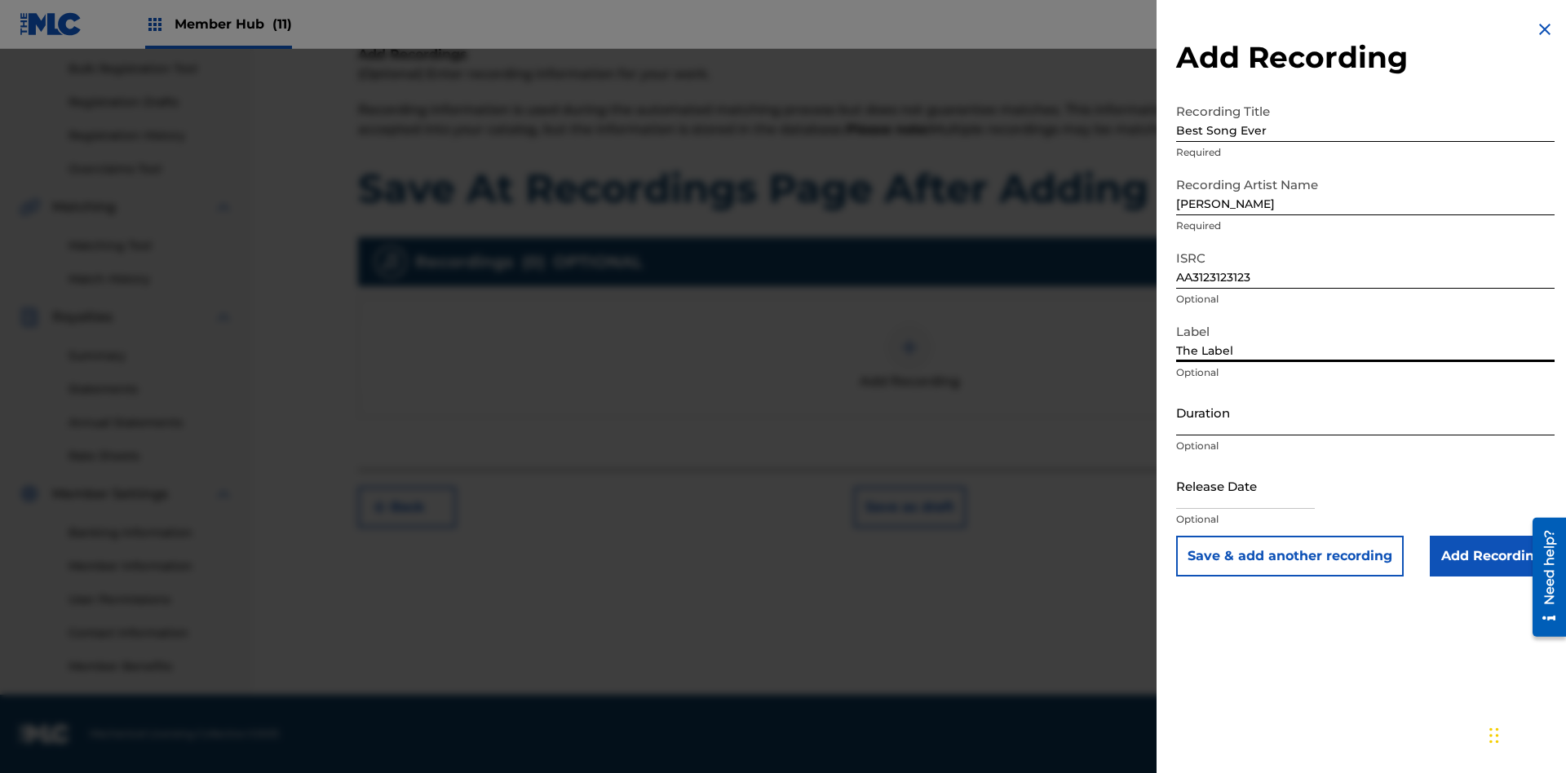
type input "The Label"
click at [1365, 412] on input "Duration" at bounding box center [1365, 412] width 378 height 46
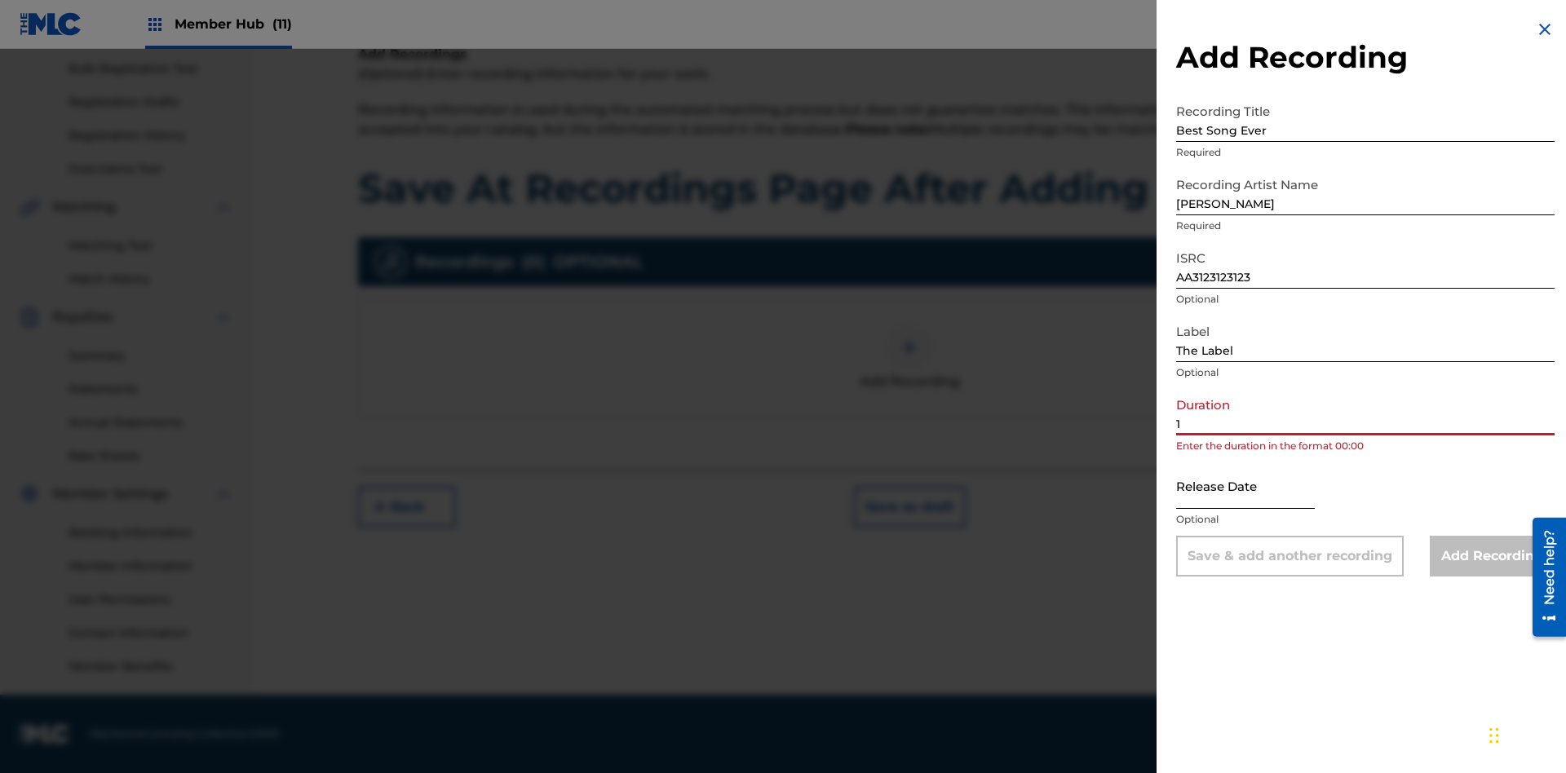
click at [1365, 412] on input "1" at bounding box center [1365, 412] width 378 height 46
type input "12:25"
click at [1258, 487] on input "text" at bounding box center [1245, 485] width 139 height 46
select select "3"
select select "2025"
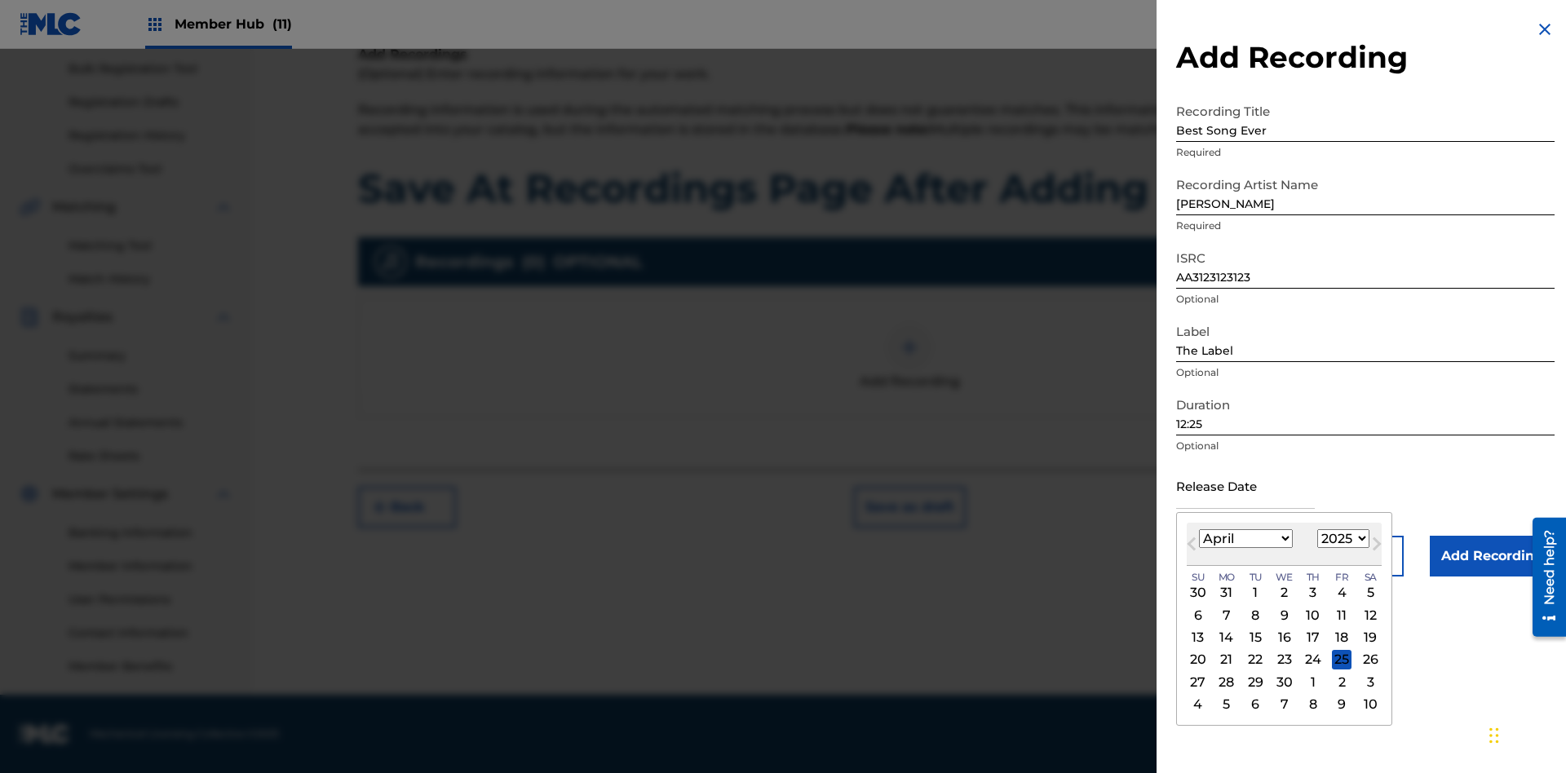
click at [1341, 539] on select "1900 1901 1902 1903 1904 1905 1906 1907 1908 1909 1910 1911 1912 1913 1914 1915…" at bounding box center [1343, 538] width 52 height 19
click at [1492, 556] on input "Add Recording" at bounding box center [1492, 556] width 125 height 41
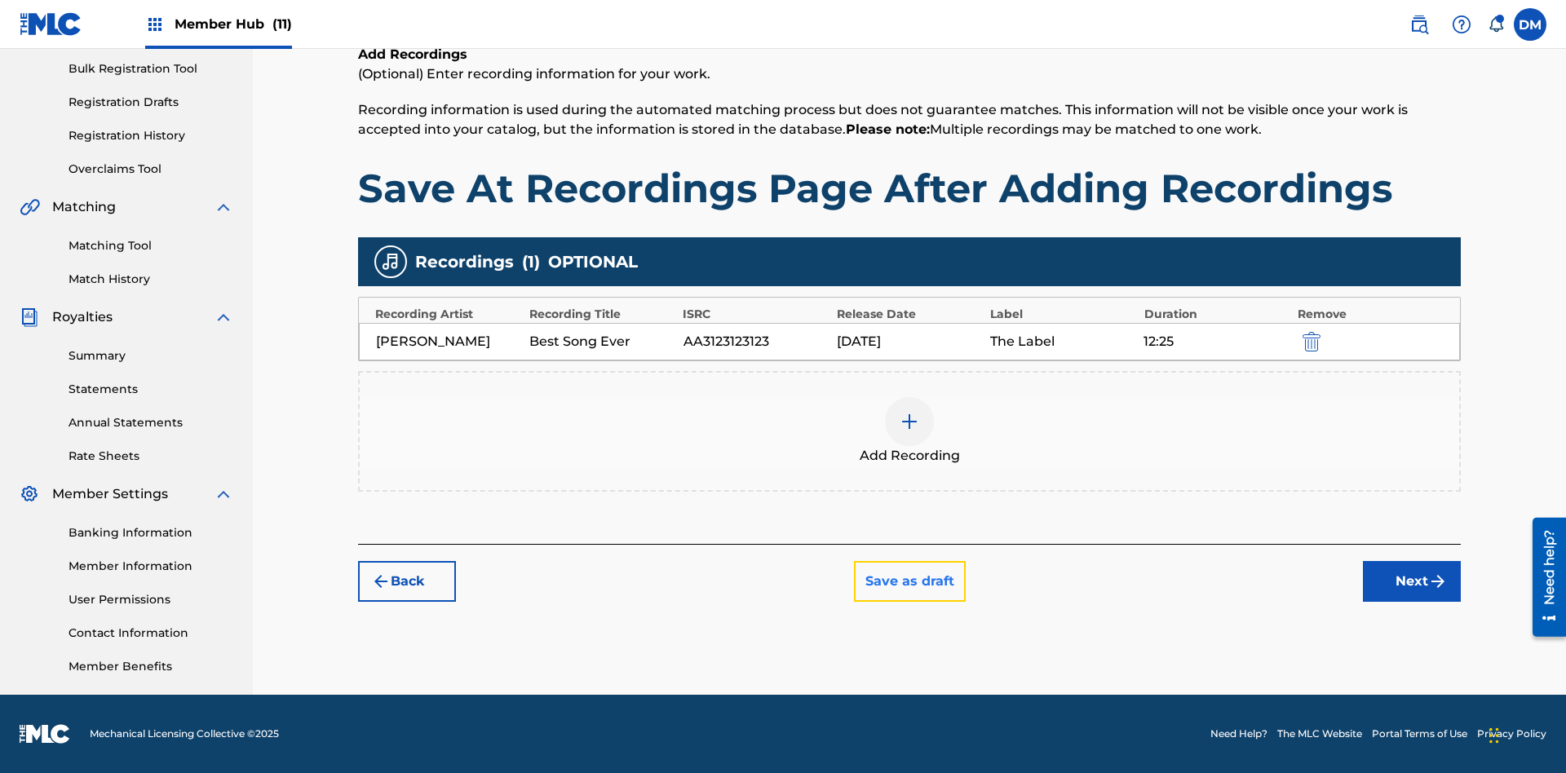
click at [908, 581] on button "Save as draft" at bounding box center [910, 581] width 112 height 41
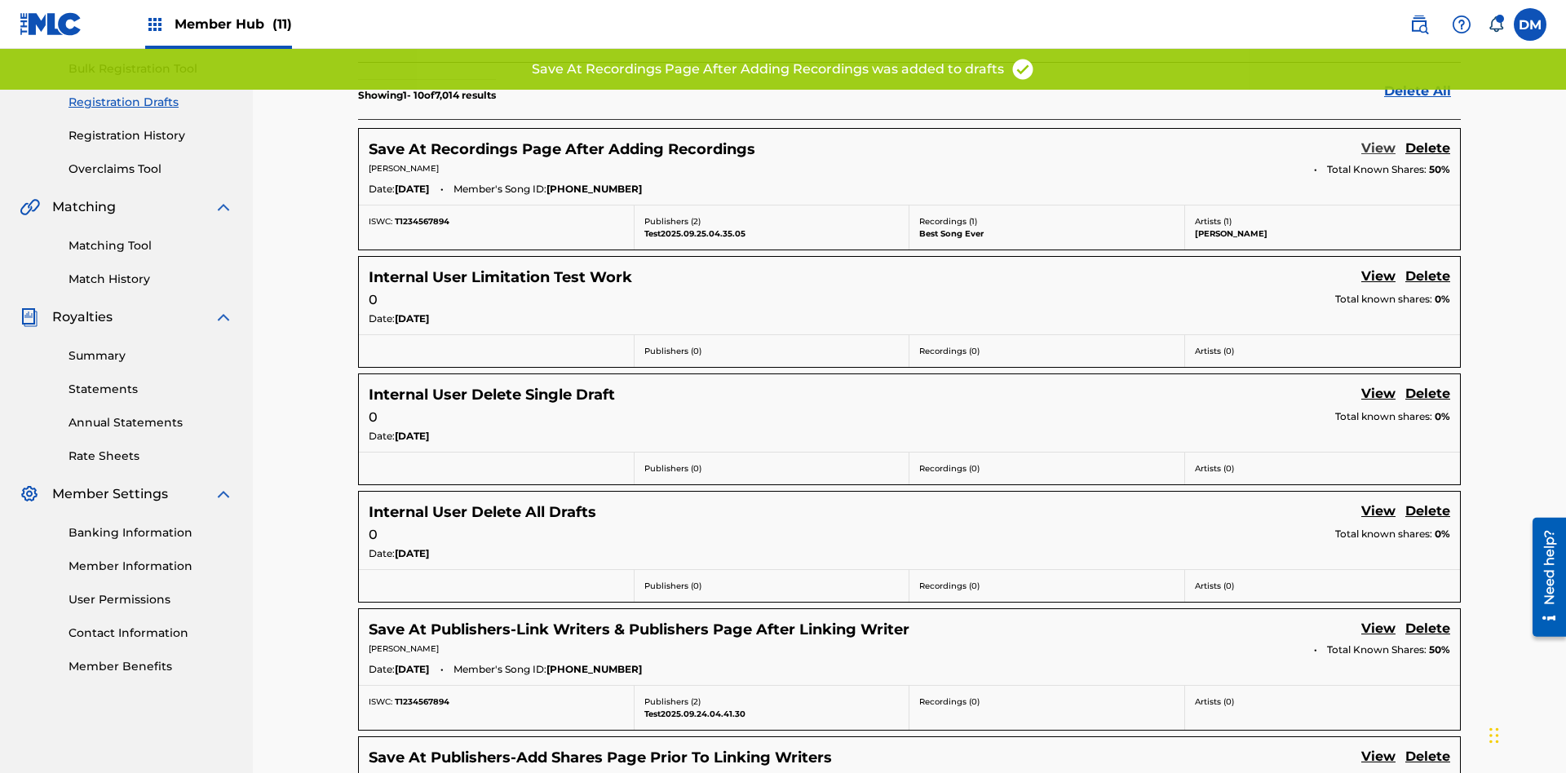
click at [1378, 139] on link "View" at bounding box center [1378, 150] width 34 height 22
